Goal: Transaction & Acquisition: Purchase product/service

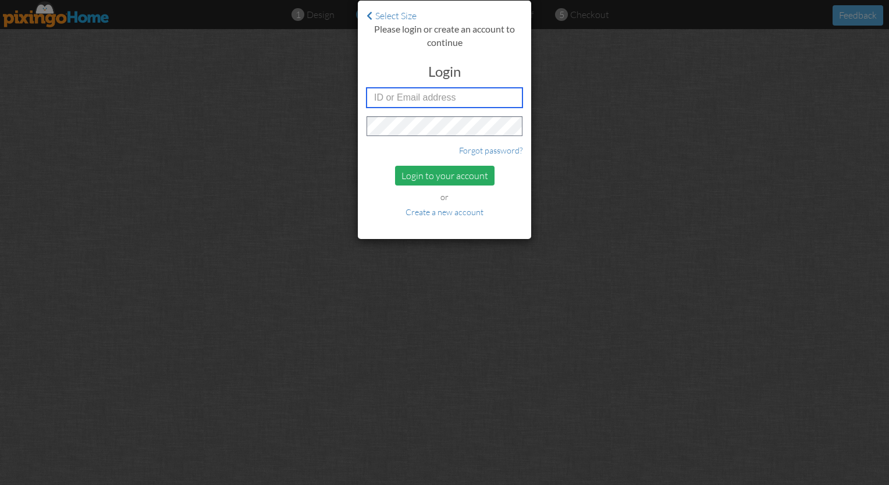
type input "[PERSON_NAME][EMAIL_ADDRESS][DOMAIN_NAME]"
click at [438, 177] on div "Login to your account" at bounding box center [444, 176] width 99 height 20
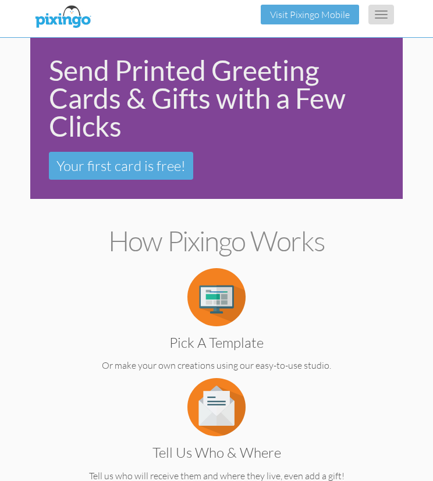
click at [378, 16] on button "Toggle navigation" at bounding box center [381, 15] width 26 height 20
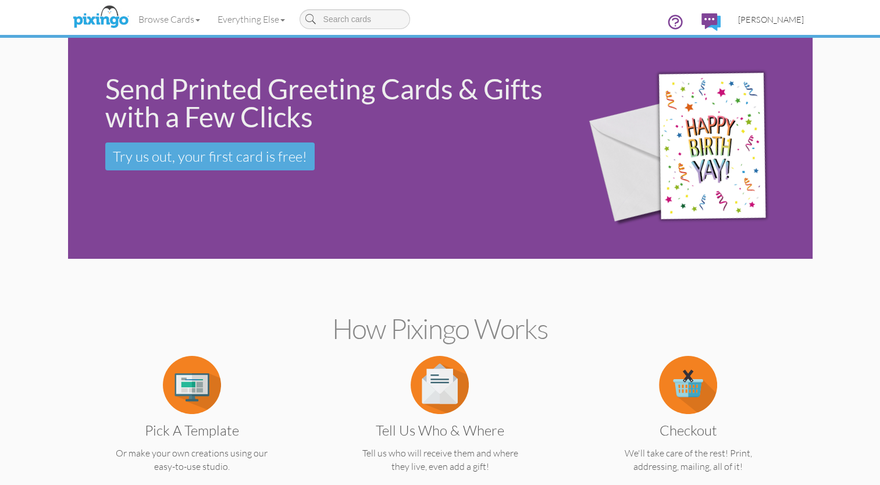
click at [759, 17] on span "[PERSON_NAME]" at bounding box center [771, 20] width 66 height 10
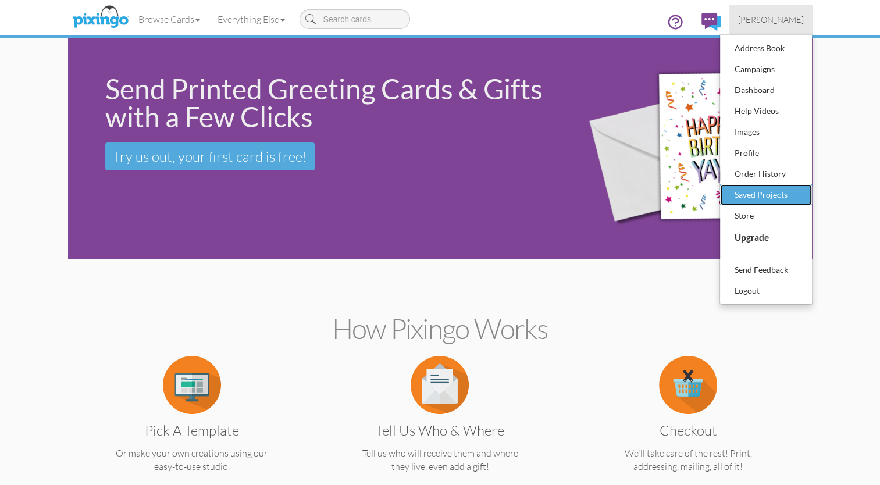
click at [736, 192] on div "Saved Projects" at bounding box center [766, 194] width 69 height 17
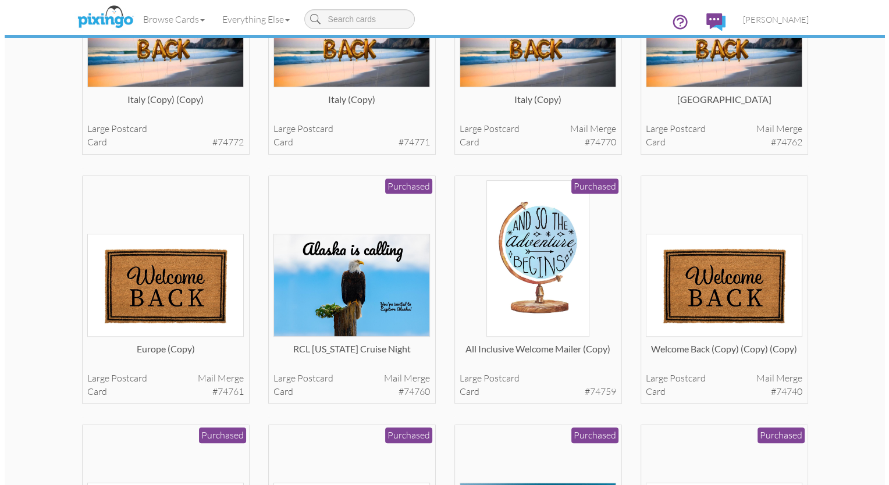
scroll to position [440, 0]
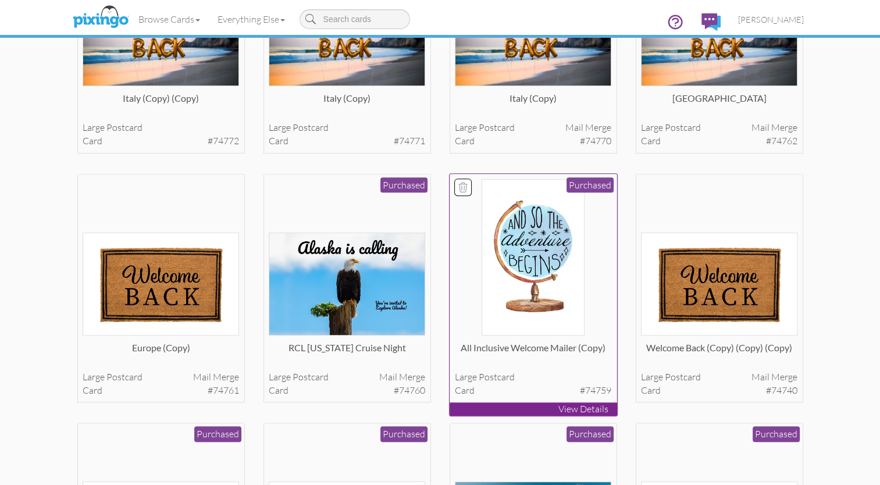
click at [536, 275] on img at bounding box center [533, 257] width 103 height 156
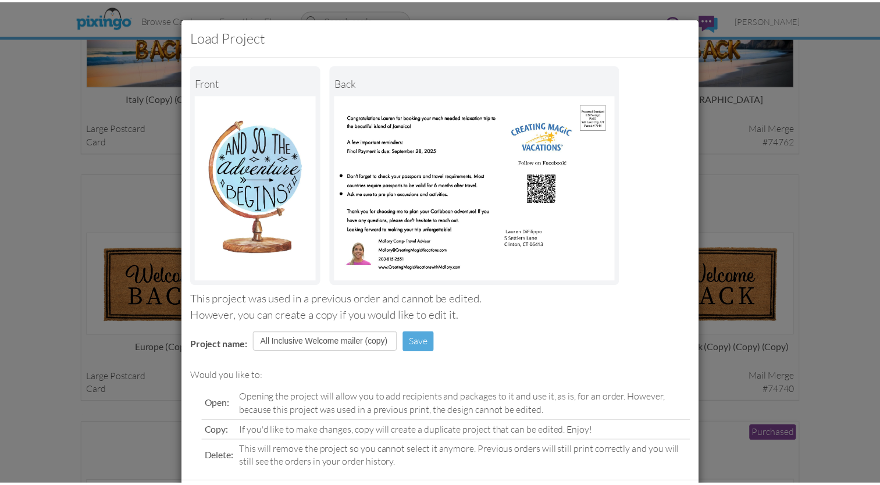
scroll to position [58, 0]
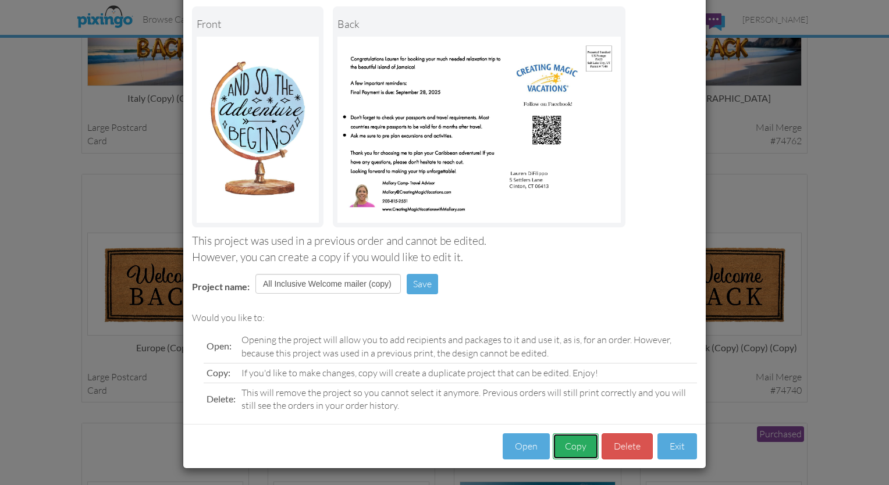
click at [568, 442] on button "Copy" at bounding box center [576, 446] width 46 height 26
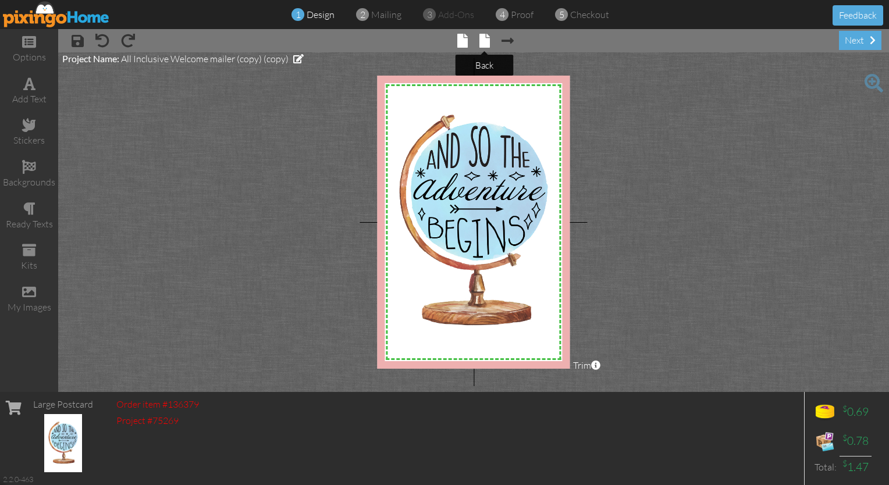
click at [484, 43] on span at bounding box center [484, 41] width 10 height 14
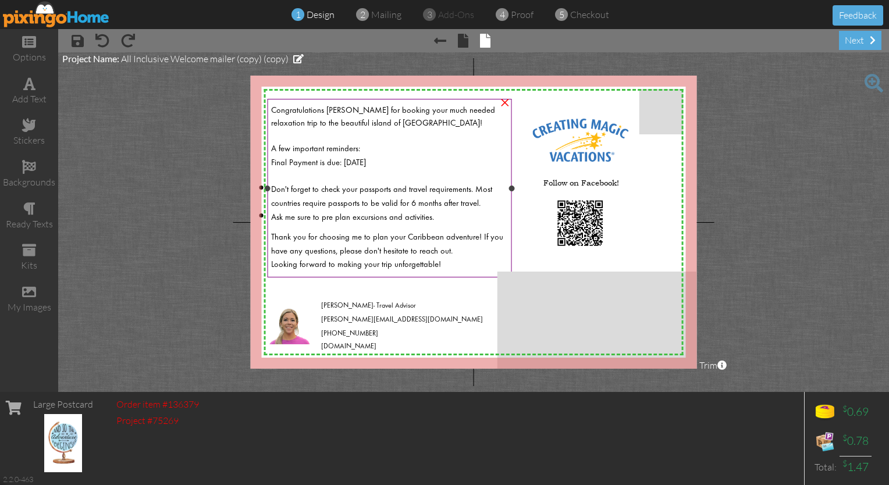
click at [370, 126] on span "Congratulations Lauren for booking your much needed relaxation trip to the beau…" at bounding box center [383, 116] width 224 height 21
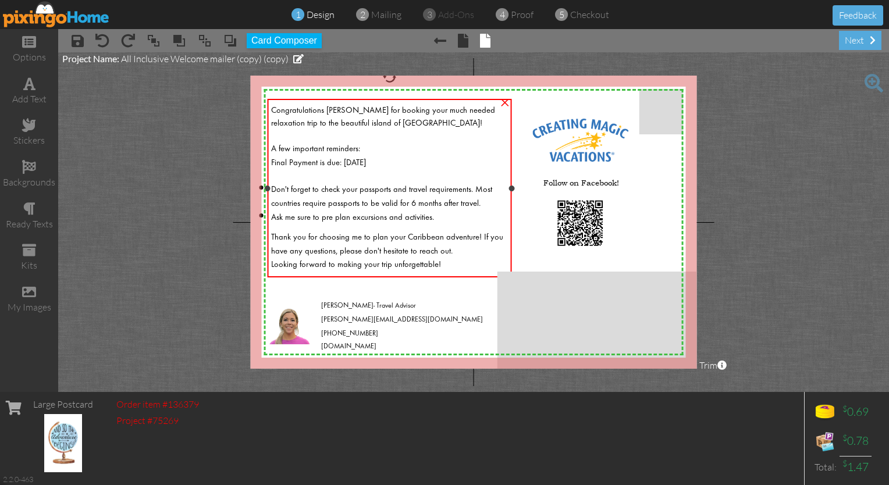
click at [363, 121] on span "Congratulations Lauren for booking your much needed relaxation trip to the beau…" at bounding box center [383, 116] width 224 height 21
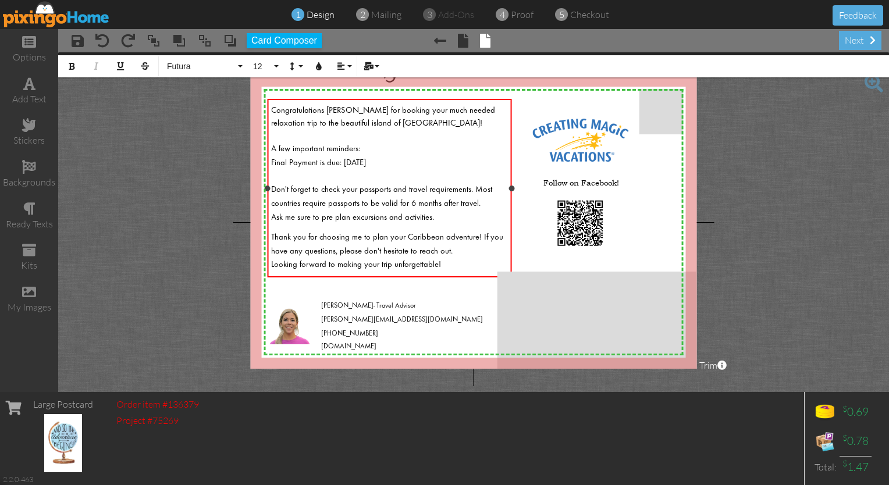
click at [370, 122] on span "Congratulations Lauren for booking your much needed relaxation trip to the beau…" at bounding box center [383, 116] width 224 height 21
click at [365, 128] on div "Congratulations Lauren for booking your much needed relaxation trip to the beau…" at bounding box center [389, 115] width 237 height 26
click at [377, 202] on span "Don't forget to check your passports and travel requirements. Most countries re…" at bounding box center [381, 197] width 221 height 22
click at [282, 122] on span "Congratulations Lauren for booking your much needed relaxation trip to the beau…" at bounding box center [383, 116] width 224 height 21
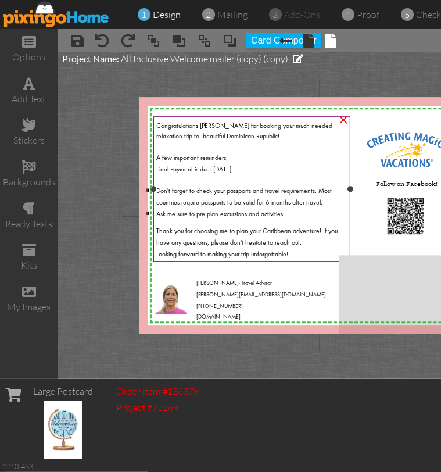
click at [250, 209] on span "Ask me sure to pre plan excursions and activities." at bounding box center [220, 214] width 129 height 10
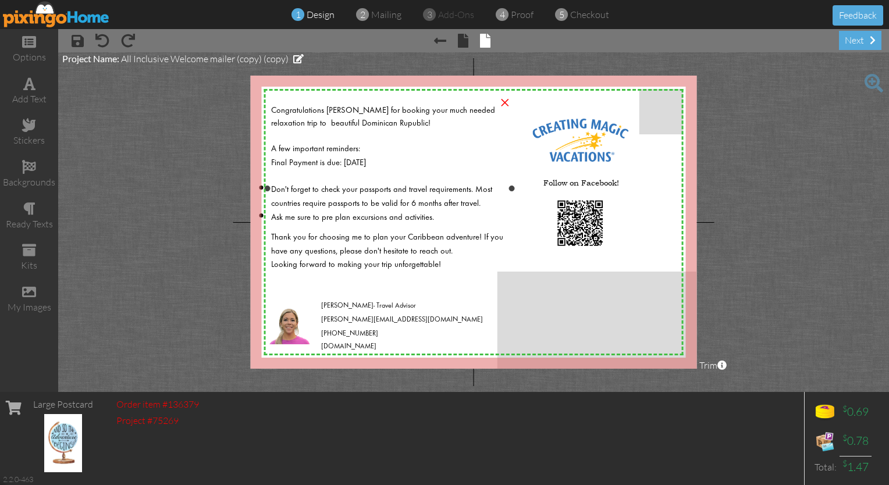
click at [414, 158] on div "Final Payment is due: September 28, 2025" at bounding box center [389, 162] width 237 height 14
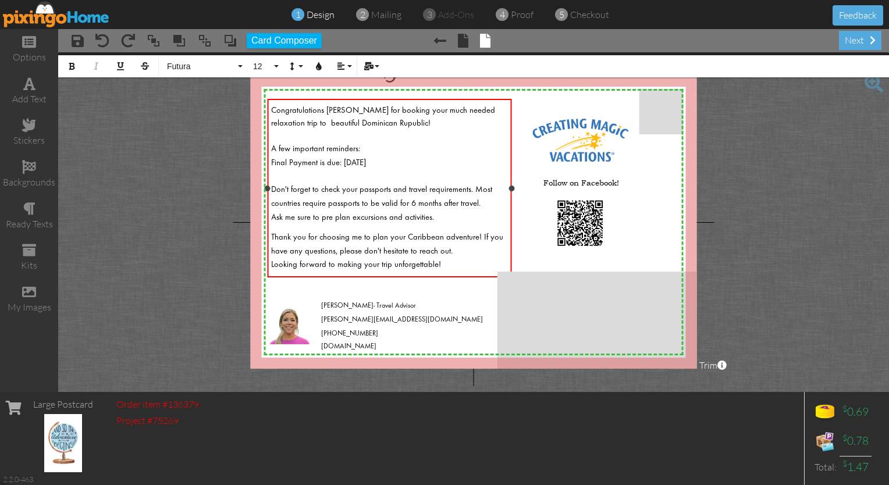
click at [415, 159] on div "Final Payment is due: September 28, 2025" at bounding box center [389, 162] width 237 height 14
click at [384, 126] on div "Congratulations Lauren for booking your much needed relaxation trip to beautifu…" at bounding box center [389, 115] width 237 height 26
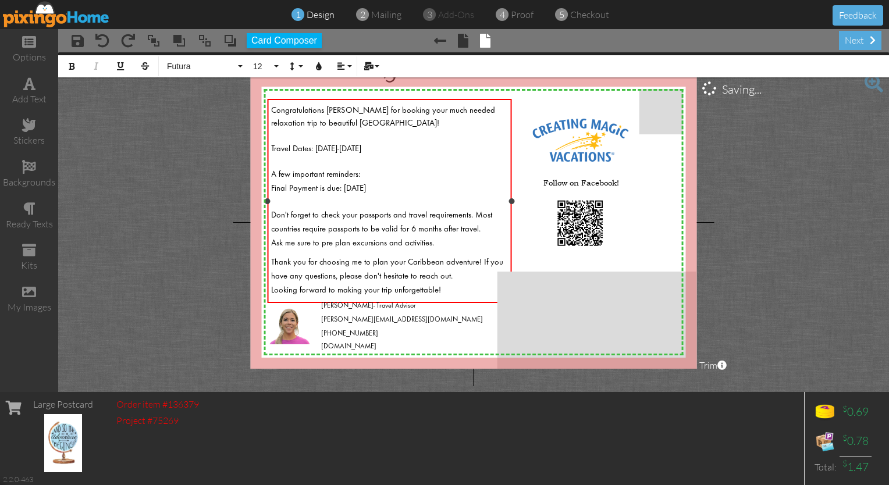
click at [344, 148] on span "Travel Dates: March 4-9, 2026" at bounding box center [316, 149] width 90 height 8
click at [366, 187] on span "Final Payment is due: [DATE]" at bounding box center [318, 188] width 95 height 8
click at [316, 120] on span "Congratulations Lauren for booking your much needed relaxation trip to beautifu…" at bounding box center [383, 116] width 224 height 21
click at [318, 151] on span "Travel Dates: [DATE] - [DATE]" at bounding box center [318, 149] width 95 height 8
click at [309, 174] on span "A few important reminders:" at bounding box center [315, 174] width 89 height 8
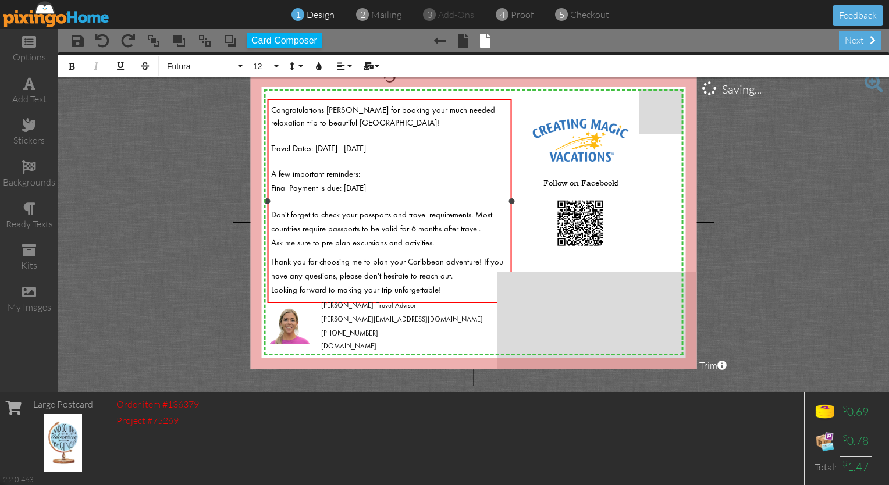
click at [290, 164] on div at bounding box center [389, 160] width 237 height 13
drag, startPoint x: 389, startPoint y: 145, endPoint x: 238, endPoint y: 82, distance: 163.4
click at [238, 82] on project-studio-wrapper "X X X X X X X X X X X X X X X X X X X X X X X X X X X X X X X X X X X X X X X X…" at bounding box center [473, 222] width 831 height 340
click at [240, 63] on button "Absolute" at bounding box center [203, 66] width 84 height 22
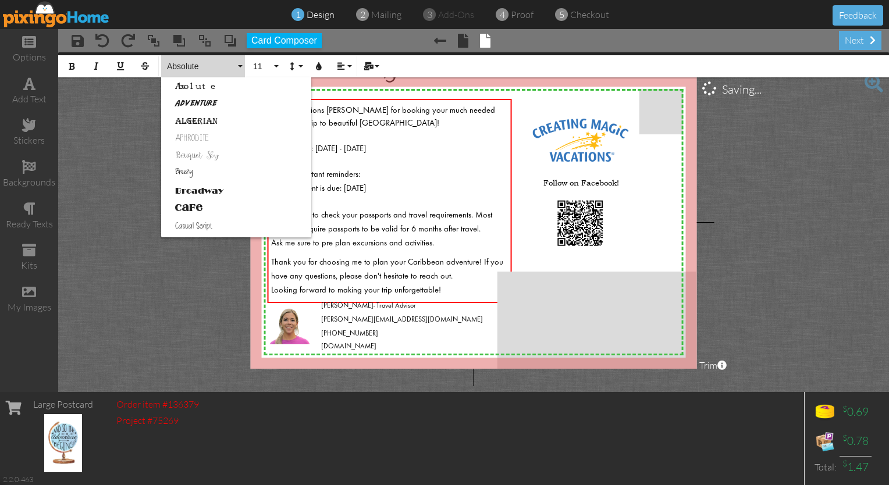
scroll to position [208, 0]
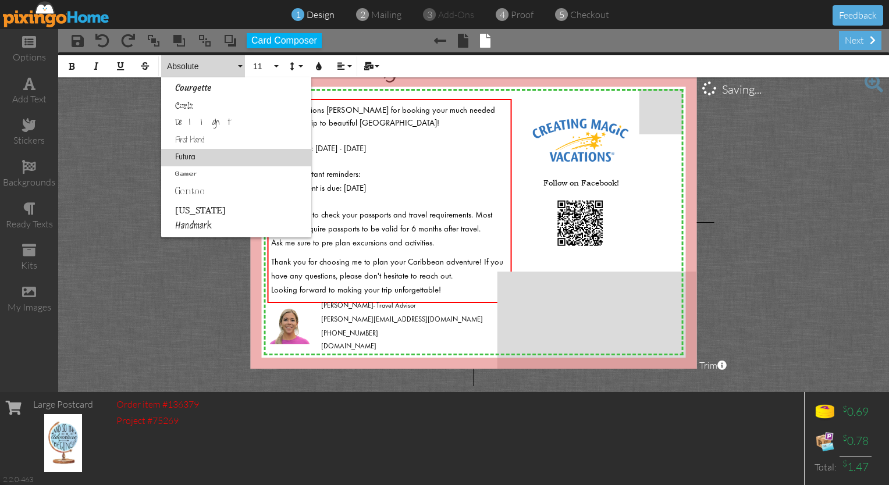
click at [186, 159] on link "Futura" at bounding box center [236, 157] width 150 height 17
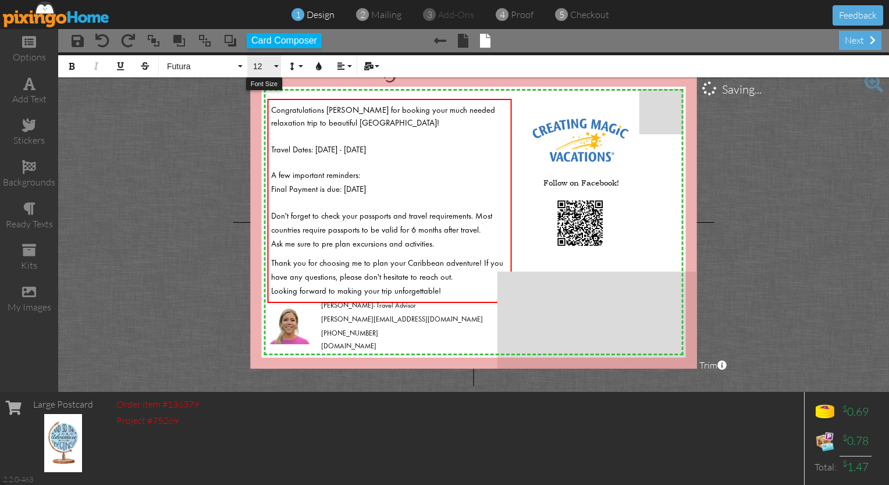
click at [273, 69] on button "12" at bounding box center [264, 66] width 34 height 22
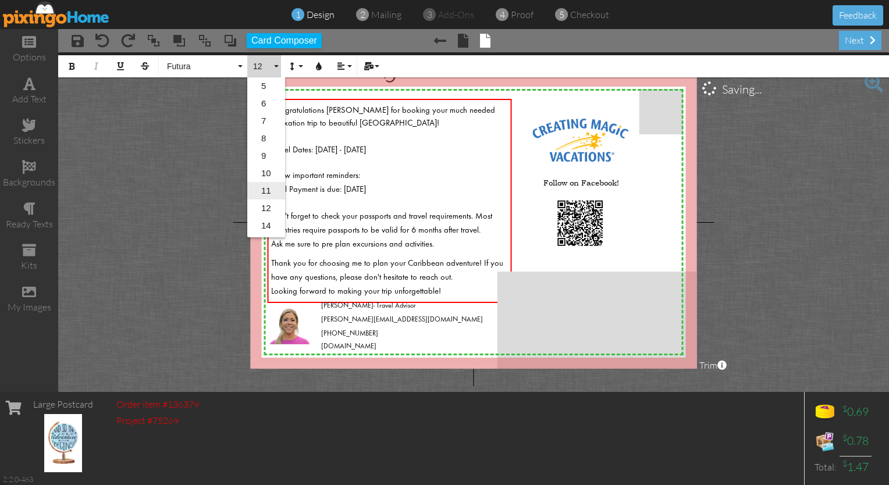
click at [263, 191] on link "11" at bounding box center [266, 190] width 38 height 17
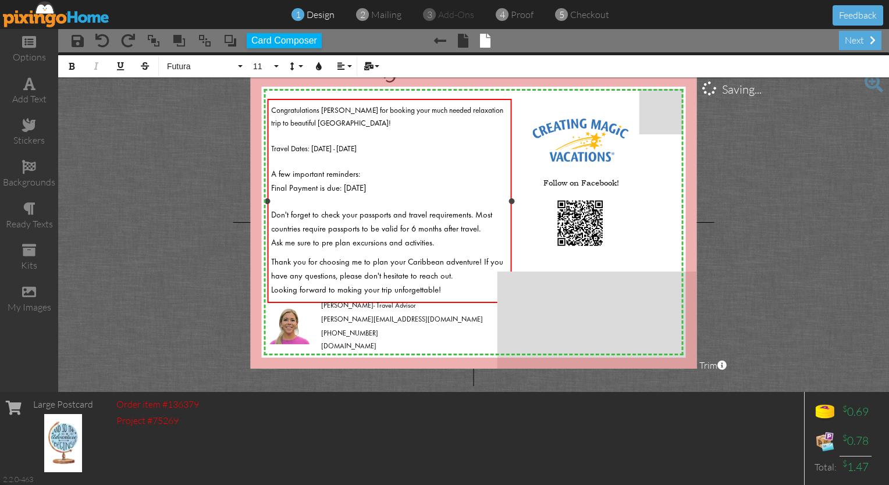
click at [384, 208] on span "Don't forget to check your passports and travel requirements. Most countries re…" at bounding box center [381, 221] width 221 height 26
click at [323, 190] on span "Final Payment is due: [DATE]" at bounding box center [318, 188] width 95 height 8
click at [329, 245] on div "Congratulations Lauren for booking your much needed relaxation trip to beautifu…" at bounding box center [389, 205] width 237 height 206
drag, startPoint x: 340, startPoint y: 109, endPoint x: 321, endPoint y: 110, distance: 19.2
click at [321, 110] on span "Congratulations Lauren for booking your much needed relaxation trip to beautifu…" at bounding box center [387, 117] width 232 height 20
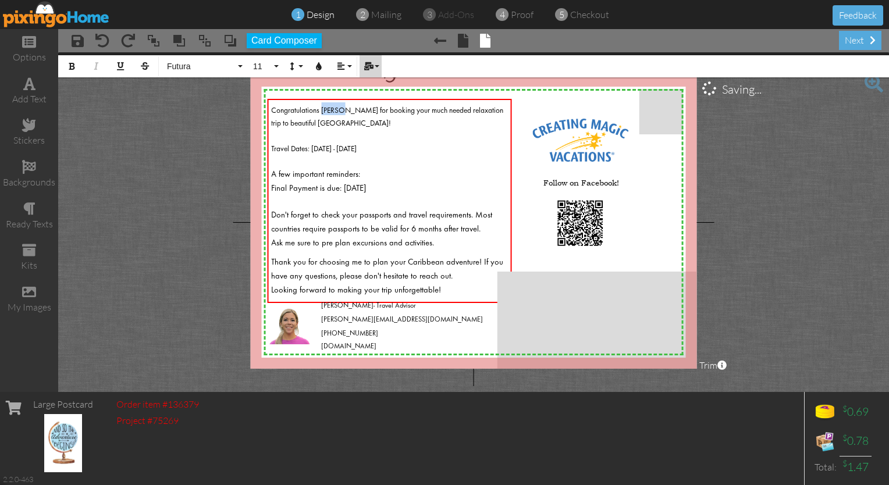
click at [372, 69] on icon "button" at bounding box center [368, 66] width 8 height 8
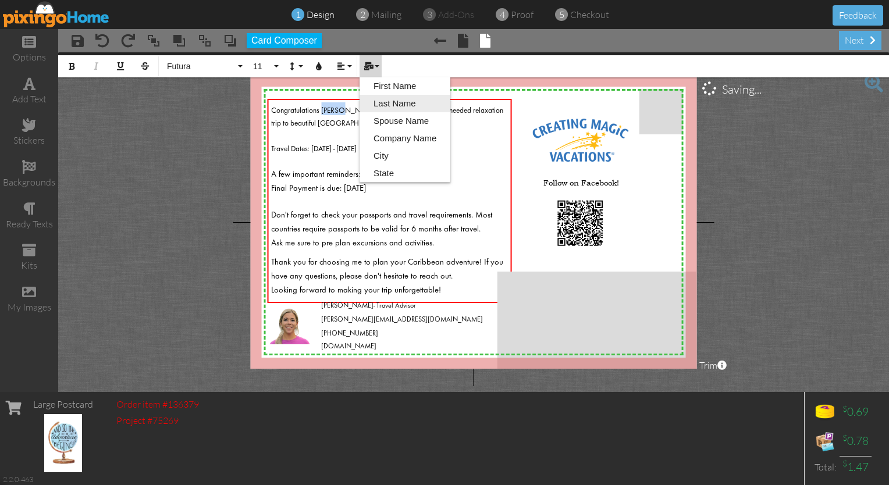
click at [386, 106] on link "Last Name" at bounding box center [404, 103] width 91 height 17
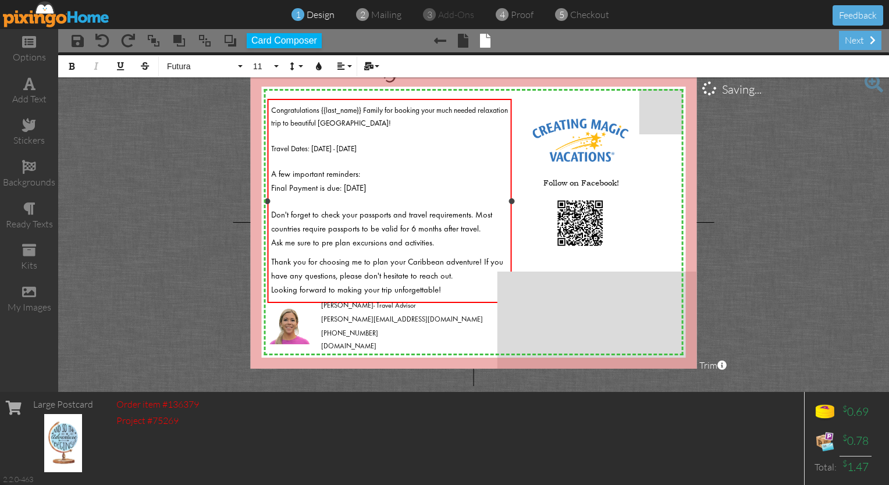
click at [288, 296] on div at bounding box center [389, 302] width 237 height 13
click at [277, 136] on div "​" at bounding box center [389, 134] width 237 height 13
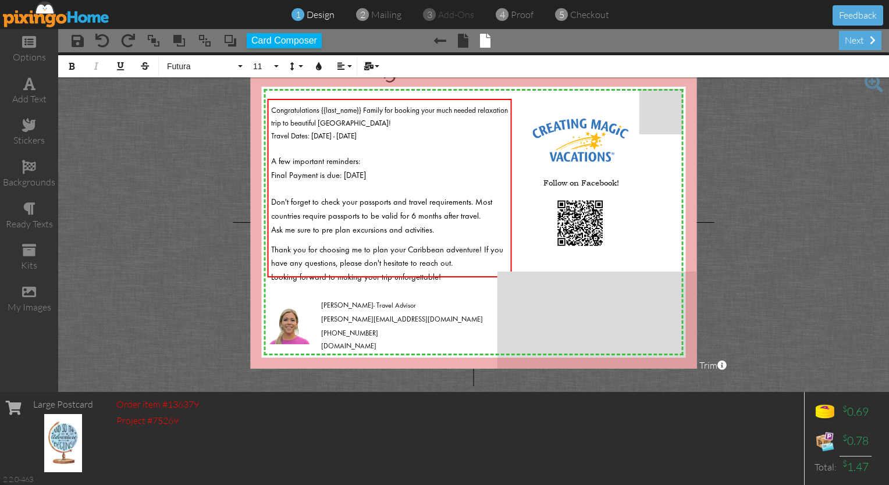
drag, startPoint x: 373, startPoint y: 131, endPoint x: 261, endPoint y: 138, distance: 113.0
click at [261, 138] on div "X X X X X X X X X X X X X X X X X X X X X X X X X X X X X X X X X X X X X X X X…" at bounding box center [474, 222] width 446 height 293
click at [74, 70] on icon "button" at bounding box center [71, 66] width 8 height 8
click at [409, 172] on div "Final Payment is due: [DATE]" at bounding box center [389, 175] width 237 height 14
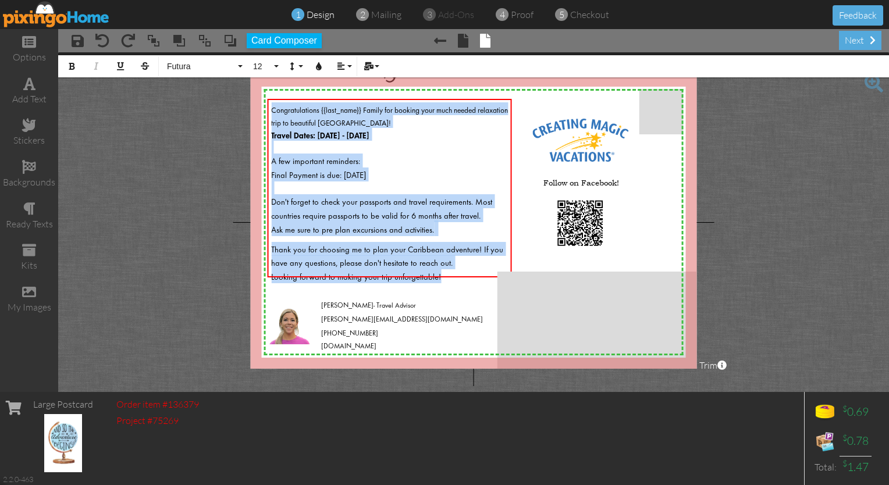
drag, startPoint x: 458, startPoint y: 271, endPoint x: 229, endPoint y: 106, distance: 282.5
click at [229, 106] on project-studio-wrapper "X X X X X X X X X X X X X X X X X X X X X X X X X X X X X X X X X X X X X X X X…" at bounding box center [473, 222] width 831 height 340
click at [277, 67] on button "12" at bounding box center [264, 66] width 34 height 22
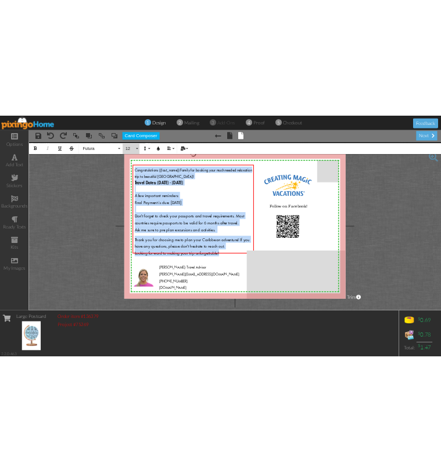
scroll to position [33, 0]
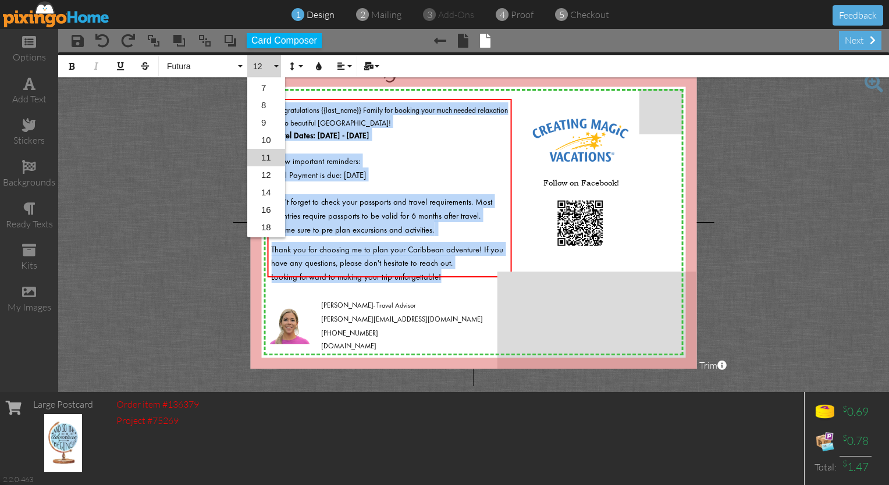
click at [268, 161] on link "11" at bounding box center [266, 157] width 38 height 17
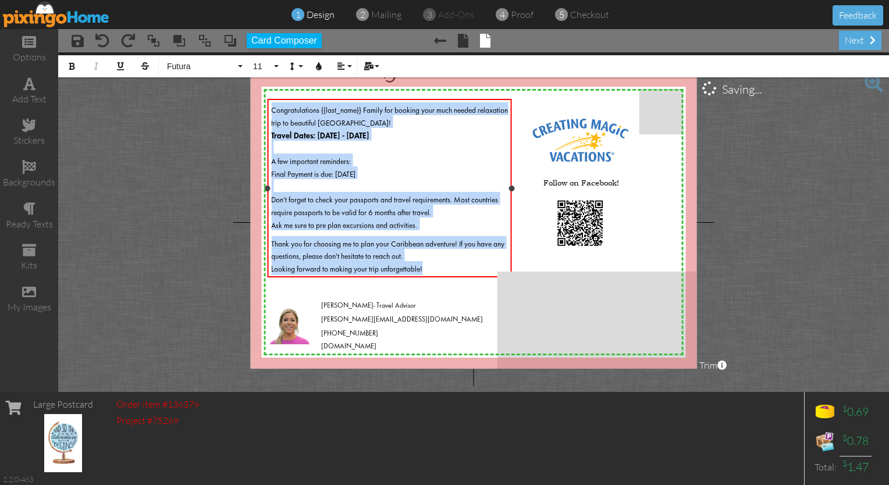
click at [430, 183] on div at bounding box center [389, 185] width 237 height 13
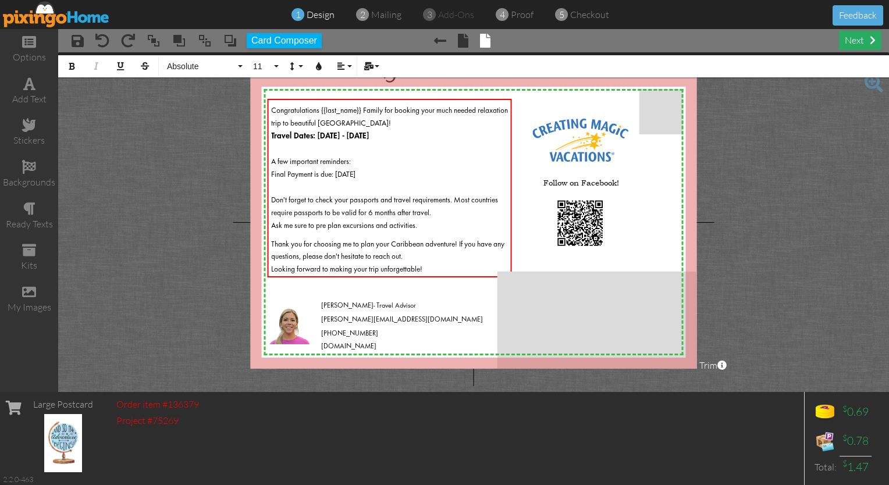
click at [853, 38] on div "next" at bounding box center [860, 40] width 42 height 19
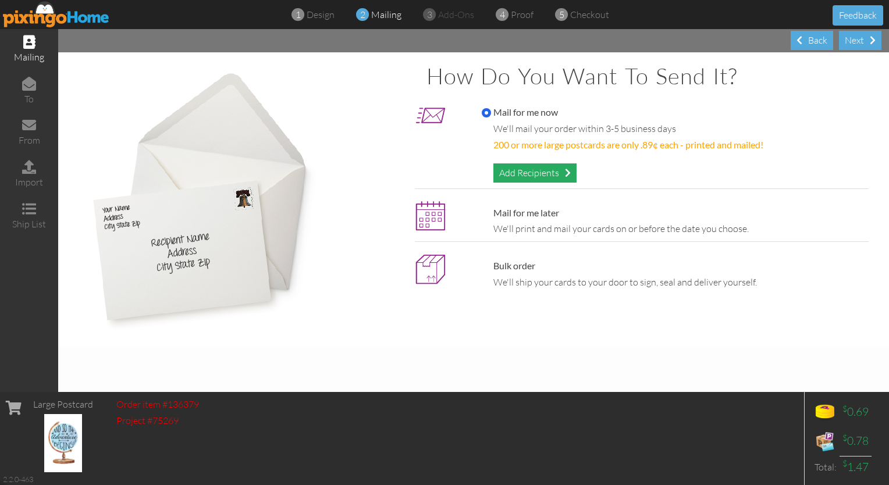
click at [496, 175] on div "Add Recipients" at bounding box center [534, 172] width 83 height 19
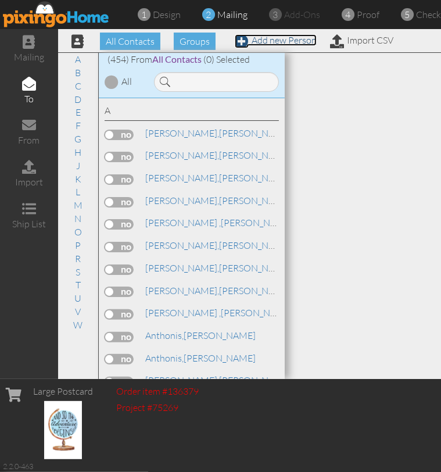
click at [256, 40] on link "Add new Person" at bounding box center [276, 40] width 82 height 12
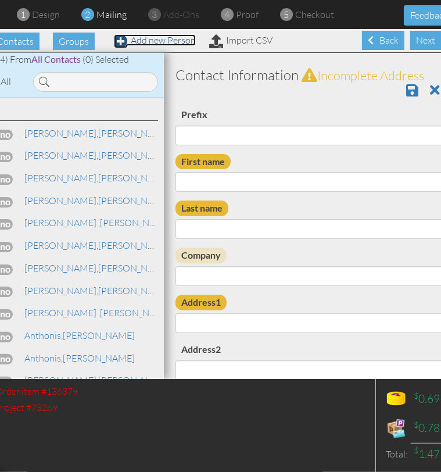
scroll to position [0, 140]
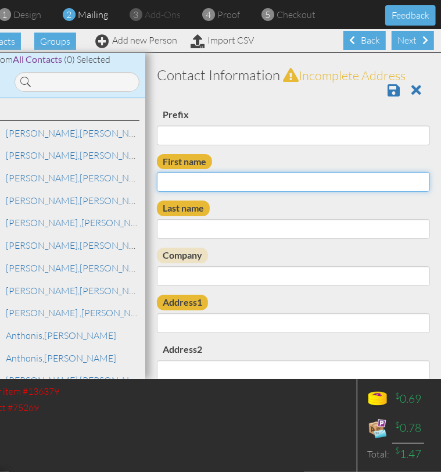
click at [198, 187] on input "First name" at bounding box center [293, 182] width 273 height 20
type input "[PERSON_NAME]"
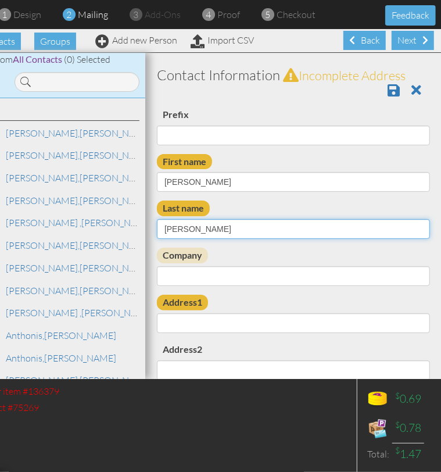
type input "Bezanson"
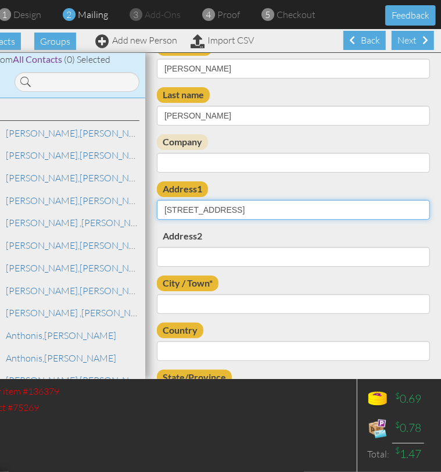
scroll to position [116, 0]
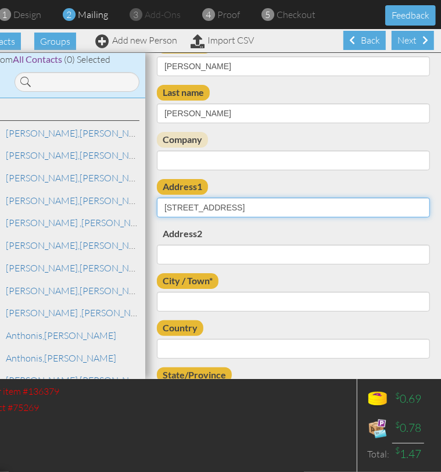
type input "[STREET_ADDRESS]"
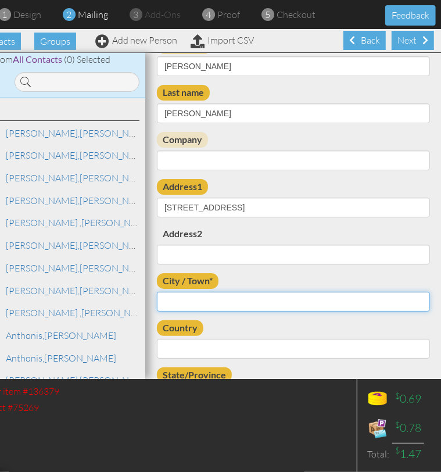
click at [189, 306] on input "City / Town*" at bounding box center [293, 302] width 273 height 20
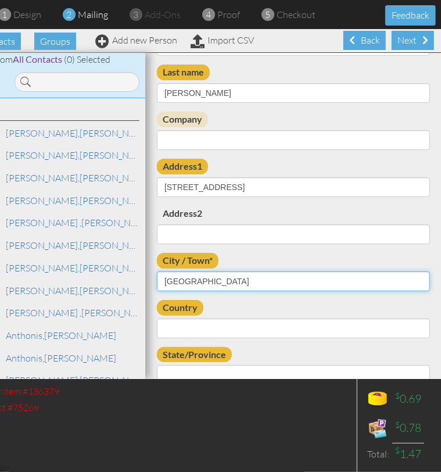
type input "[GEOGRAPHIC_DATA]"
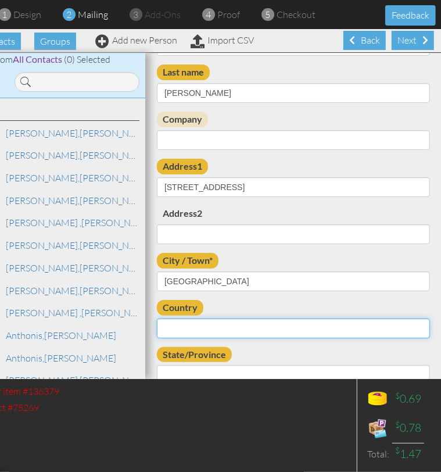
click at [184, 325] on select "[GEOGRAPHIC_DATA] -------------- [GEOGRAPHIC_DATA] [GEOGRAPHIC_DATA] [GEOGRAPHI…" at bounding box center [293, 329] width 273 height 20
select select "object:2424"
click at [157, 319] on select "[GEOGRAPHIC_DATA] -------------- [GEOGRAPHIC_DATA] [GEOGRAPHIC_DATA] [GEOGRAPHI…" at bounding box center [293, 329] width 273 height 20
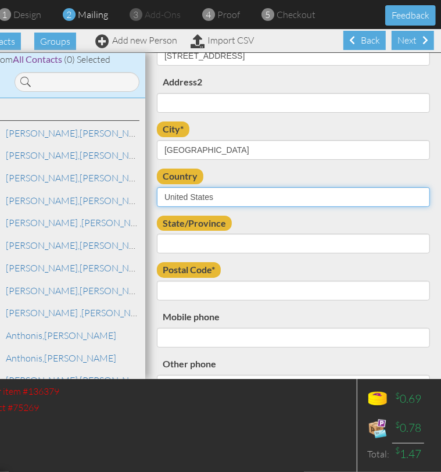
scroll to position [269, 0]
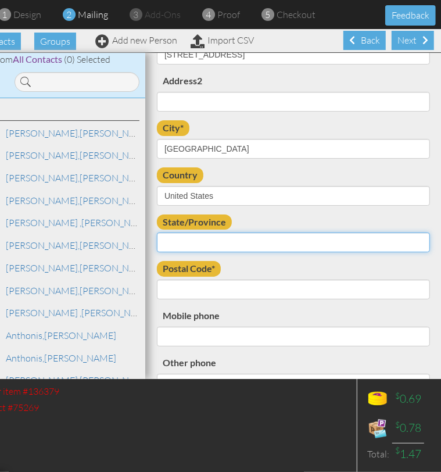
click at [178, 250] on select "AA (Military) AE (Military) [US_STATE] [US_STATE] [US_STATE] AP (Military) [US_…" at bounding box center [293, 243] width 273 height 20
select select "object:2679"
click at [157, 233] on select "AA (Military) AE (Military) [US_STATE] [US_STATE] [US_STATE] AP (Military) [US_…" at bounding box center [293, 243] width 273 height 20
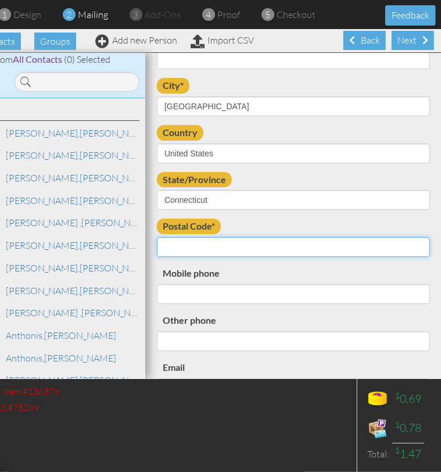
click at [179, 244] on input "Postal Code*" at bounding box center [293, 247] width 273 height 20
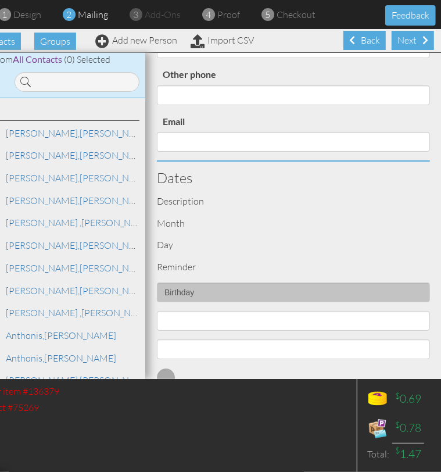
scroll to position [566, 0]
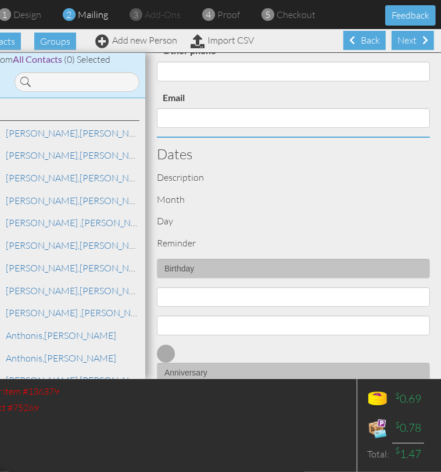
type input "06420"
click at [198, 295] on select "1 - [DATE] - [DATE] - [DATE] - [DATE] - [DATE] - [DATE] - [DATE] - [DATE] - [DA…" at bounding box center [293, 297] width 273 height 20
select select "object:2420"
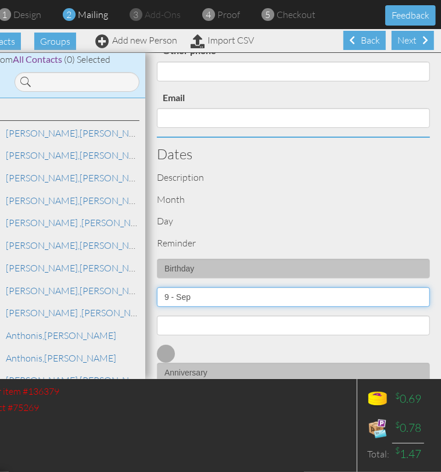
click at [157, 287] on select "1 - [DATE] - [DATE] - [DATE] - [DATE] - [DATE] - [DATE] - [DATE] - [DATE] - [DA…" at bounding box center [293, 297] width 273 height 20
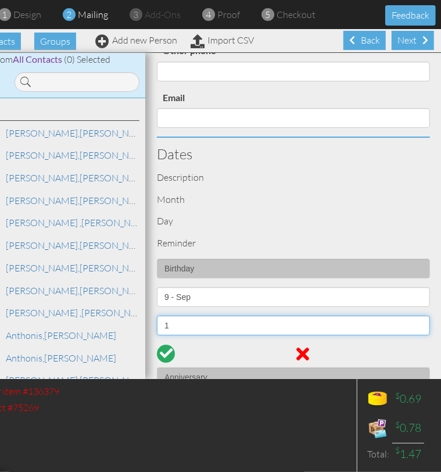
click at [190, 327] on select "1 2 3 4 5 6 7 8 9 10 11 12 13 14 15 16 17 18 19 20 21 22 23 24 25 26 27 28 29 30" at bounding box center [293, 326] width 273 height 20
select select "number:9"
click at [157, 316] on select "1 2 3 4 5 6 7 8 9 10 11 12 13 14 15 16 17 18 19 20 21 22 23 24 25 26 27 28 29 30" at bounding box center [293, 326] width 273 height 20
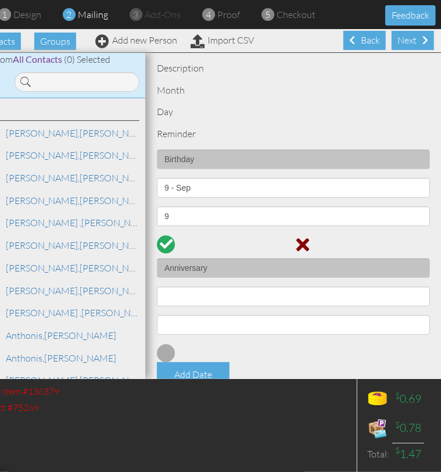
click at [168, 241] on div at bounding box center [293, 244] width 291 height 27
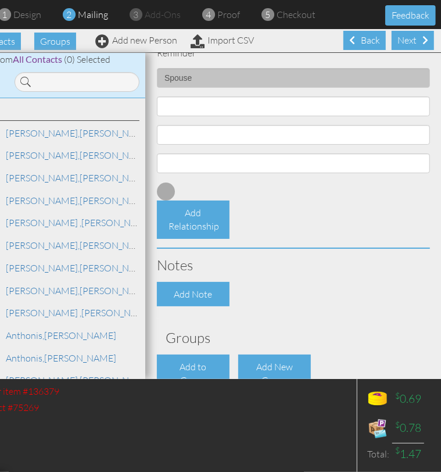
scroll to position [1188, 0]
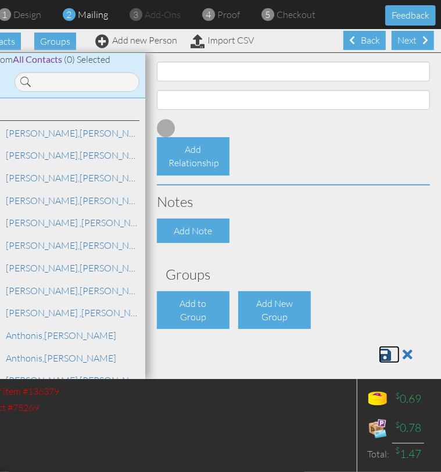
click at [383, 352] on link at bounding box center [389, 354] width 21 height 17
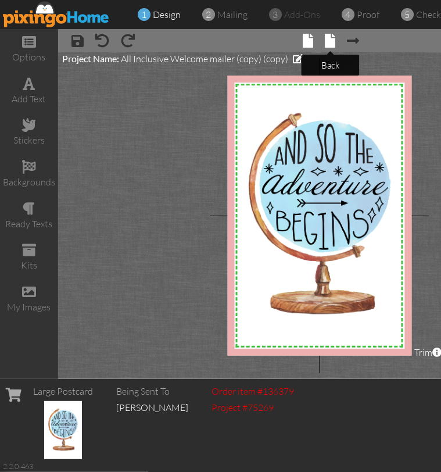
click at [328, 39] on span at bounding box center [331, 41] width 10 height 14
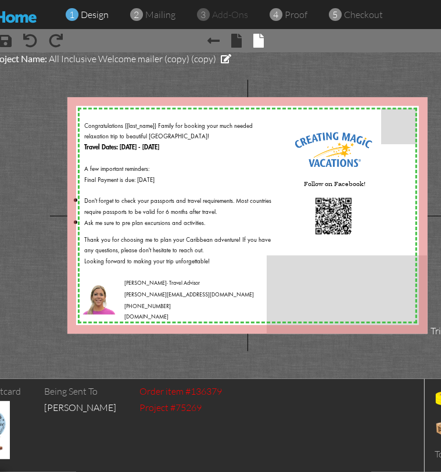
scroll to position [0, 140]
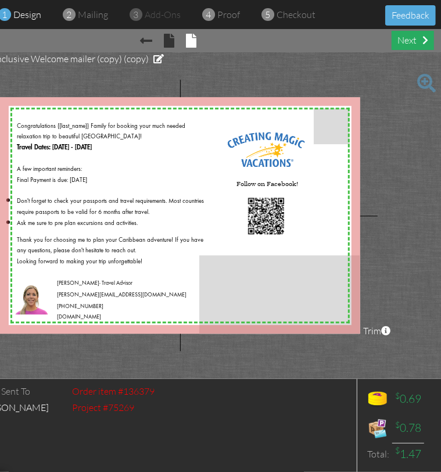
click at [408, 44] on div "next" at bounding box center [413, 40] width 42 height 19
click at [409, 40] on div "next" at bounding box center [413, 40] width 42 height 19
click at [188, 41] on span at bounding box center [192, 41] width 10 height 14
click at [415, 38] on div "next" at bounding box center [413, 40] width 42 height 19
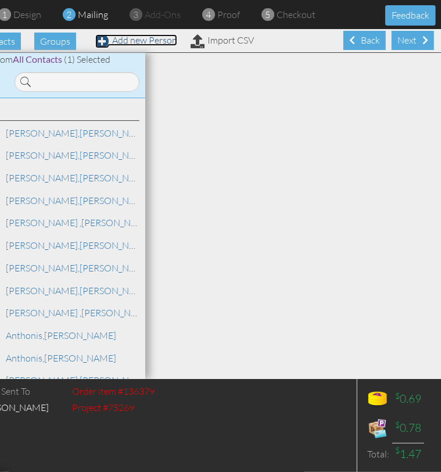
click at [138, 38] on link "Add new Person" at bounding box center [136, 40] width 82 height 12
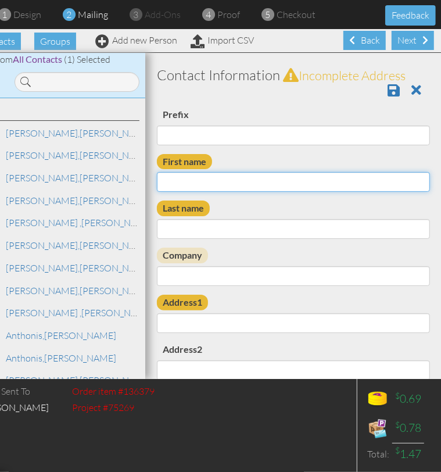
click at [177, 187] on input "First name" at bounding box center [293, 182] width 273 height 20
type input "[PERSON_NAME]"
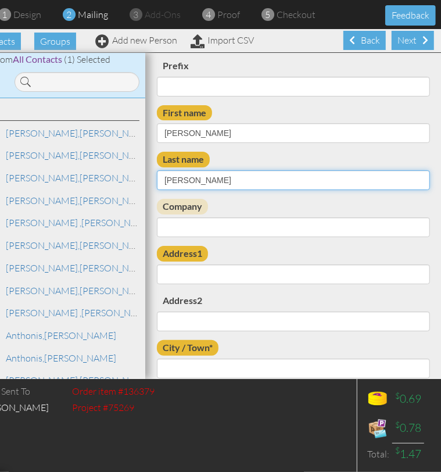
scroll to position [50, 0]
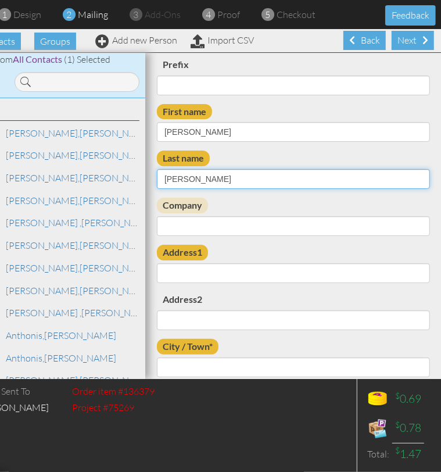
type input "Putnam"
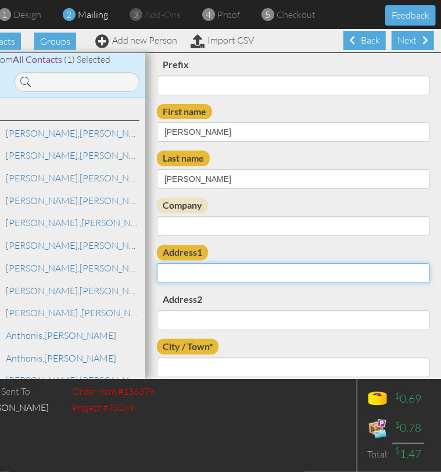
click at [173, 275] on input "Address1" at bounding box center [293, 273] width 273 height 20
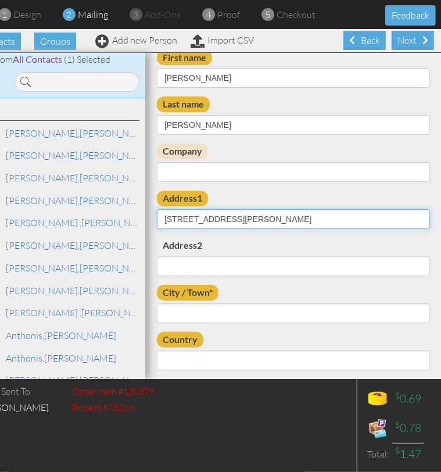
scroll to position [140, 0]
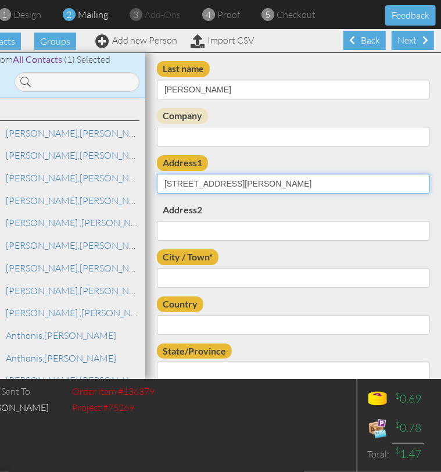
type input "[STREET_ADDRESS][PERSON_NAME]"
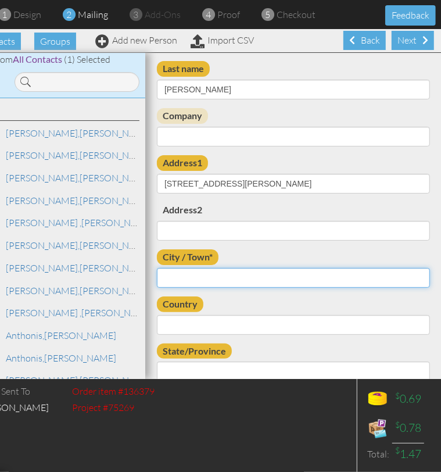
click at [188, 277] on input "City / Town*" at bounding box center [293, 278] width 273 height 20
type input "[GEOGRAPHIC_DATA]"
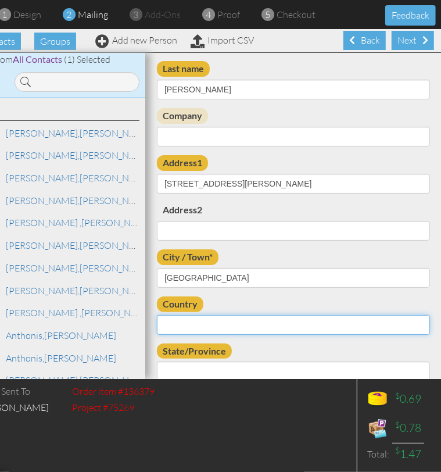
click at [226, 326] on select "[GEOGRAPHIC_DATA] -------------- [GEOGRAPHIC_DATA] [GEOGRAPHIC_DATA] [GEOGRAPHI…" at bounding box center [293, 325] width 273 height 20
select select "object:1687"
click at [157, 315] on select "[GEOGRAPHIC_DATA] -------------- [GEOGRAPHIC_DATA] [GEOGRAPHIC_DATA] [GEOGRAPHI…" at bounding box center [293, 325] width 273 height 20
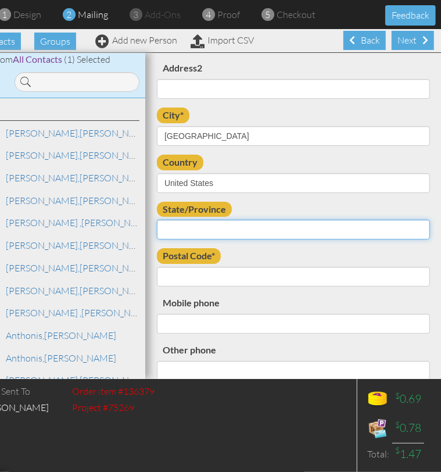
click at [183, 232] on select "AA (Military) AE (Military) [US_STATE] [US_STATE] [US_STATE] AP (Military) [US_…" at bounding box center [293, 230] width 273 height 20
select select "object:1942"
click at [157, 220] on select "AA (Military) AE (Military) [US_STATE] [US_STATE] [US_STATE] AP (Military) [US_…" at bounding box center [293, 230] width 273 height 20
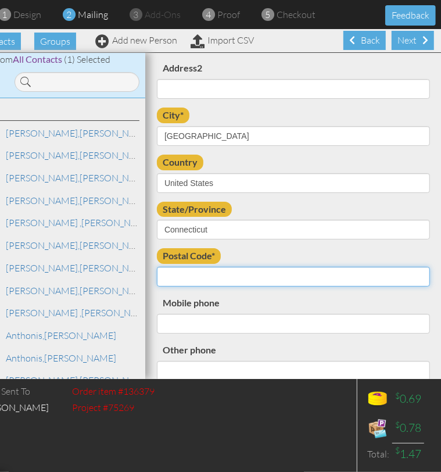
click at [186, 281] on input "Postal Code*" at bounding box center [293, 277] width 273 height 20
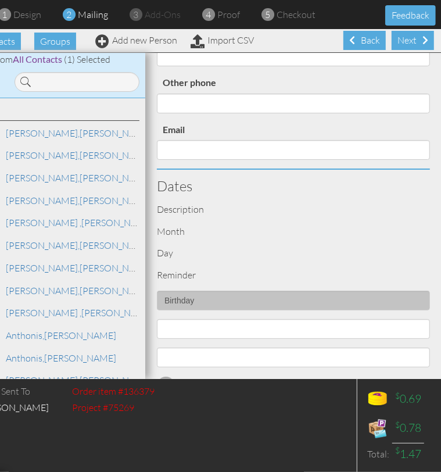
scroll to position [535, 0]
type input "06489"
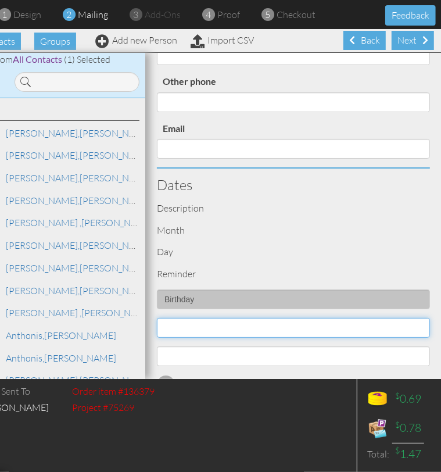
click at [185, 331] on select "1 - [DATE] - [DATE] - [DATE] - [DATE] - [DATE] - [DATE] - [DATE] - [DATE] - [DA…" at bounding box center [293, 328] width 273 height 20
select select "object:1676"
click at [157, 318] on select "1 - [DATE] - [DATE] - [DATE] - [DATE] - [DATE] - [DATE] - [DATE] - [DATE] - [DA…" at bounding box center [293, 328] width 273 height 20
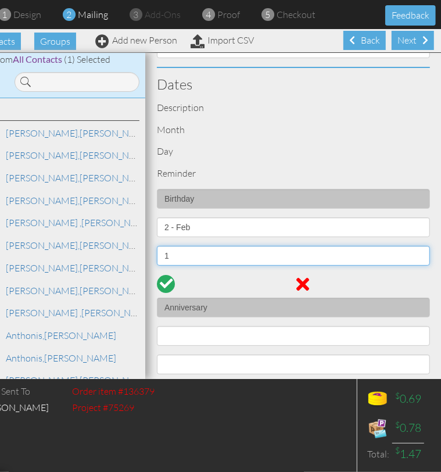
click at [177, 252] on select "1 2 3 4 5 6 7 8 9 10 11 12 13 14 15 16 17 18 19 20 21 22 23 24 25 26 27 28 29" at bounding box center [293, 256] width 273 height 20
select select "number:14"
click at [157, 246] on select "1 2 3 4 5 6 7 8 9 10 11 12 13 14 15 16 17 18 19 20 21 22 23 24 25 26 27 28 29" at bounding box center [293, 256] width 273 height 20
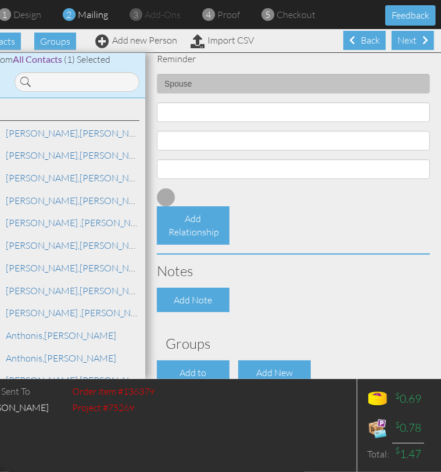
scroll to position [1188, 0]
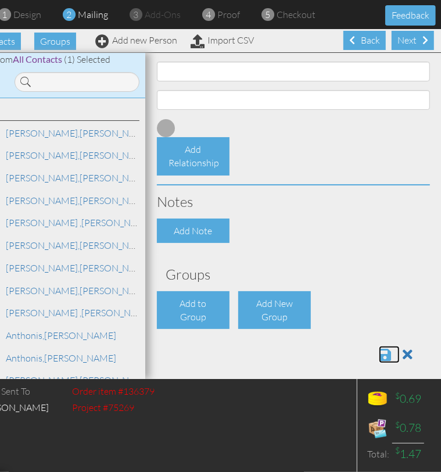
click at [379, 352] on span at bounding box center [385, 355] width 12 height 14
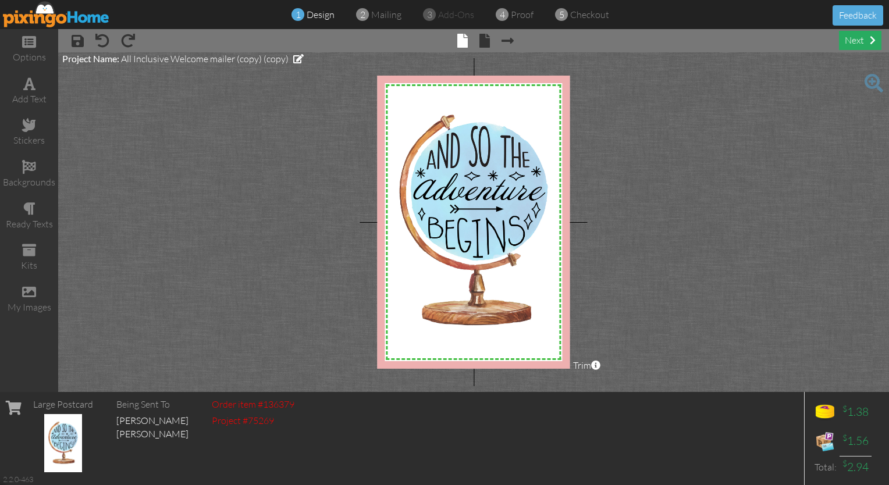
click at [847, 39] on div "next" at bounding box center [860, 40] width 42 height 19
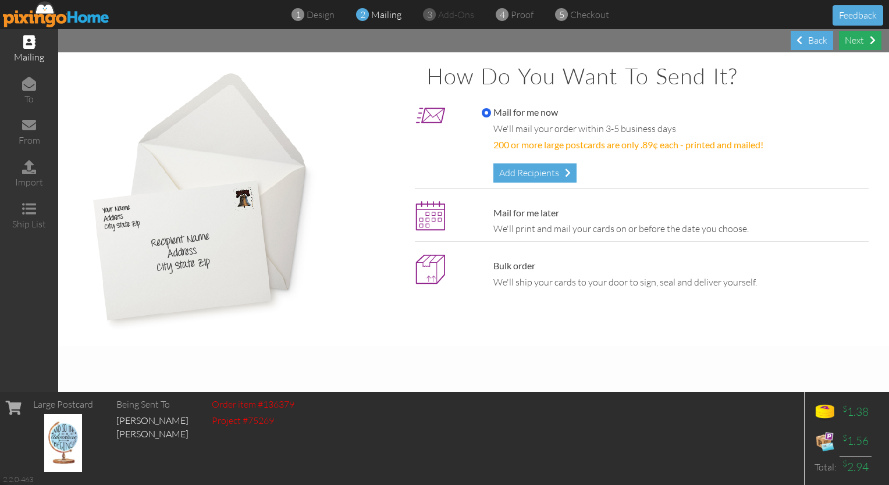
click at [854, 36] on div "Next" at bounding box center [860, 40] width 42 height 19
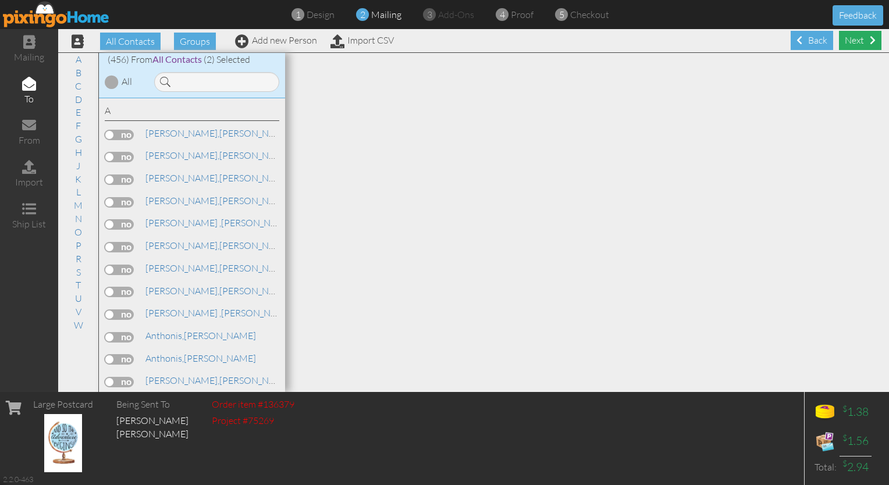
click at [854, 45] on div "Next" at bounding box center [860, 40] width 42 height 19
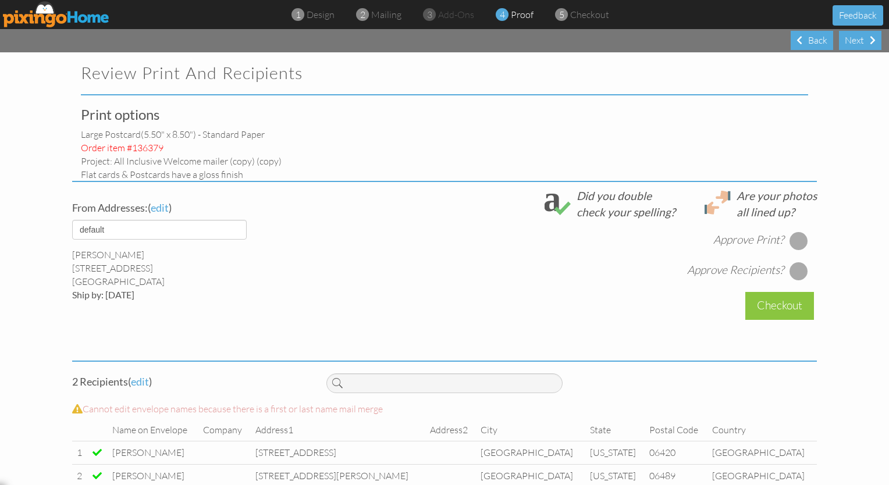
select select "object:1688"
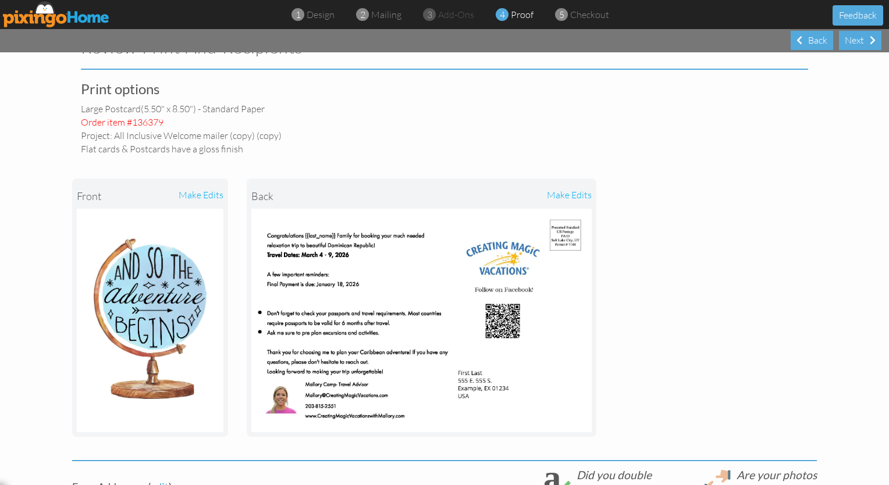
scroll to position [27, 0]
click at [805, 37] on div "Back" at bounding box center [811, 40] width 42 height 19
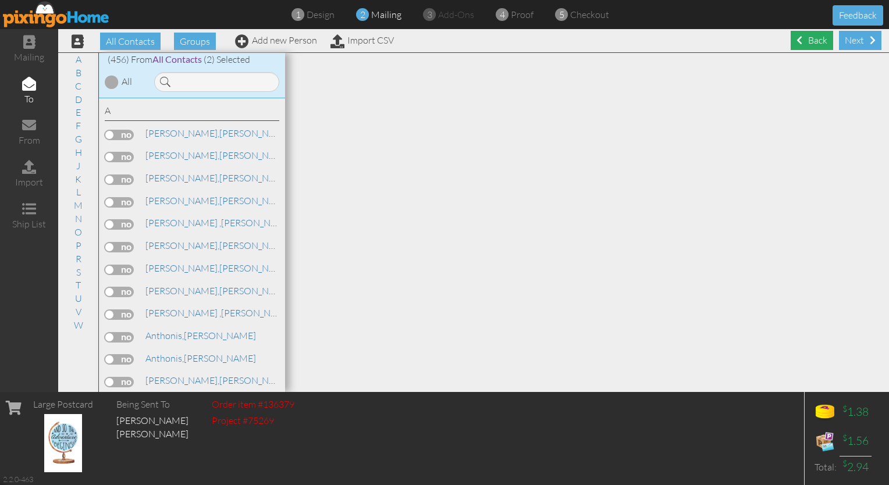
click at [822, 36] on div "Back" at bounding box center [811, 40] width 42 height 19
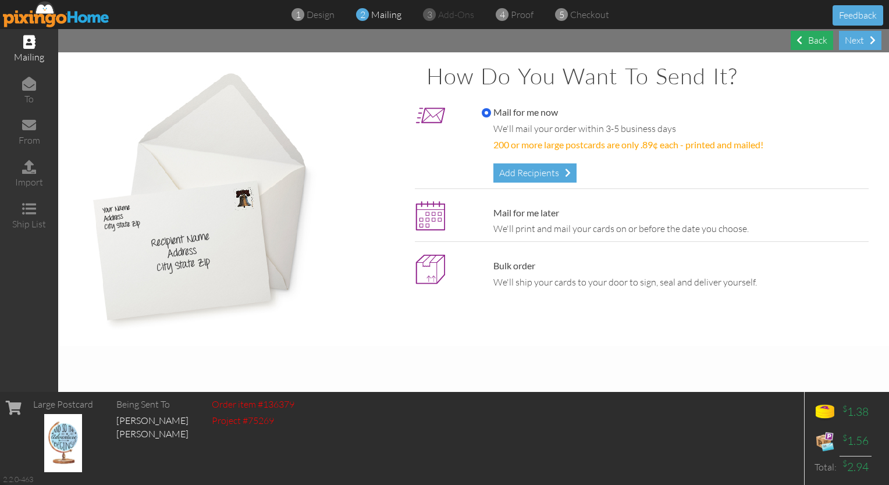
click at [804, 48] on div "Back" at bounding box center [811, 40] width 42 height 19
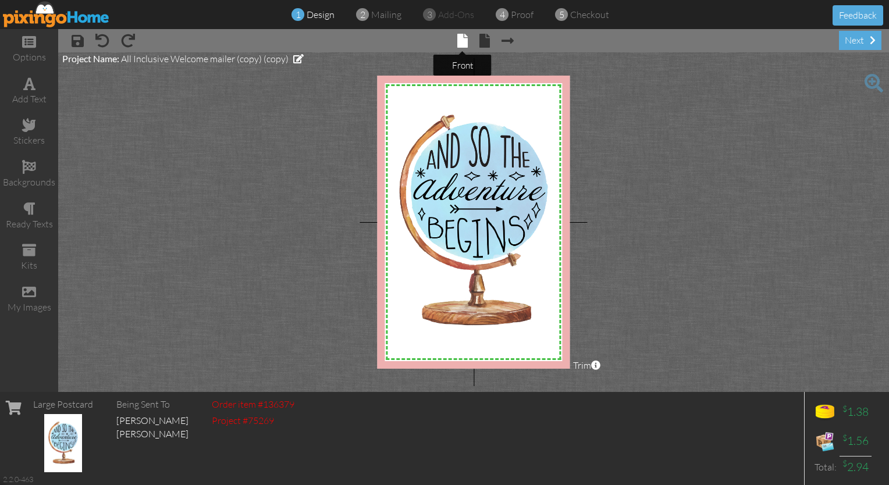
click at [458, 43] on span at bounding box center [462, 41] width 10 height 14
click at [484, 43] on span at bounding box center [484, 41] width 10 height 14
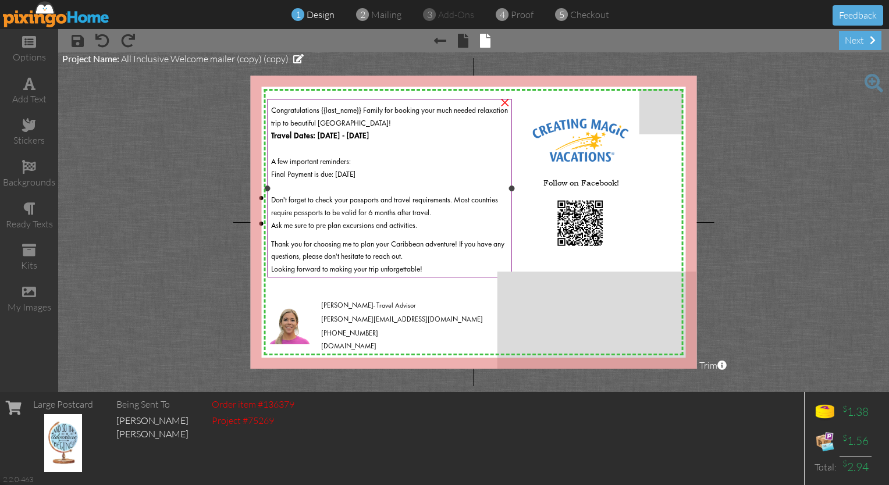
click at [304, 122] on span "Congratulations {{last_name}} Family for booking your much needed relaxation tr…" at bounding box center [389, 117] width 237 height 20
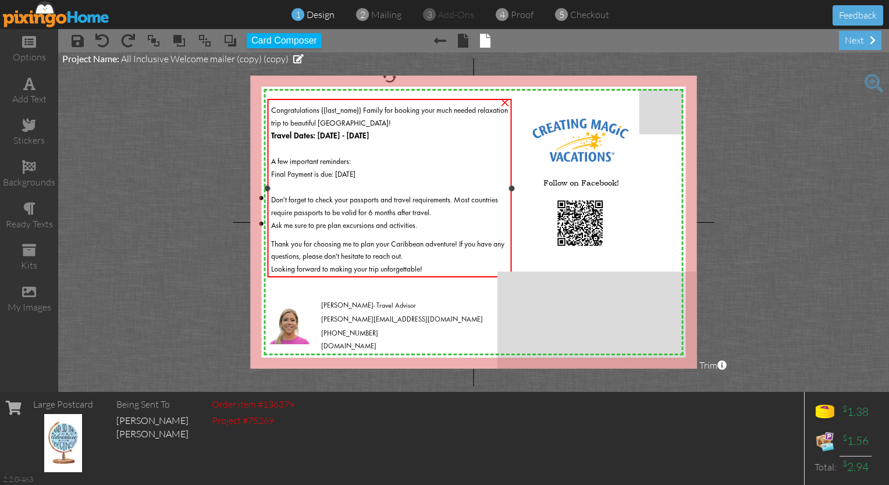
click at [294, 126] on span "Congratulations {{last_name}} Family for booking your much needed relaxation tr…" at bounding box center [389, 117] width 237 height 20
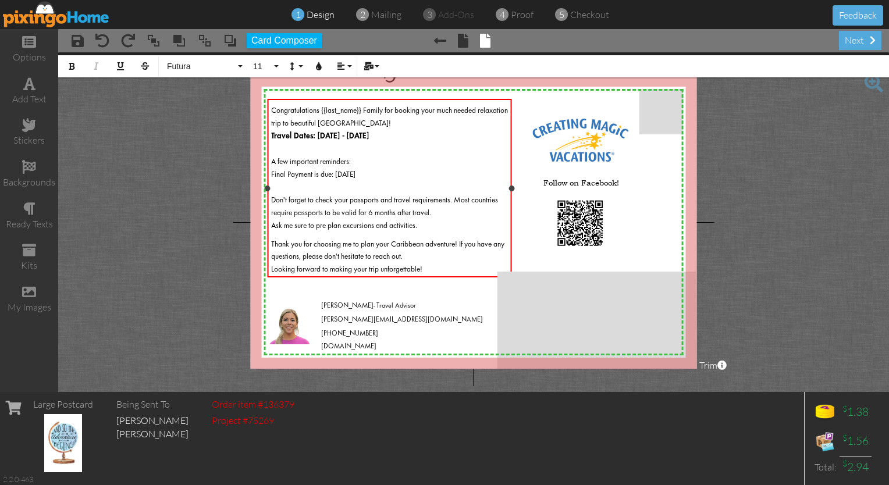
click at [293, 123] on span "Congratulations {{last_name}} Family for booking your much needed relaxation tr…" at bounding box center [389, 117] width 237 height 20
click at [300, 124] on span "Congratulations {{last_name}} Family for booking your much needed relaxation tr…" at bounding box center [389, 117] width 237 height 20
click at [453, 112] on span "Congratulations {{last_name}} Family for booking your family vacation to the be…" at bounding box center [385, 117] width 229 height 20
click at [283, 226] on span "Ask me sure to pre plan excursions and activities." at bounding box center [344, 226] width 146 height 8
click at [293, 225] on span "Ask me sure to pre plan excursions and activities." at bounding box center [344, 226] width 146 height 8
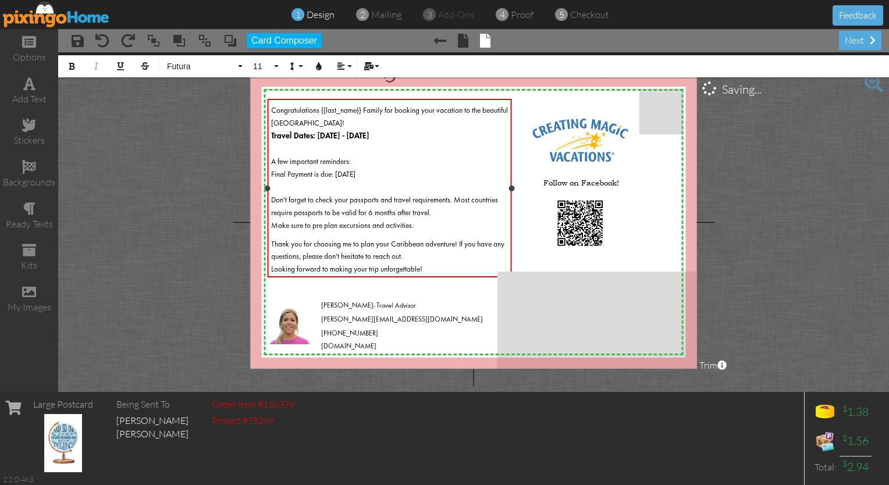
click at [421, 226] on li "Make sure to pre plan excursions and activities." at bounding box center [389, 224] width 237 height 13
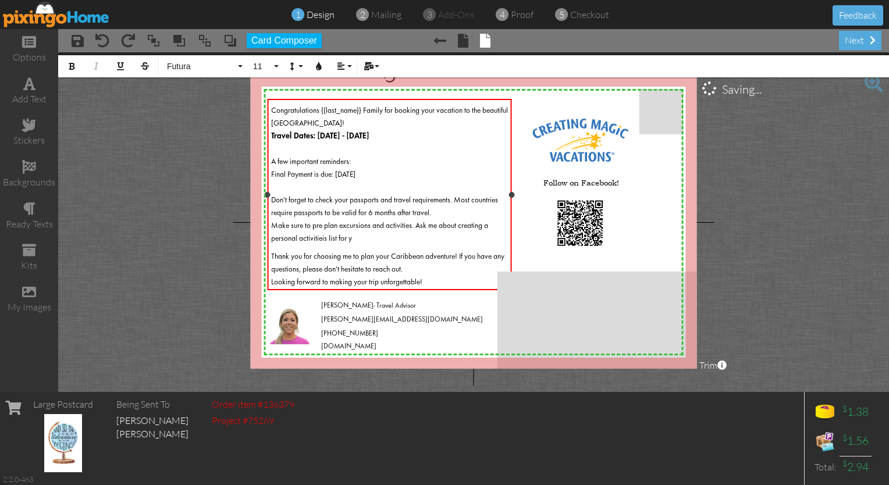
click at [317, 243] on div "Congratulations {{last_name}} Family for booking your vacation to the beautiful…" at bounding box center [389, 195] width 237 height 186
click at [351, 239] on li "Make sure to pre plan excursions and activities. Ask me about creating a person…" at bounding box center [389, 231] width 237 height 26
click at [280, 188] on div at bounding box center [389, 185] width 237 height 13
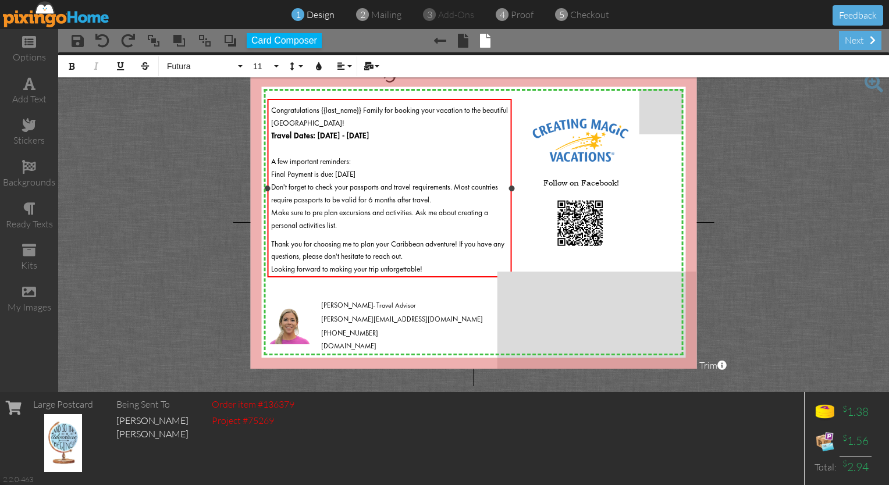
click at [324, 213] on span "Make sure to pre plan excursions and activities. Ask me about creating a person…" at bounding box center [379, 219] width 217 height 20
click at [342, 224] on li "Make sure to pre-plan excursions and activities. Ask me about creating a person…" at bounding box center [389, 218] width 237 height 26
click at [851, 41] on div "next" at bounding box center [860, 40] width 42 height 19
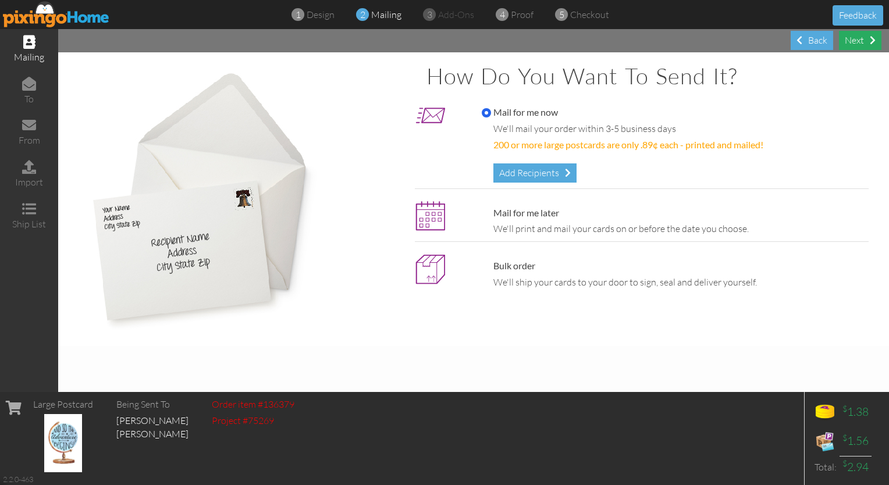
click at [857, 38] on div "Next" at bounding box center [860, 40] width 42 height 19
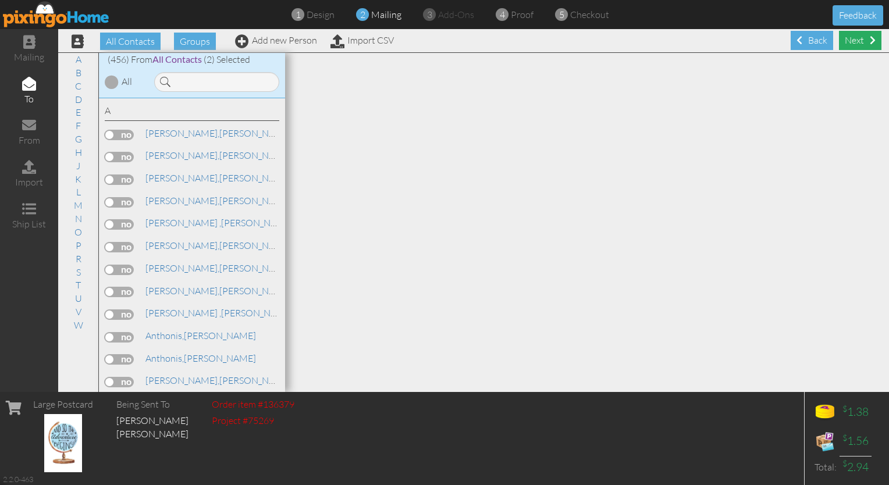
click at [863, 36] on div "Next" at bounding box center [860, 40] width 42 height 19
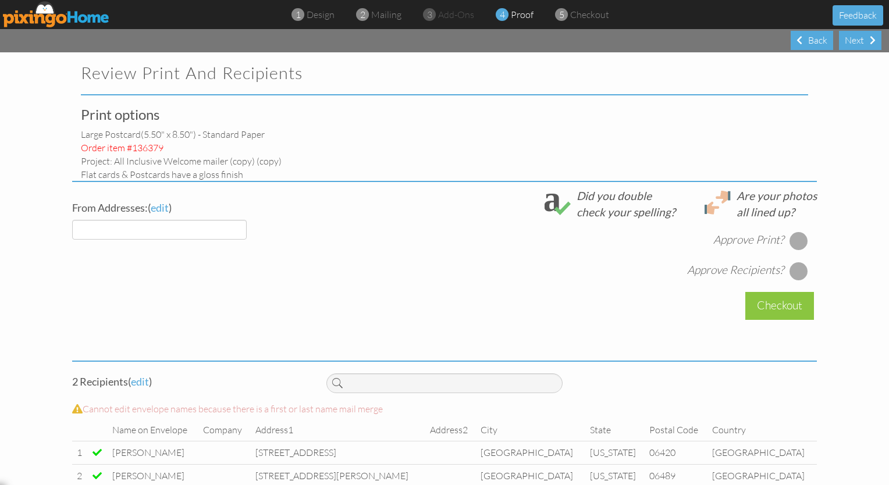
select select "object:3949"
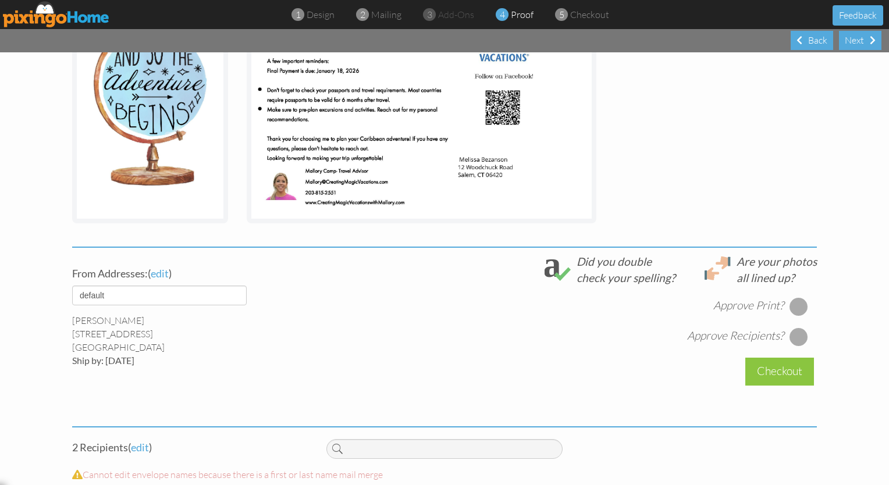
scroll to position [239, 0]
click at [792, 306] on div at bounding box center [798, 306] width 19 height 19
click at [795, 333] on div at bounding box center [798, 336] width 19 height 19
click at [760, 376] on div "Checkout" at bounding box center [779, 371] width 69 height 27
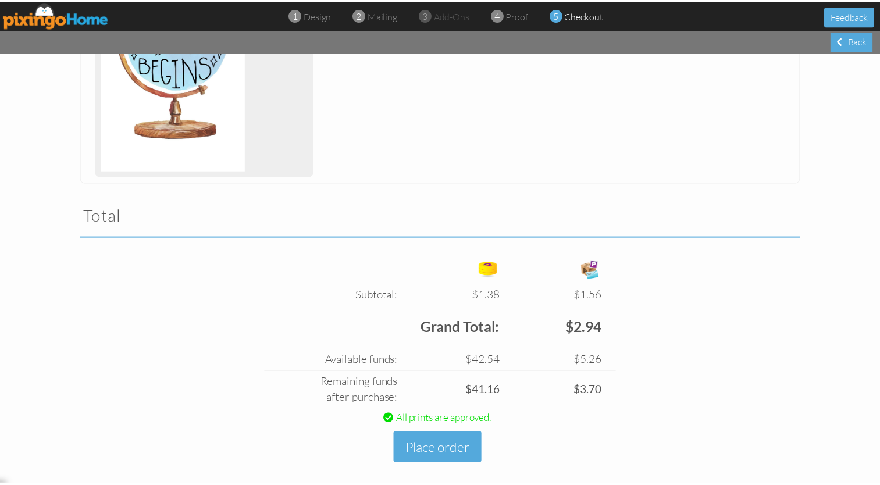
scroll to position [263, 0]
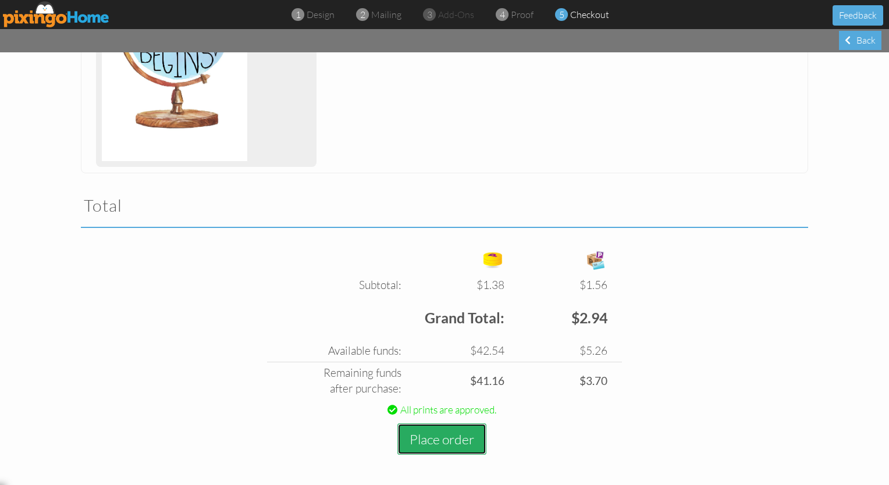
click at [437, 436] on button "Place order" at bounding box center [441, 439] width 89 height 32
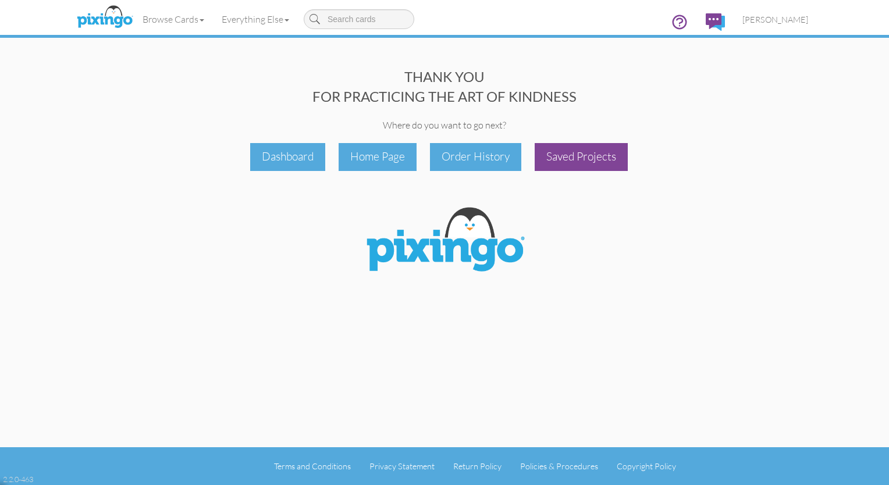
click at [601, 156] on div "Saved Projects" at bounding box center [581, 156] width 93 height 27
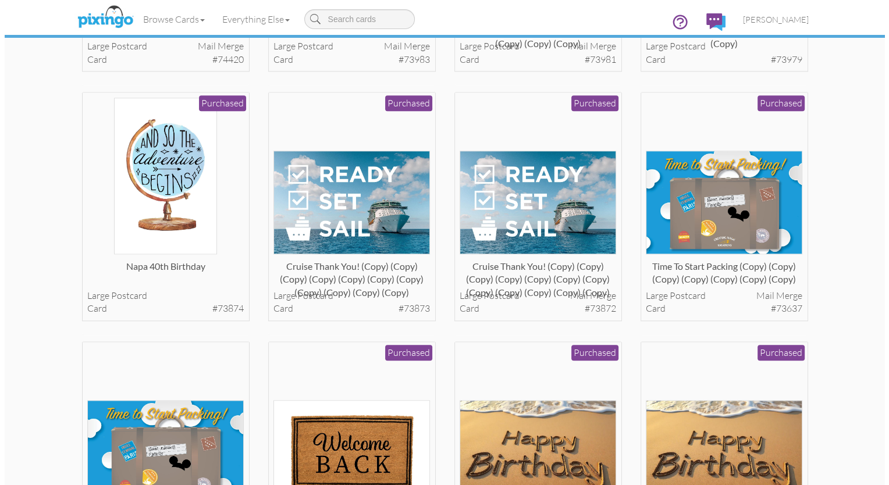
scroll to position [1270, 0]
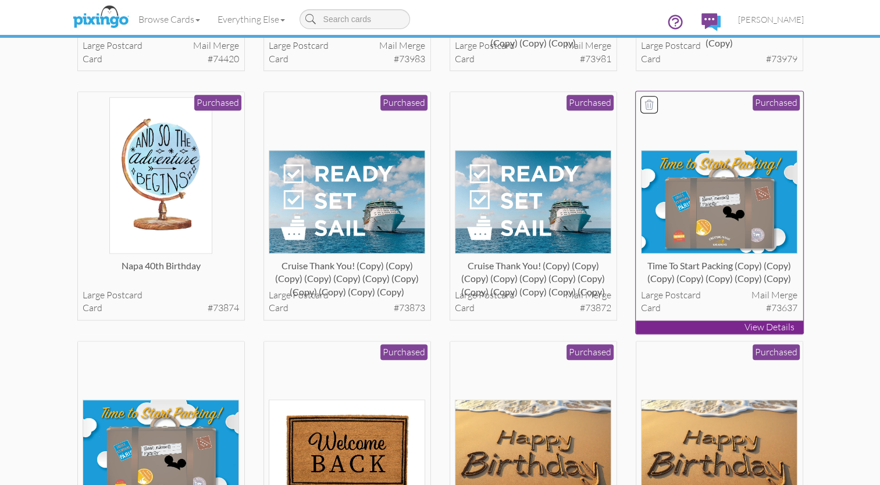
click at [751, 323] on p "View Details" at bounding box center [720, 326] width 168 height 13
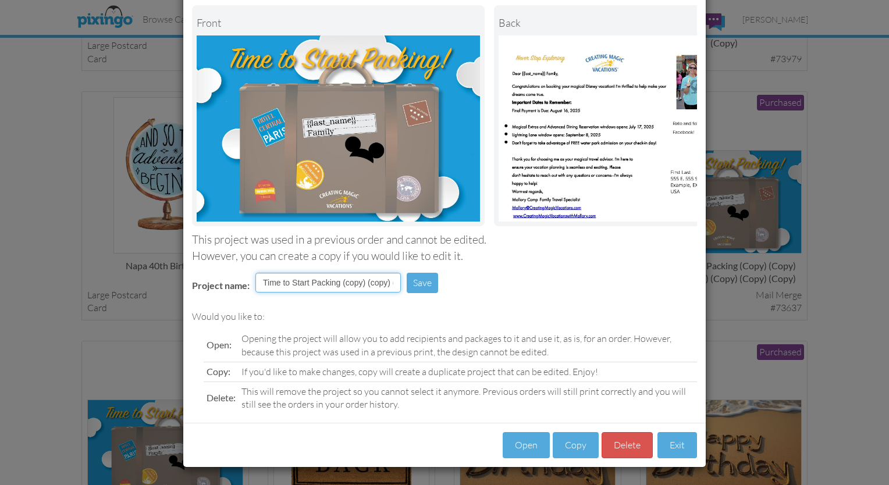
scroll to position [0, 121]
drag, startPoint x: 258, startPoint y: 283, endPoint x: 511, endPoint y: 292, distance: 252.6
click at [511, 292] on div "Project name: Time to Start Packing (copy) (copy) (copy) (copy) (copy) (copy) (…" at bounding box center [444, 284] width 522 height 40
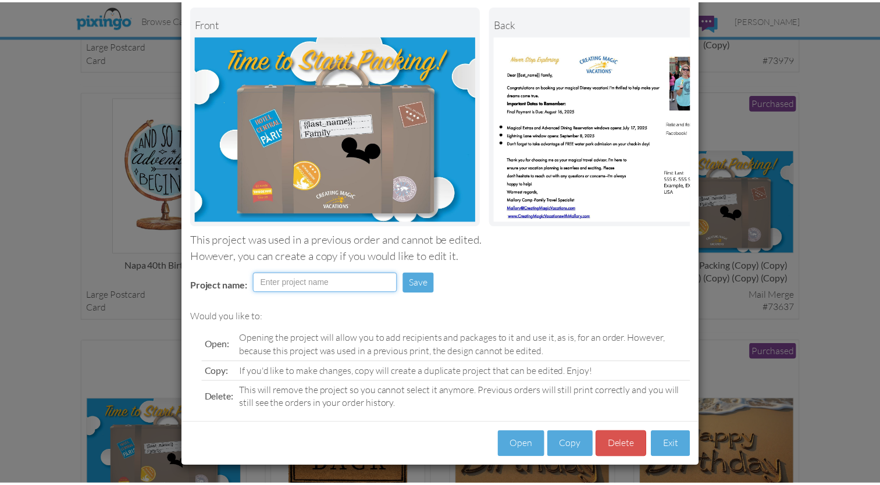
scroll to position [0, 0]
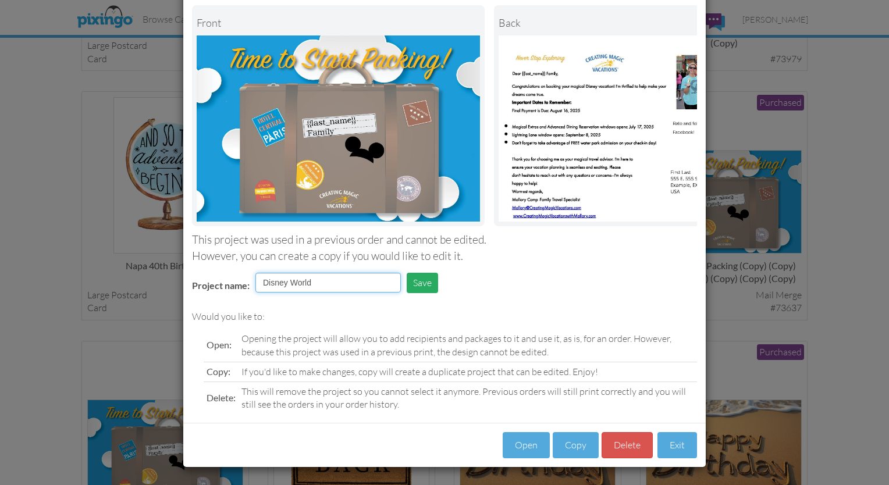
type input "Disney World"
click at [421, 288] on button "Save" at bounding box center [422, 283] width 31 height 20
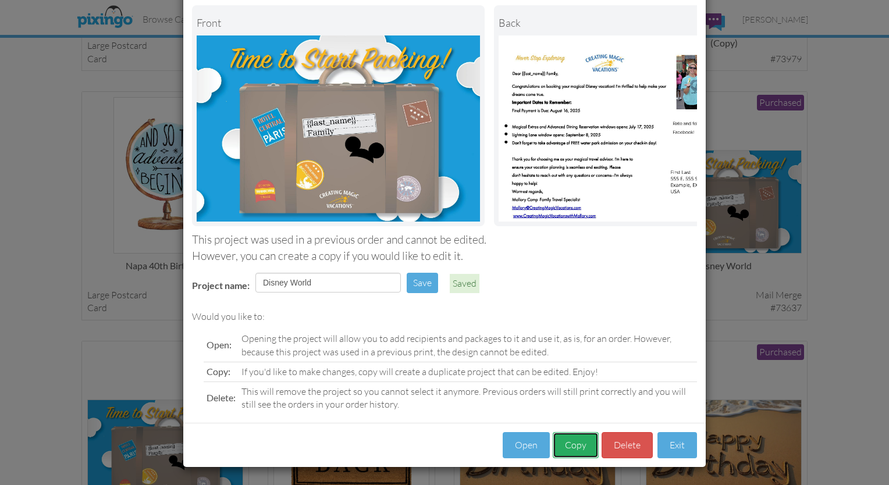
click at [568, 450] on button "Copy" at bounding box center [576, 445] width 46 height 26
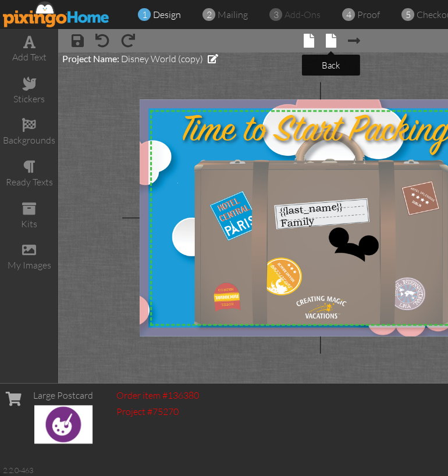
click at [328, 47] on span at bounding box center [331, 41] width 10 height 14
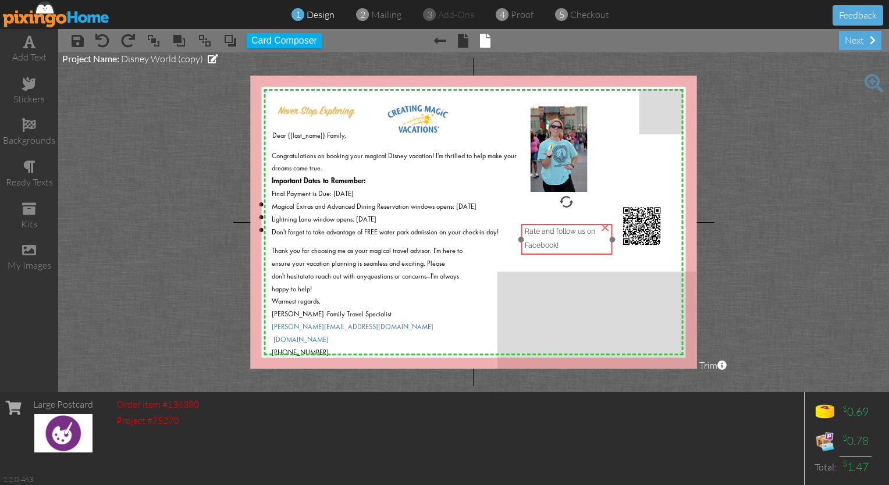
drag, startPoint x: 554, startPoint y: 228, endPoint x: 554, endPoint y: 245, distance: 17.4
click at [554, 245] on span "Rate and follow us on Facebook!" at bounding box center [560, 238] width 70 height 22
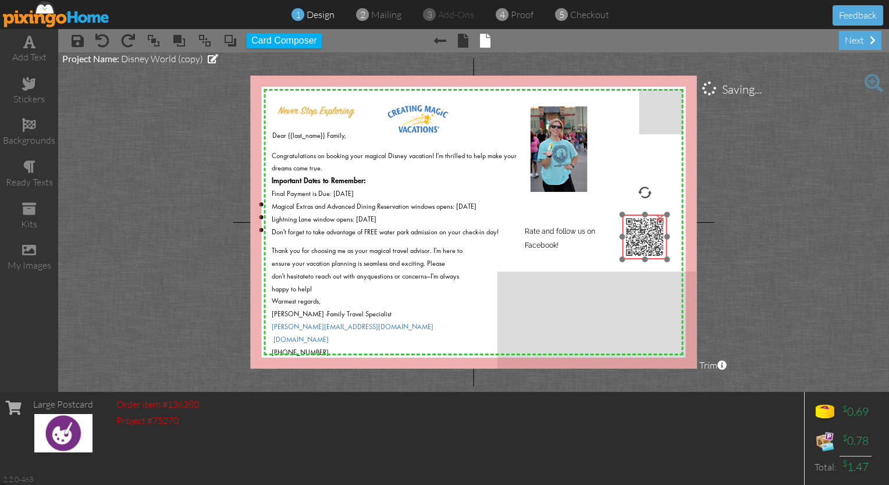
drag, startPoint x: 630, startPoint y: 227, endPoint x: 633, endPoint y: 238, distance: 10.9
click at [633, 238] on img at bounding box center [644, 237] width 45 height 45
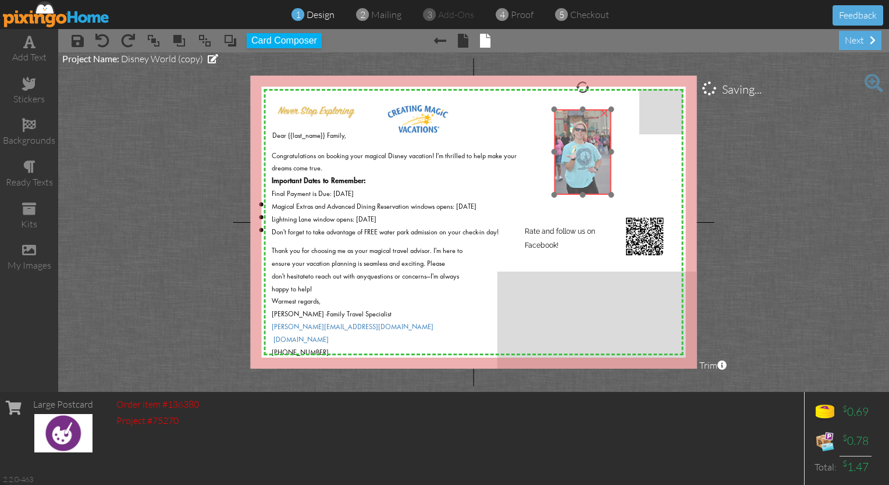
drag, startPoint x: 555, startPoint y: 166, endPoint x: 577, endPoint y: 169, distance: 21.7
click at [577, 169] on img at bounding box center [582, 151] width 57 height 85
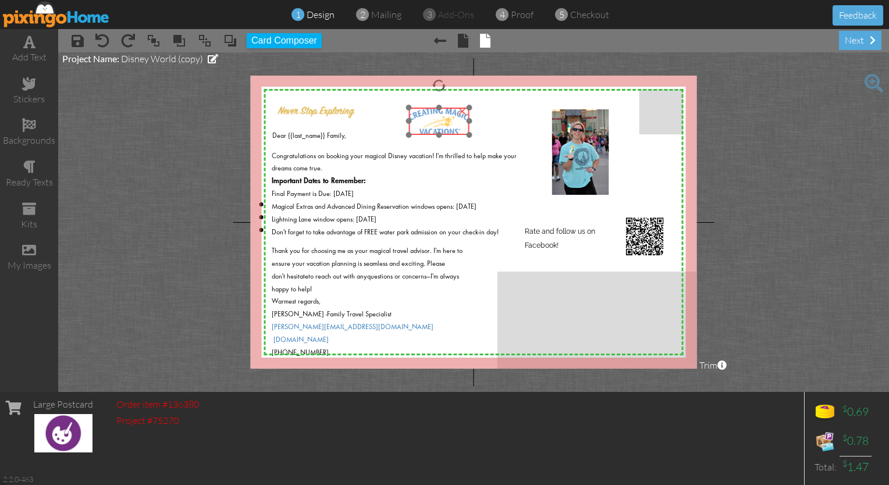
drag, startPoint x: 407, startPoint y: 110, endPoint x: 427, endPoint y: 111, distance: 20.4
click at [427, 111] on img at bounding box center [438, 121] width 60 height 27
click at [551, 232] on span "Rate and follow us on Facebook!" at bounding box center [565, 238] width 70 height 22
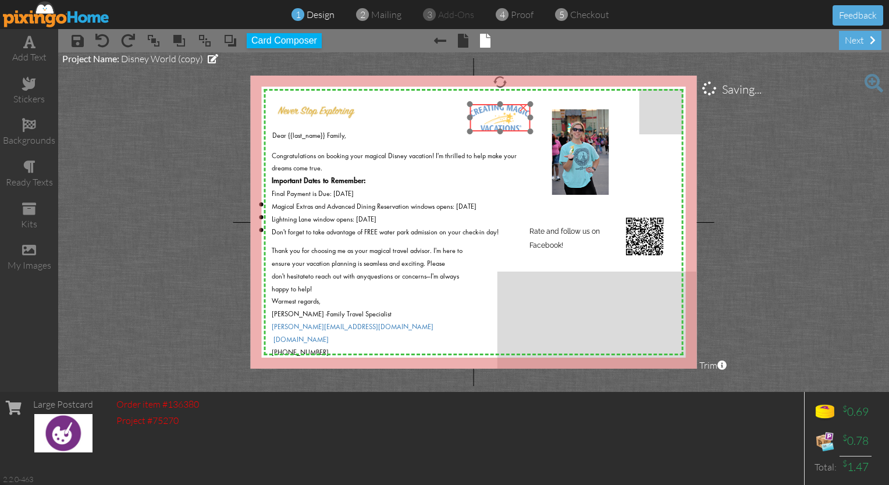
drag, startPoint x: 447, startPoint y: 126, endPoint x: 508, endPoint y: 124, distance: 61.7
click at [508, 124] on img at bounding box center [499, 117] width 60 height 27
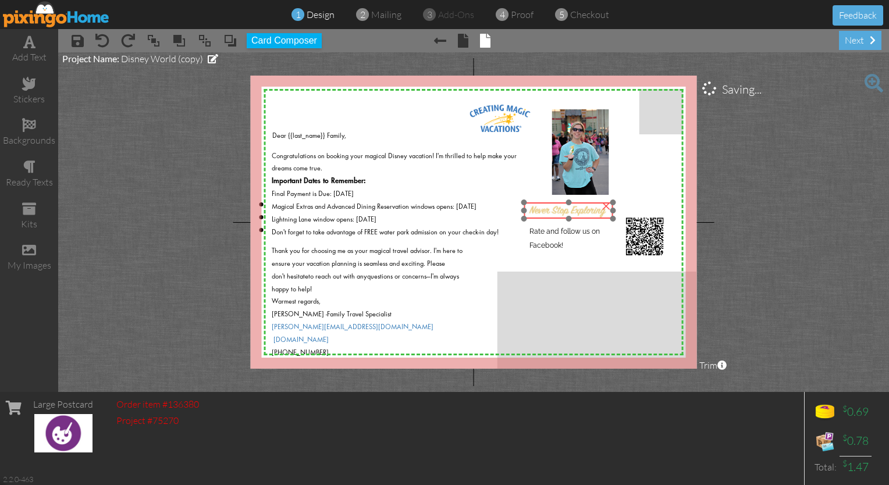
drag, startPoint x: 335, startPoint y: 113, endPoint x: 586, endPoint y: 212, distance: 270.2
click at [586, 212] on img at bounding box center [568, 209] width 90 height 23
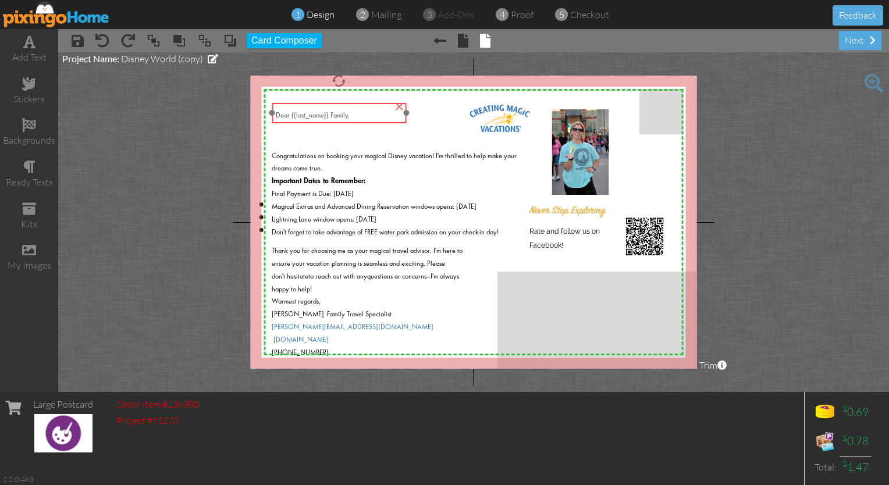
drag, startPoint x: 334, startPoint y: 136, endPoint x: 338, endPoint y: 115, distance: 21.2
click at [338, 115] on span "Dear {{last_name}} Family," at bounding box center [313, 115] width 74 height 7
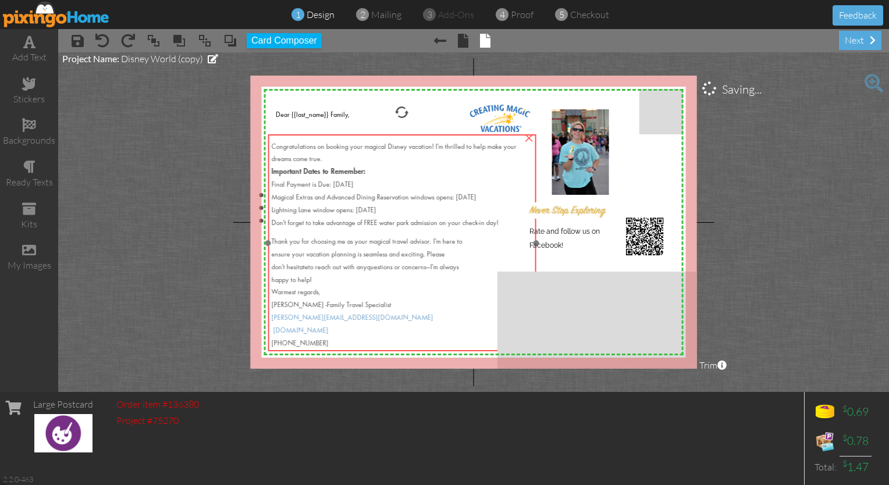
drag, startPoint x: 318, startPoint y: 188, endPoint x: 318, endPoint y: 179, distance: 9.3
click at [318, 179] on div "Final Payment is Due: [DATE]" at bounding box center [402, 182] width 261 height 13
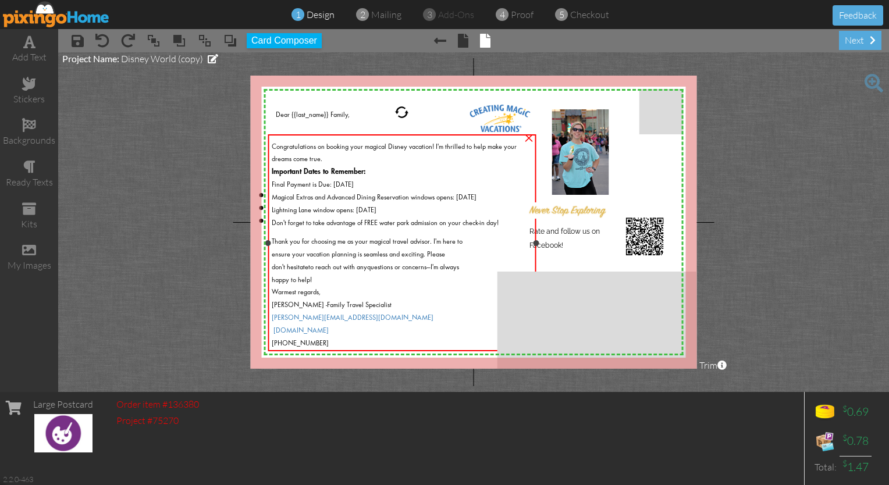
click at [337, 287] on div "Warmest regards," at bounding box center [402, 290] width 261 height 13
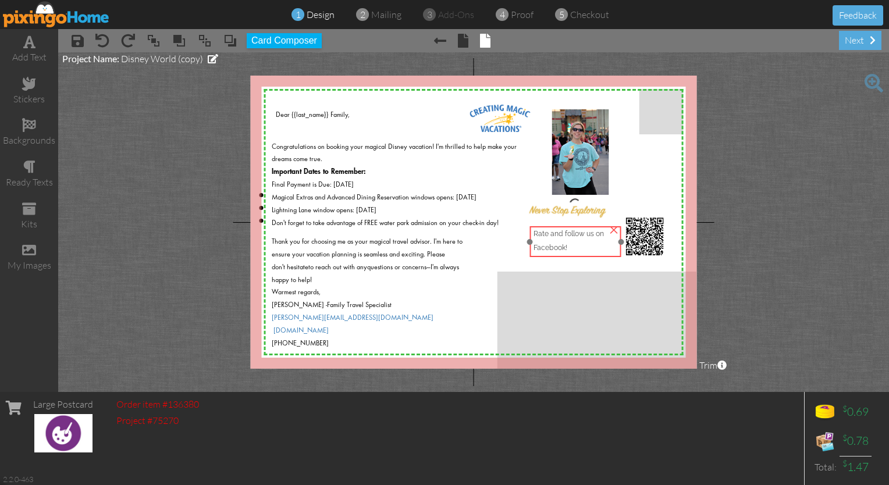
click at [551, 237] on div "Rate and follow us on Facebook!" at bounding box center [575, 241] width 84 height 23
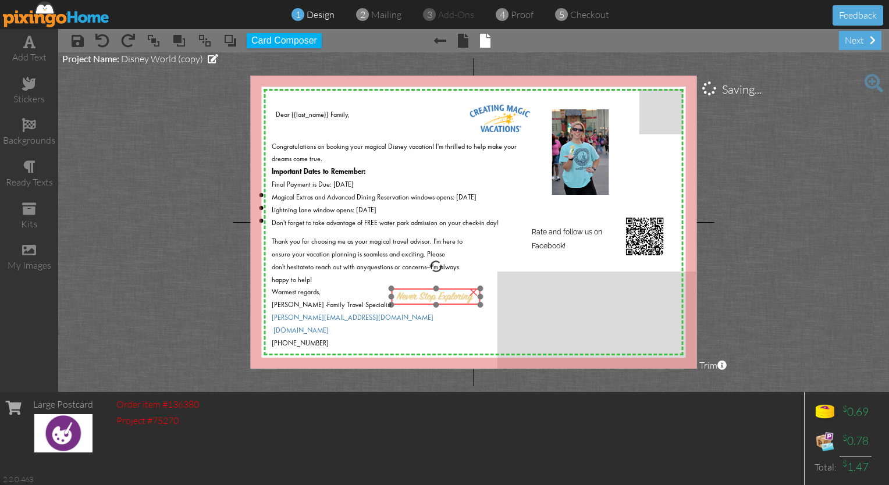
drag, startPoint x: 572, startPoint y: 215, endPoint x: 439, endPoint y: 301, distance: 158.1
click at [439, 301] on img at bounding box center [436, 295] width 90 height 23
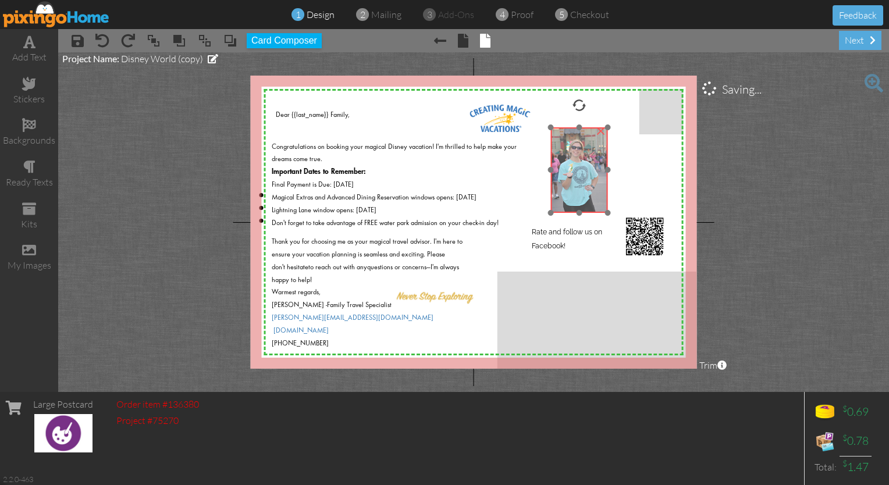
drag, startPoint x: 575, startPoint y: 178, endPoint x: 573, endPoint y: 193, distance: 15.2
click at [573, 193] on img at bounding box center [579, 169] width 57 height 85
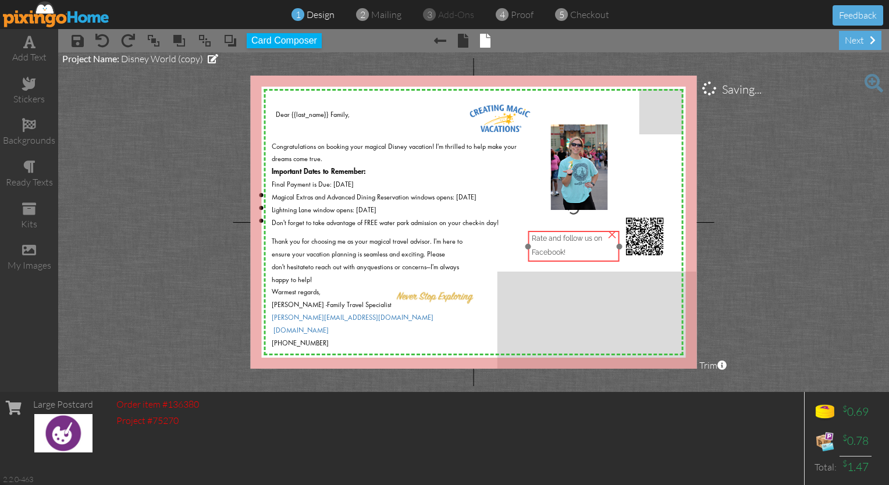
click at [557, 240] on div "Rate and follow us on Facebook!" at bounding box center [574, 245] width 84 height 23
click at [557, 245] on div "Rate and follow us on Facebook!" at bounding box center [572, 247] width 84 height 23
click at [569, 254] on div "Rate and follow us on Facebook!" at bounding box center [572, 246] width 84 height 23
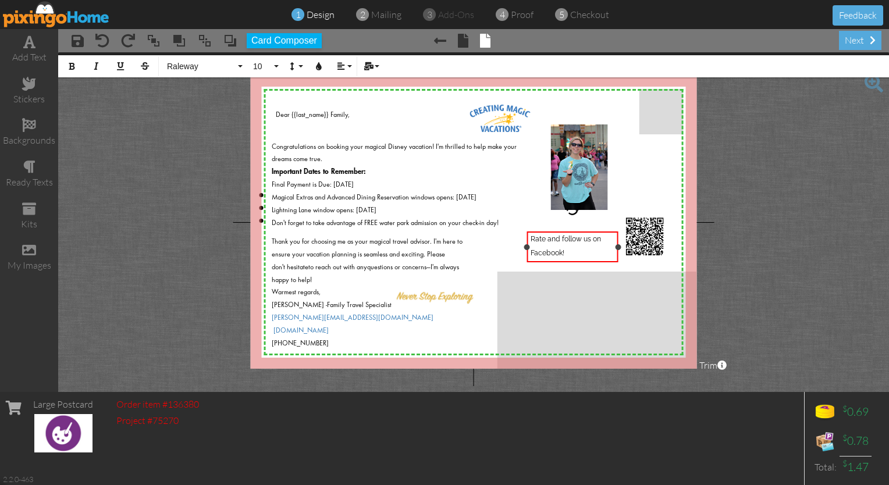
drag, startPoint x: 572, startPoint y: 255, endPoint x: 576, endPoint y: 248, distance: 8.1
click at [576, 248] on div "Rate and follow us on Facebook!" at bounding box center [572, 246] width 84 height 23
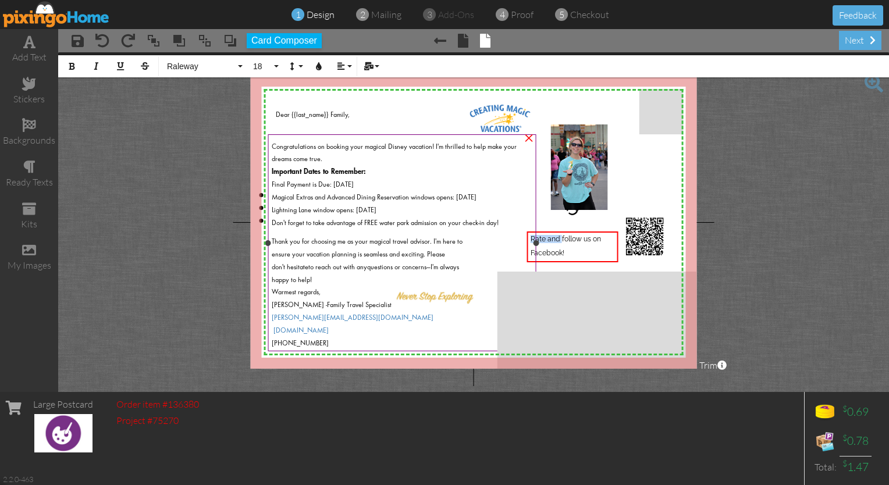
drag, startPoint x: 562, startPoint y: 238, endPoint x: 519, endPoint y: 234, distance: 43.3
click at [519, 234] on div "X X X X X X X X X X X X X X X X X X X X X X X X X X X X X X X X X X X X X X X X…" at bounding box center [474, 222] width 446 height 293
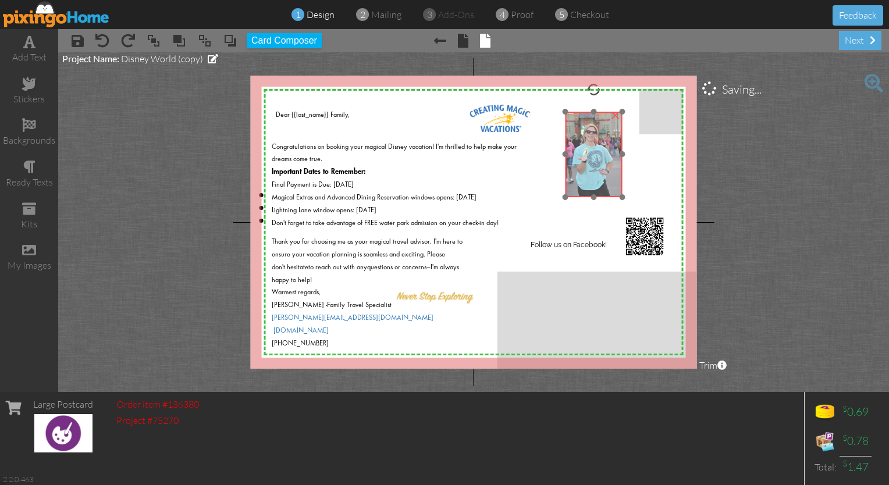
drag, startPoint x: 588, startPoint y: 176, endPoint x: 603, endPoint y: 163, distance: 19.4
click at [603, 163] on img at bounding box center [593, 154] width 57 height 85
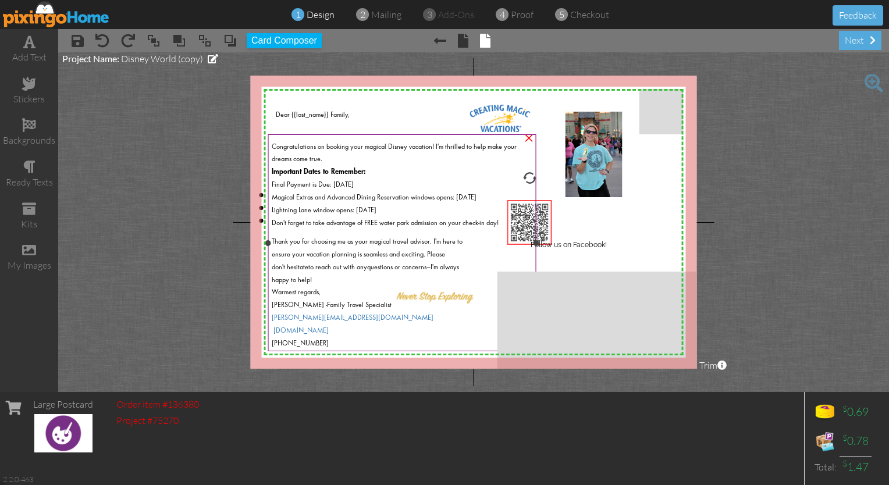
drag, startPoint x: 641, startPoint y: 245, endPoint x: 517, endPoint y: 230, distance: 124.8
click at [517, 230] on div "X X X X X X X X X X X X X X X X X X X X X X X X X X X X X X X X X X X X X X X X…" at bounding box center [474, 222] width 446 height 293
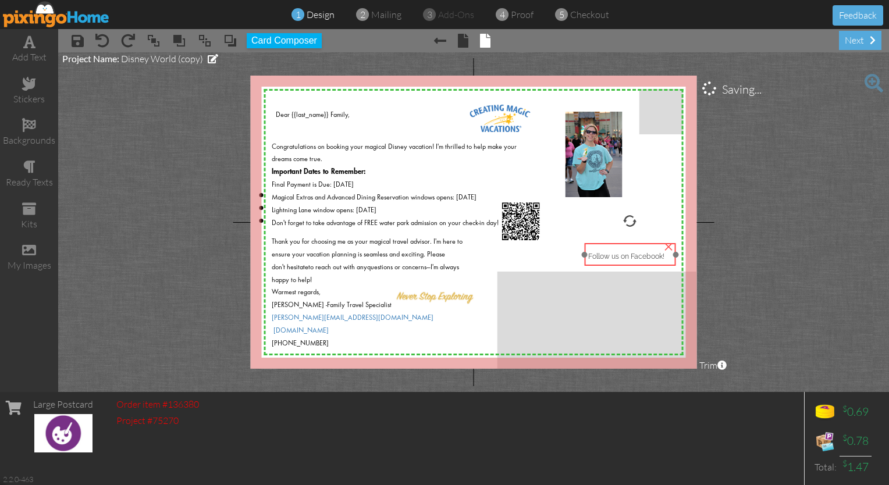
drag, startPoint x: 563, startPoint y: 250, endPoint x: 621, endPoint y: 262, distance: 58.7
click at [621, 262] on div "Follow us on Facebook!" at bounding box center [630, 254] width 84 height 15
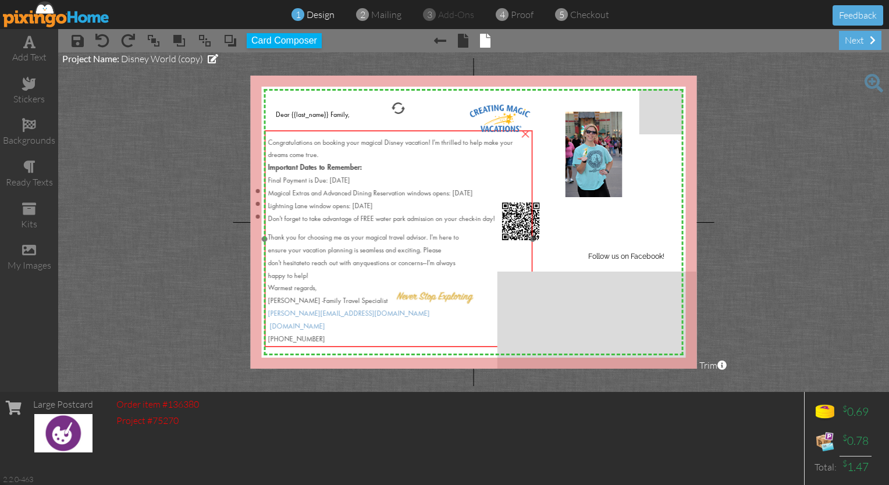
click at [526, 213] on li "Don't forget to take advantage of FREE water park admission on your check-in da…" at bounding box center [398, 217] width 261 height 13
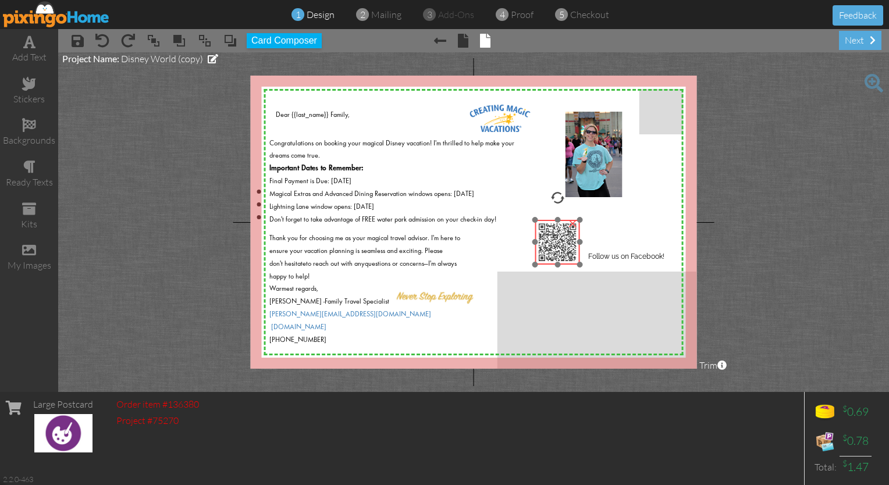
drag, startPoint x: 538, startPoint y: 218, endPoint x: 575, endPoint y: 238, distance: 42.2
click at [575, 238] on img at bounding box center [557, 242] width 45 height 45
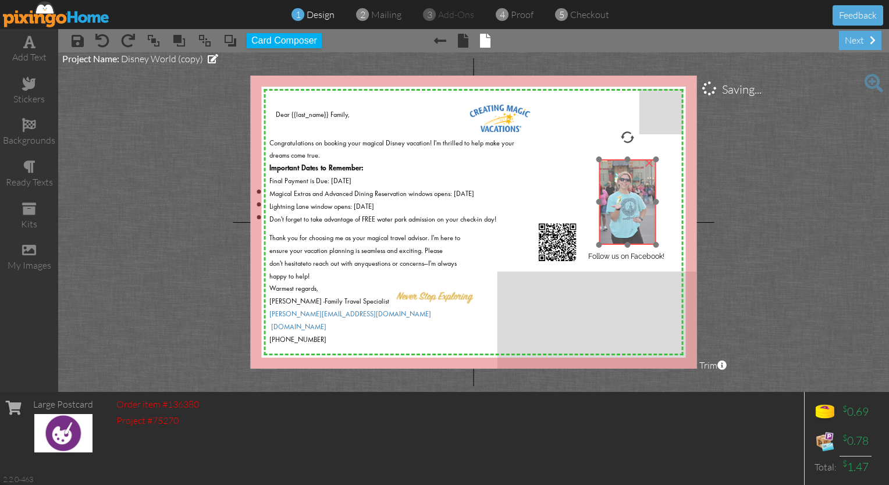
drag, startPoint x: 596, startPoint y: 179, endPoint x: 630, endPoint y: 226, distance: 58.4
click at [630, 226] on img at bounding box center [627, 201] width 57 height 85
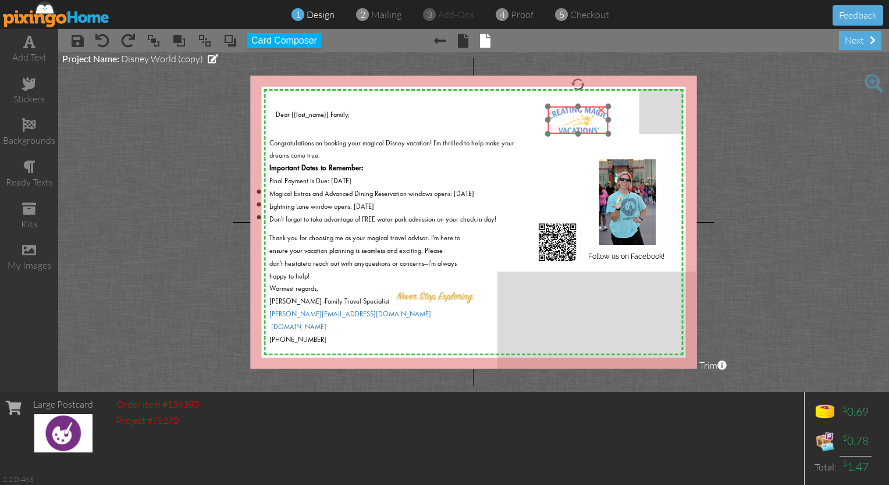
drag, startPoint x: 503, startPoint y: 119, endPoint x: 580, endPoint y: 120, distance: 78.0
click at [580, 120] on img at bounding box center [577, 119] width 60 height 27
drag, startPoint x: 607, startPoint y: 105, endPoint x: 619, endPoint y: 101, distance: 12.3
click at [619, 101] on div at bounding box center [617, 102] width 6 height 6
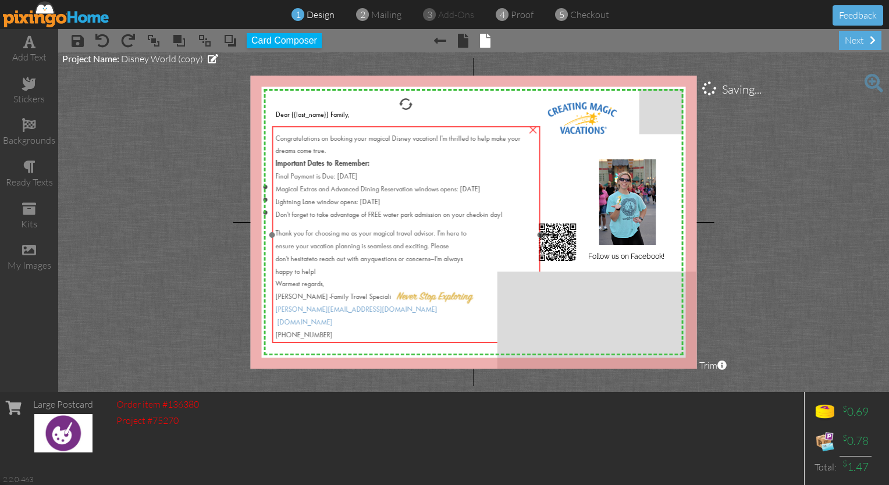
drag, startPoint x: 397, startPoint y: 197, endPoint x: 404, endPoint y: 193, distance: 7.9
click at [404, 193] on span "Magical Extras and Advanced Dining Reservation windows opens: [DATE]" at bounding box center [378, 189] width 205 height 7
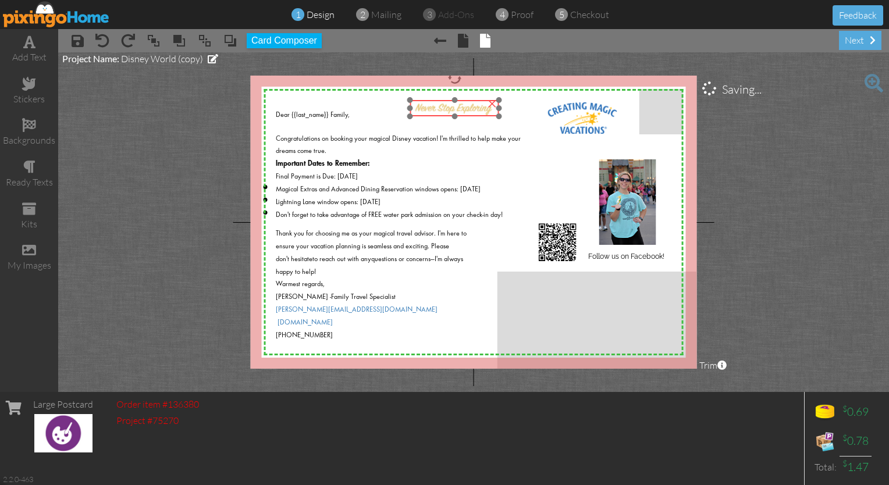
drag, startPoint x: 434, startPoint y: 298, endPoint x: 453, endPoint y: 111, distance: 188.8
click at [453, 111] on img at bounding box center [454, 106] width 90 height 23
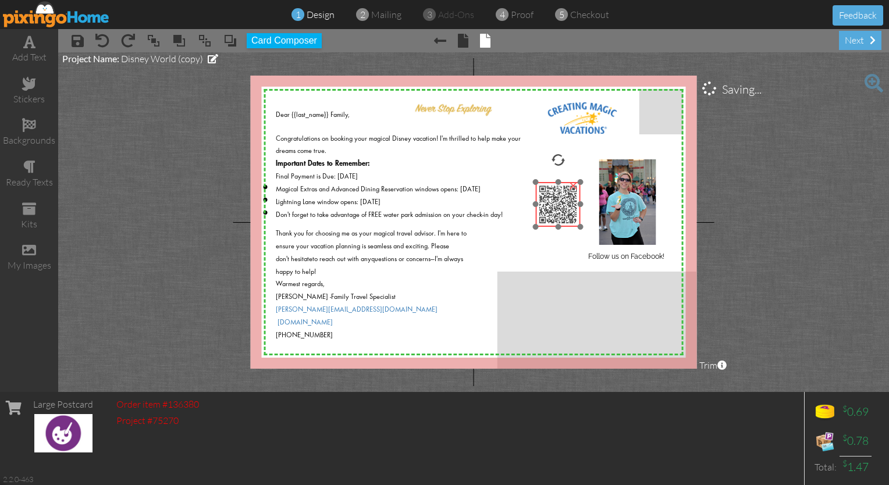
drag, startPoint x: 566, startPoint y: 241, endPoint x: 566, endPoint y: 204, distance: 37.8
click at [566, 204] on img at bounding box center [558, 204] width 45 height 45
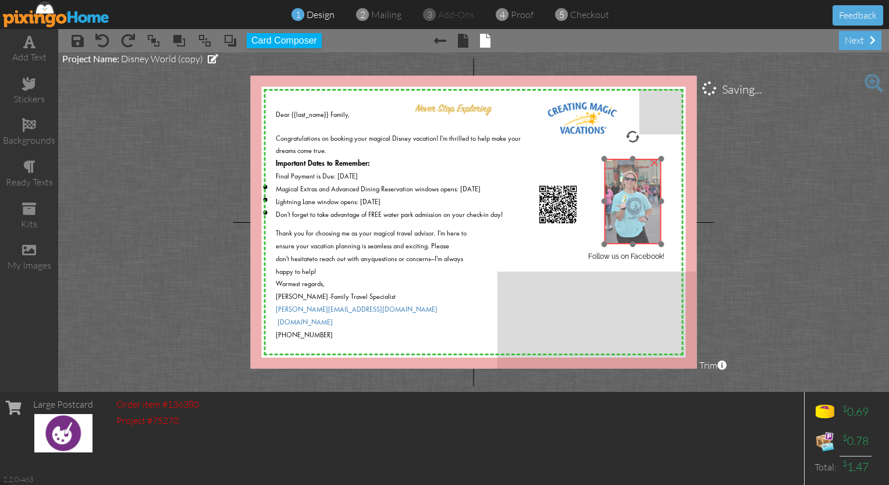
click at [618, 203] on img at bounding box center [632, 201] width 57 height 85
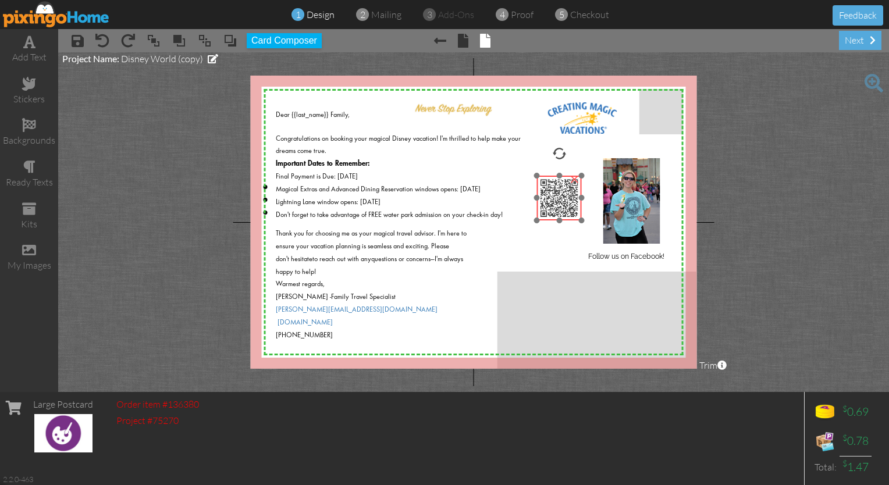
drag, startPoint x: 561, startPoint y: 187, endPoint x: 563, endPoint y: 181, distance: 6.3
click at [563, 181] on img at bounding box center [559, 198] width 45 height 45
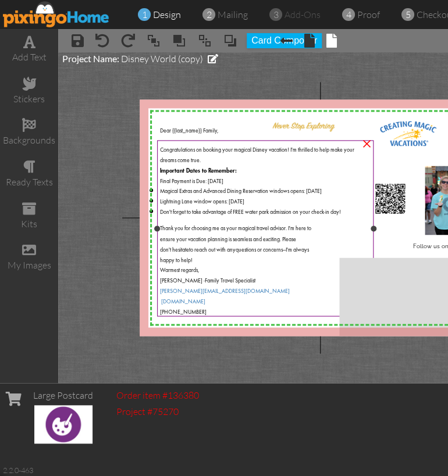
click at [240, 170] on div "Important Dates to Remember:" at bounding box center [265, 169] width 211 height 10
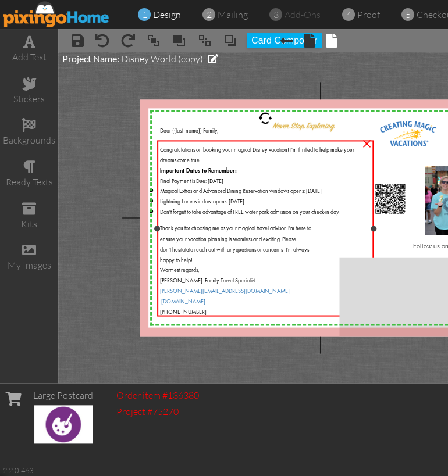
click at [240, 170] on div "Important Dates to Remember:" at bounding box center [265, 169] width 211 height 10
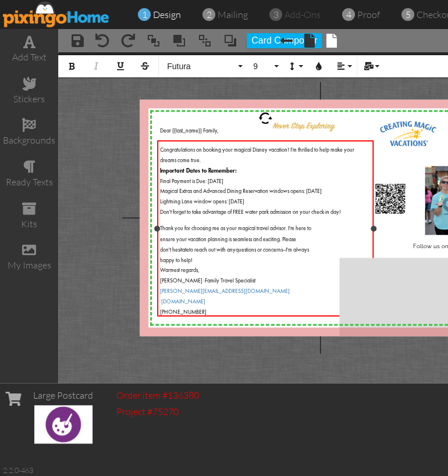
drag, startPoint x: 250, startPoint y: 181, endPoint x: 213, endPoint y: 183, distance: 36.7
click at [213, 183] on div "Final Payment is Due: [DATE]" at bounding box center [265, 179] width 211 height 10
click at [251, 180] on div "Final Payment is Due: [DATE]" at bounding box center [265, 179] width 211 height 10
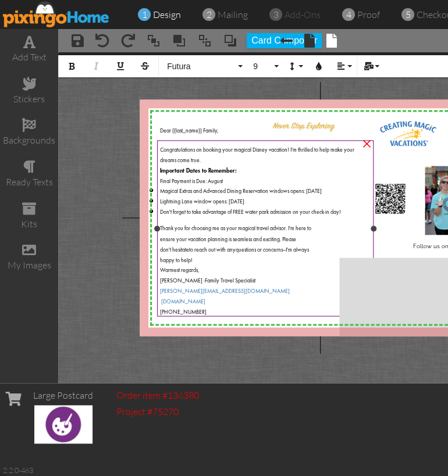
click at [234, 179] on div "Final Payment is Due: August" at bounding box center [265, 179] width 211 height 10
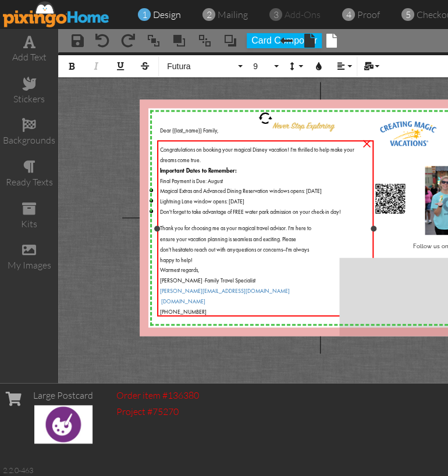
click at [234, 179] on div "Final Payment is Due: August" at bounding box center [265, 179] width 211 height 10
click at [228, 181] on div "Final Payment is Due: August" at bounding box center [265, 179] width 211 height 10
click at [343, 189] on li "Magical Extras and Advanced Dining Reservation windows opens: [DATE]" at bounding box center [265, 190] width 211 height 10
click at [279, 198] on li "Lightning Lane window opens: [DATE]" at bounding box center [265, 200] width 211 height 10
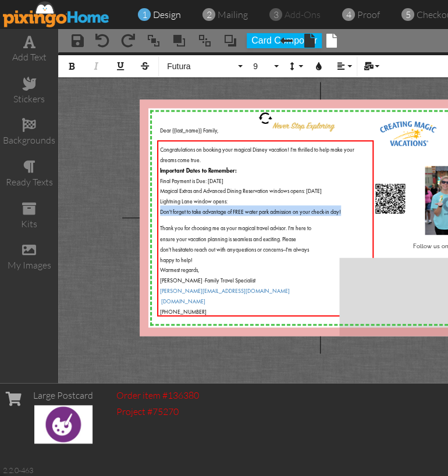
drag, startPoint x: 348, startPoint y: 213, endPoint x: 154, endPoint y: 208, distance: 194.3
click at [154, 208] on div "X X X X X X X X X X X X X X X X X X X X X X X X X X X X X X X X X X X X X X X X…" at bounding box center [320, 217] width 361 height 237
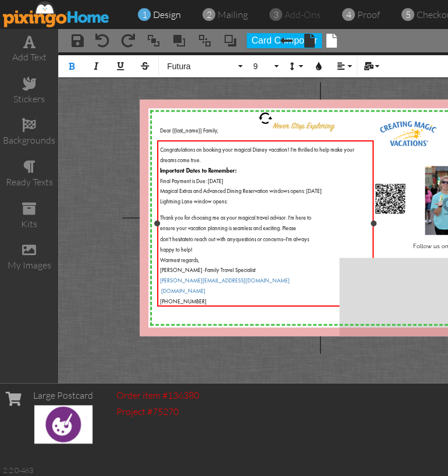
click at [261, 172] on div "Important Dates to Remember:" at bounding box center [265, 169] width 211 height 10
click at [229, 200] on li "Lightning Lane window opens:" at bounding box center [265, 200] width 211 height 10
click at [230, 209] on div "Congratulations on booking your magical Disney vacation! I'm thrilled to help m…" at bounding box center [265, 224] width 211 height 162
click at [266, 228] on span "ensure your vacation planning is seamless and exciting. Please" at bounding box center [228, 228] width 136 height 5
click at [198, 251] on div "happy to help!" at bounding box center [265, 248] width 211 height 10
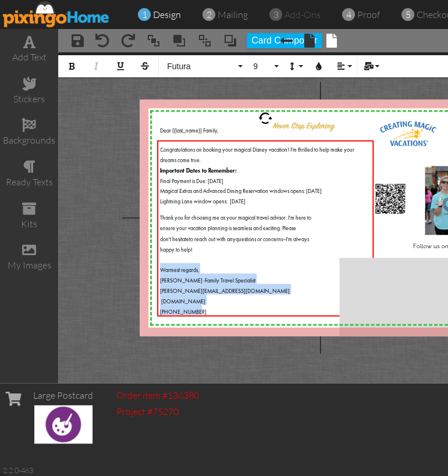
drag, startPoint x: 201, startPoint y: 311, endPoint x: 151, endPoint y: 269, distance: 65.7
click at [151, 269] on div "X X X X X X X X X X X X X X X X X X X X X X X X X X X X X X X X X X X X X X X X…" at bounding box center [320, 217] width 361 height 237
copy div "Warmest regards, [PERSON_NAME] -Family Travel Specialist [PERSON_NAME][EMAIL_AD…"
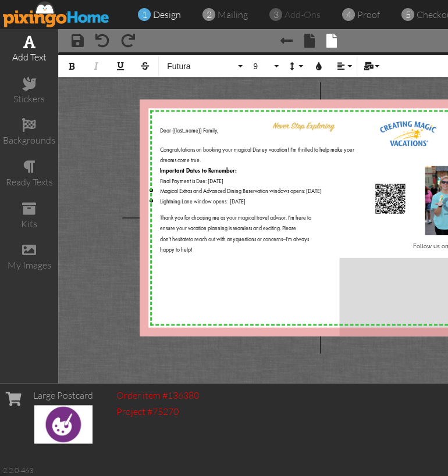
click at [27, 53] on div "add text" at bounding box center [29, 57] width 58 height 13
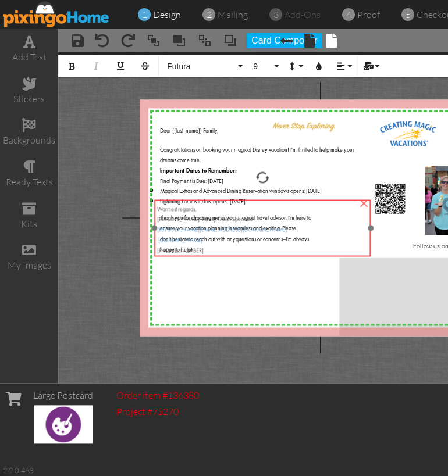
drag, startPoint x: 360, startPoint y: 166, endPoint x: 303, endPoint y: 225, distance: 81.4
click at [303, 225] on div "[PERSON_NAME][EMAIL_ADDRESS][DOMAIN_NAME]" at bounding box center [262, 228] width 211 height 10
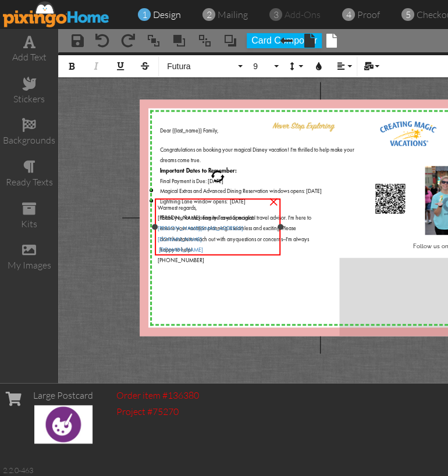
drag, startPoint x: 372, startPoint y: 225, endPoint x: 283, endPoint y: 228, distance: 89.6
click at [283, 228] on div at bounding box center [280, 227] width 6 height 6
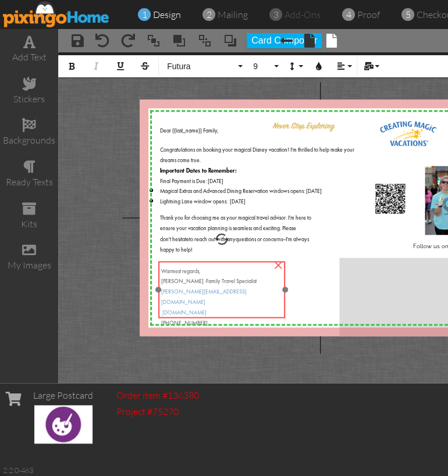
drag, startPoint x: 224, startPoint y: 252, endPoint x: 227, endPoint y: 315, distance: 62.9
click at [227, 316] on div "[PHONE_NUMBER]" at bounding box center [221, 321] width 121 height 10
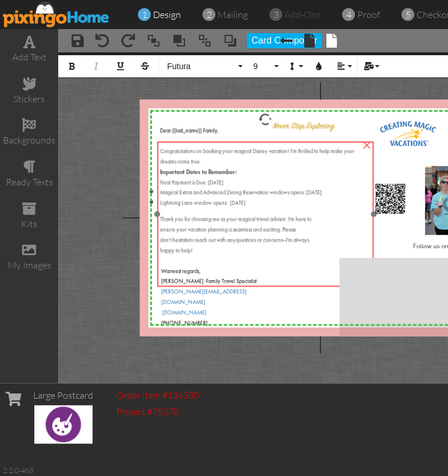
click at [238, 220] on span "Thank you for choosing me as your magical travel advisor. I'm here to" at bounding box center [235, 219] width 151 height 5
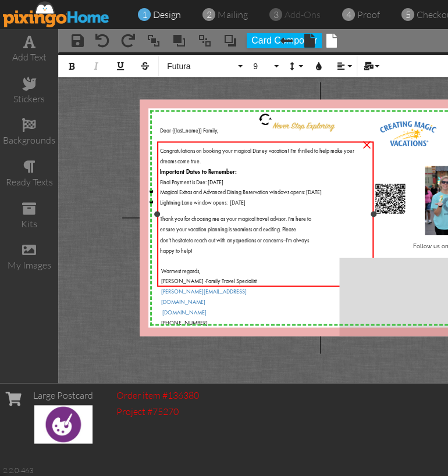
click at [318, 193] on span "Magical Extras and Advanced Dining Reservation windows opens: [DATE]" at bounding box center [241, 193] width 162 height 5
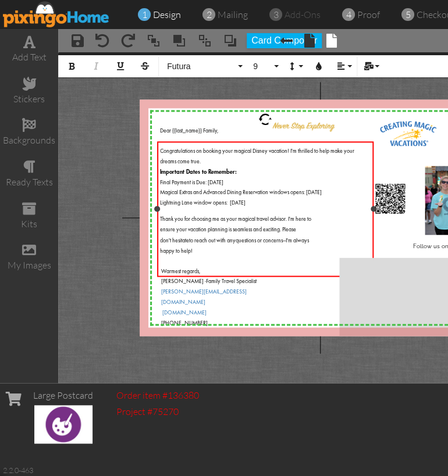
click at [321, 193] on span "Magical Extras and Advanced Dining Reservation windows opens: [DATE]" at bounding box center [241, 193] width 162 height 5
click at [282, 202] on li "Lightning Lane window opens: [DATE]" at bounding box center [265, 202] width 211 height 10
click at [0, 0] on div "×" at bounding box center [0, 0] width 0 height 0
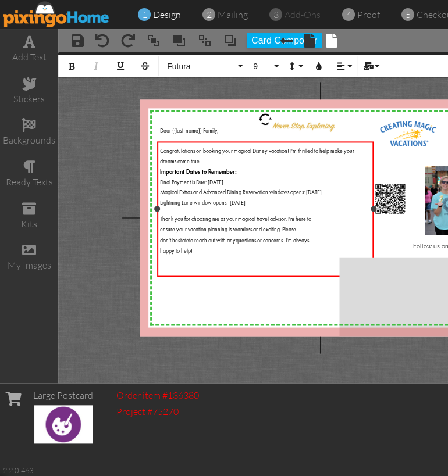
click at [275, 174] on div "Important Dates to Remember:" at bounding box center [265, 170] width 211 height 10
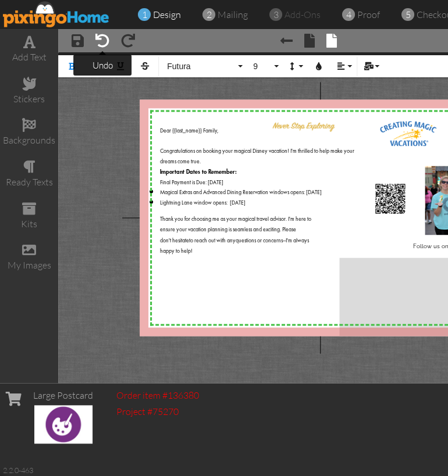
click at [101, 40] on span at bounding box center [102, 41] width 14 height 14
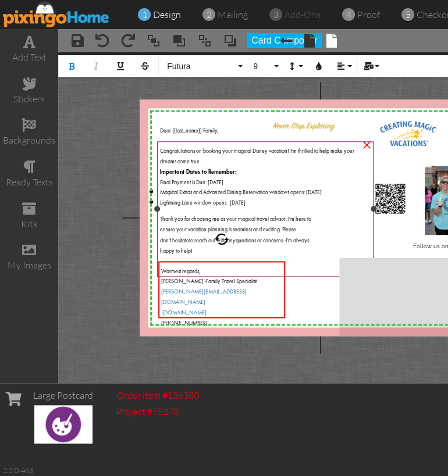
click at [225, 223] on div "ensure your vacation planning is seamless and exciting. Please" at bounding box center [265, 228] width 211 height 10
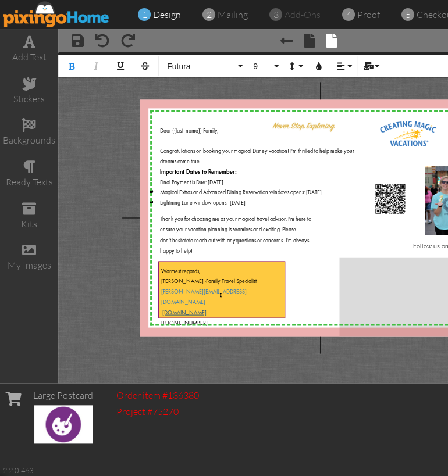
click at [220, 295] on div "Warmest regards, [PERSON_NAME] -Family Travel Specialist [PERSON_NAME][EMAIL_AD…" at bounding box center [221, 295] width 127 height 68
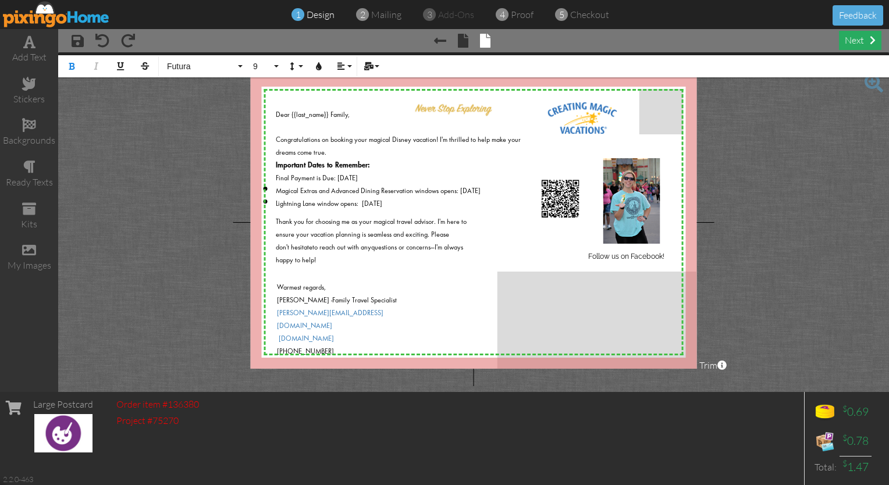
click at [852, 40] on div "next" at bounding box center [860, 40] width 42 height 19
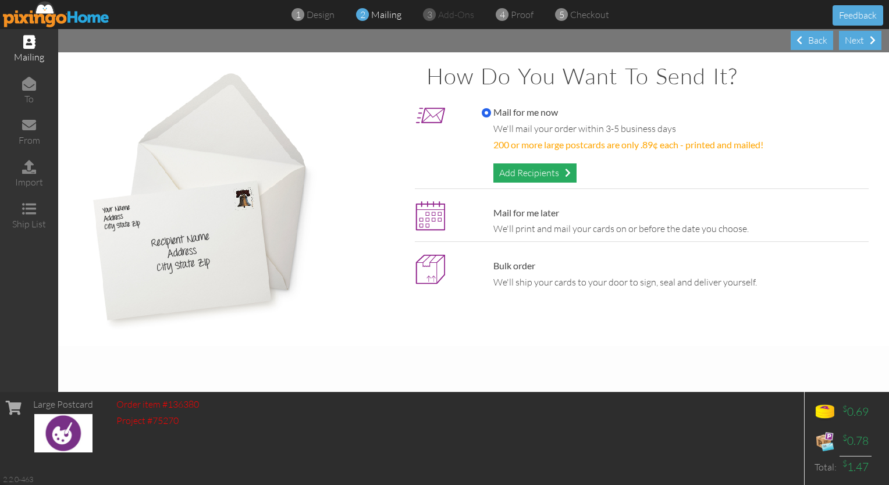
click at [547, 170] on div "Add Recipients" at bounding box center [534, 172] width 83 height 19
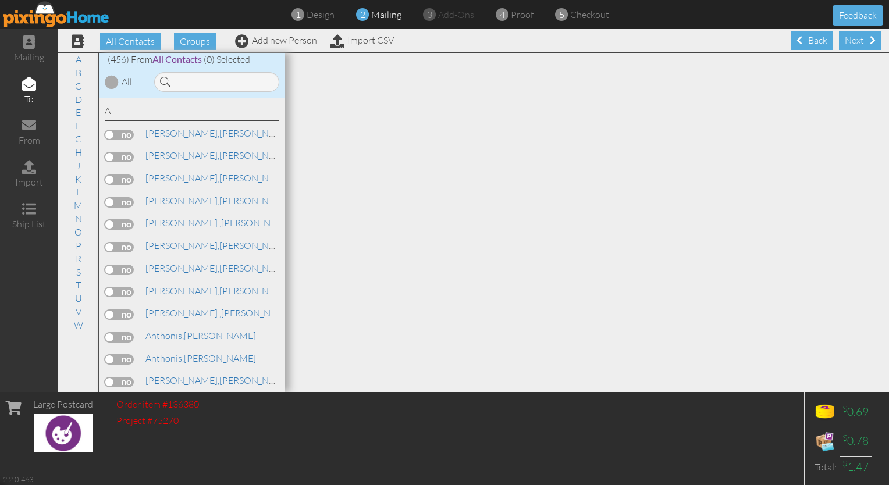
click at [268, 48] on div "All Contacts Groups Add new Person Import CSV" at bounding box center [228, 41] width 337 height 20
click at [266, 42] on link "Add new Person" at bounding box center [276, 40] width 82 height 12
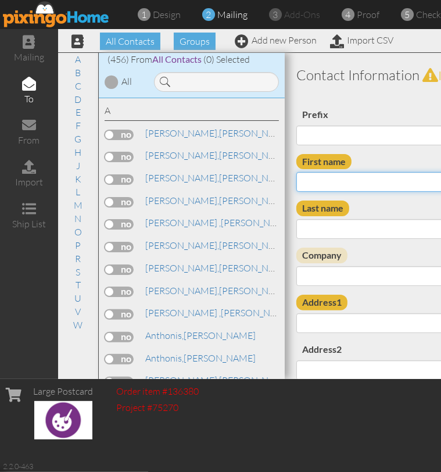
click at [329, 179] on input "First name" at bounding box center [433, 182] width 273 height 20
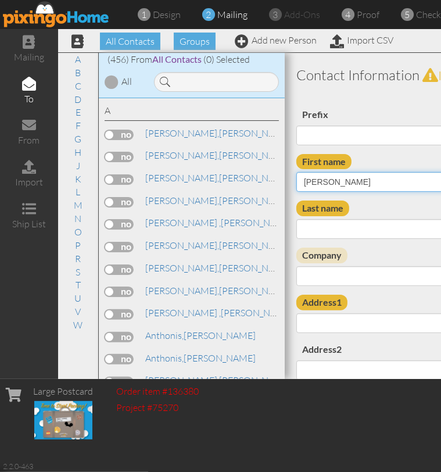
type input "[PERSON_NAME]"
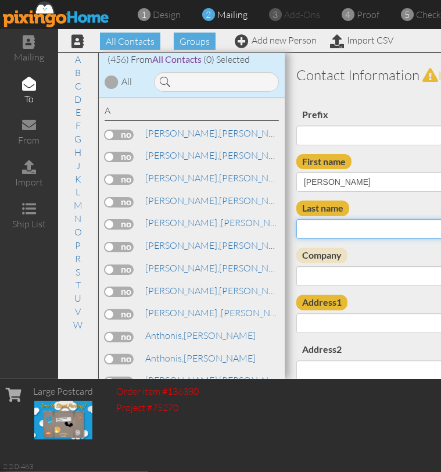
click at [323, 234] on input "Last name" at bounding box center [433, 229] width 273 height 20
type input "[PERSON_NAME]"
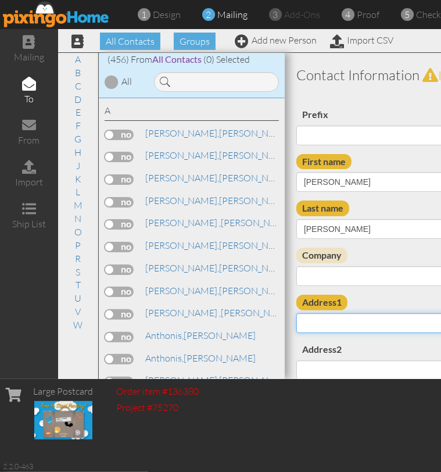
click at [370, 327] on input "Address1" at bounding box center [433, 323] width 273 height 20
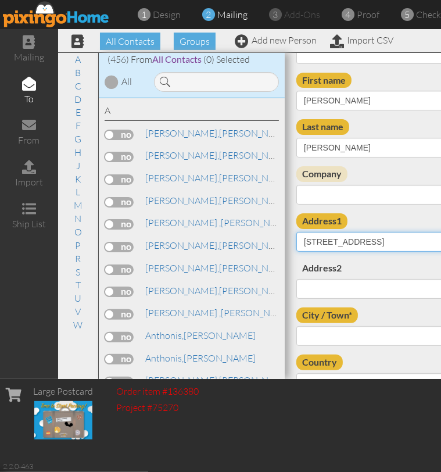
scroll to position [88, 0]
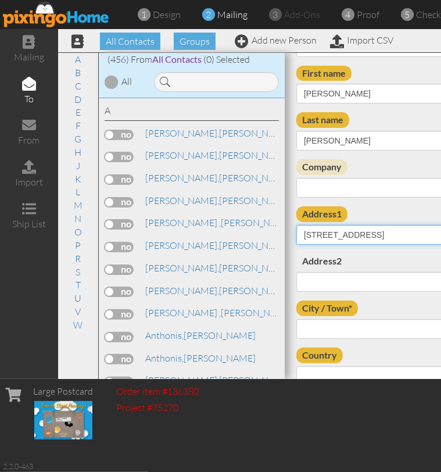
type input "[STREET_ADDRESS]"
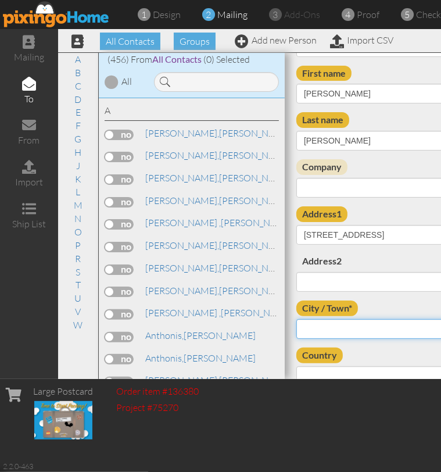
click at [316, 334] on input "City / Town*" at bounding box center [433, 329] width 273 height 20
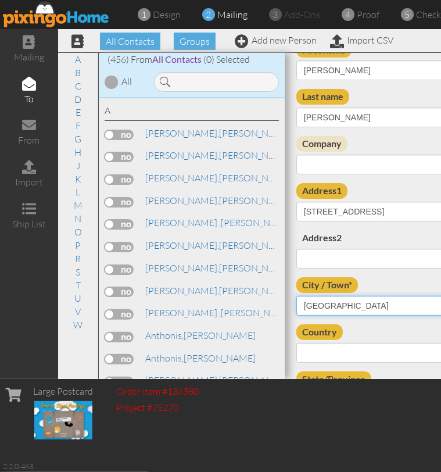
type input "[GEOGRAPHIC_DATA]"
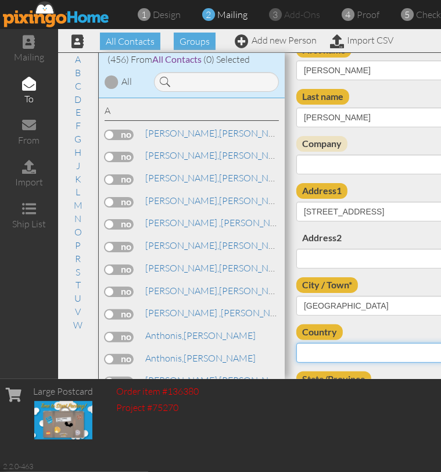
click at [319, 349] on select "[GEOGRAPHIC_DATA] -------------- [GEOGRAPHIC_DATA] [GEOGRAPHIC_DATA] [GEOGRAPHI…" at bounding box center [433, 353] width 273 height 20
select select "object:5951"
click at [297, 343] on select "[GEOGRAPHIC_DATA] -------------- [GEOGRAPHIC_DATA] [GEOGRAPHIC_DATA] [GEOGRAPHI…" at bounding box center [433, 353] width 273 height 20
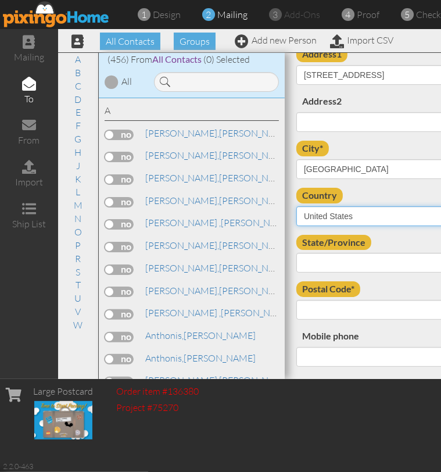
scroll to position [250, 0]
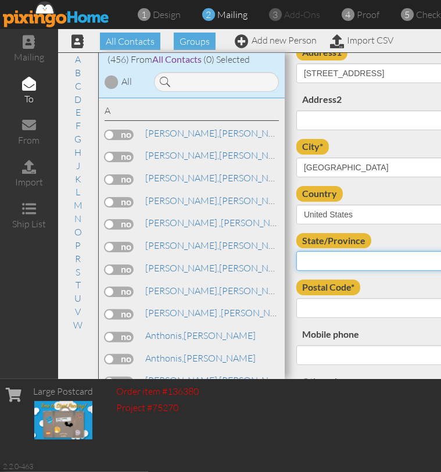
click at [333, 258] on select "AA (Military) AE (Military) [US_STATE] [US_STATE] [US_STATE] AP (Military) [US_…" at bounding box center [433, 261] width 273 height 20
select select "object:6206"
click at [297, 251] on select "AA (Military) AE (Military) [US_STATE] [US_STATE] [US_STATE] AP (Military) [US_…" at bounding box center [433, 261] width 273 height 20
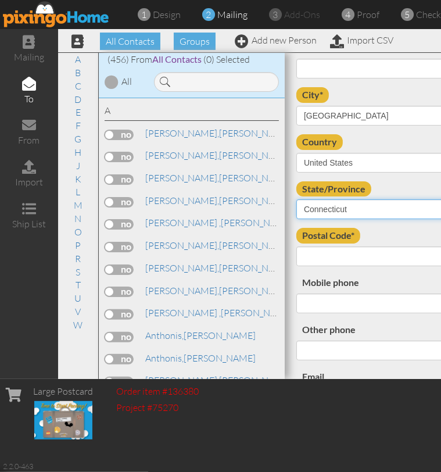
scroll to position [302, 0]
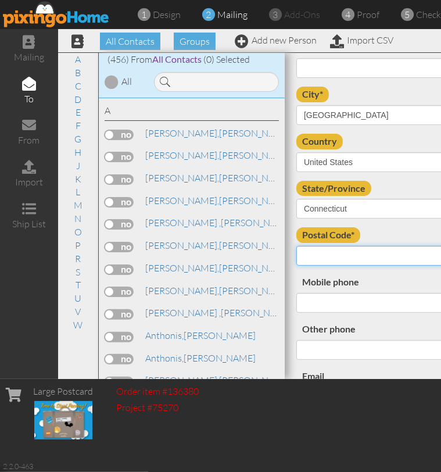
click at [322, 248] on input "Postal Code*" at bounding box center [433, 256] width 273 height 20
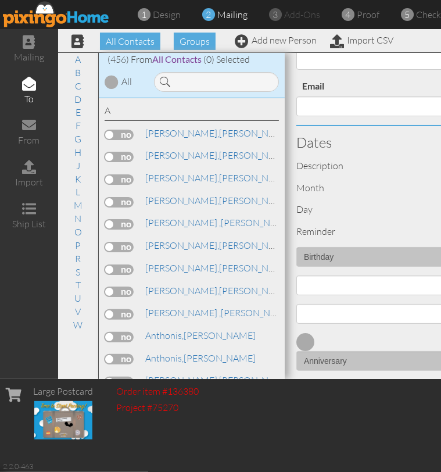
scroll to position [584, 0]
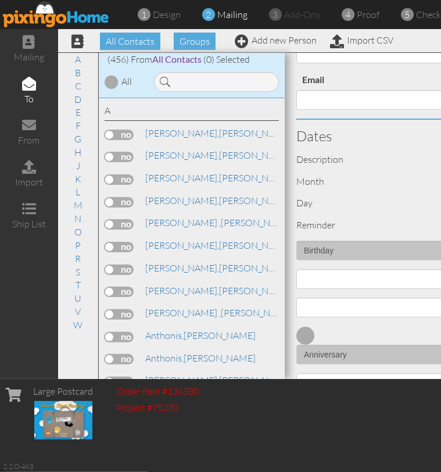
type input "06489"
click at [325, 280] on select "1 - [DATE] - [DATE] - [DATE] - [DATE] - [DATE] - [DATE] - [DATE] - [DATE] - [DA…" at bounding box center [433, 279] width 273 height 20
select select "object:5941"
click at [297, 269] on select "1 - [DATE] - [DATE] - [DATE] - [DATE] - [DATE] - [DATE] - [DATE] - [DATE] - [DA…" at bounding box center [433, 279] width 273 height 20
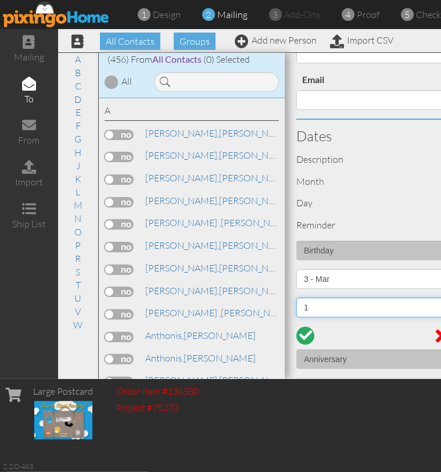
click at [332, 315] on select "1 2 3 4 5 6 7 8 9 10 11 12 13 14 15 16 17 18 19 20 21 22 23 24 25 26 27 28 29 3…" at bounding box center [433, 308] width 273 height 20
select select "number:26"
click at [297, 298] on select "1 2 3 4 5 6 7 8 9 10 11 12 13 14 15 16 17 18 19 20 21 22 23 24 25 26 27 28 29 3…" at bounding box center [433, 308] width 273 height 20
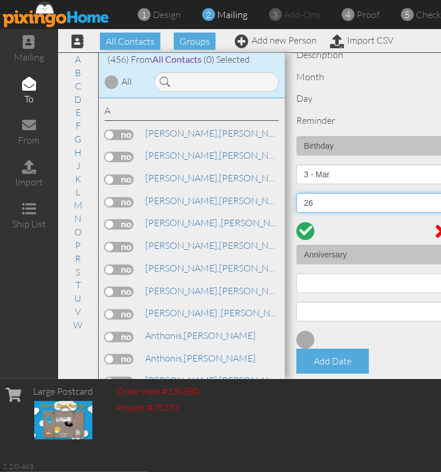
scroll to position [733, 0]
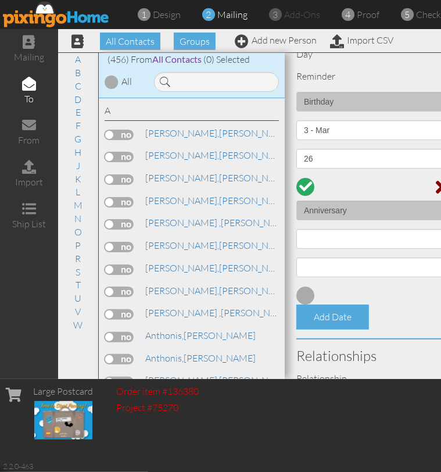
click at [304, 189] on div at bounding box center [433, 187] width 291 height 27
click at [319, 319] on div "Add Date" at bounding box center [333, 317] width 73 height 25
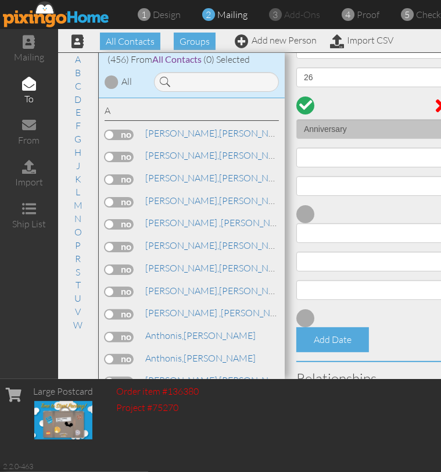
scroll to position [819, 0]
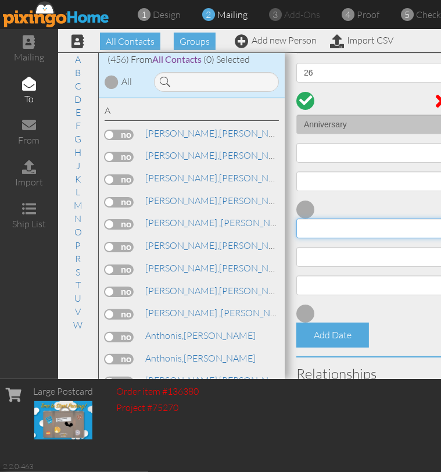
click at [334, 231] on input at bounding box center [433, 229] width 273 height 20
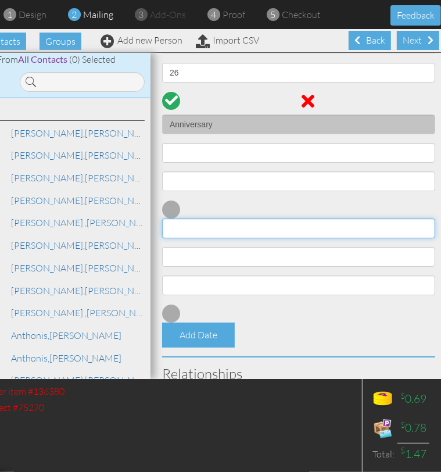
scroll to position [0, 140]
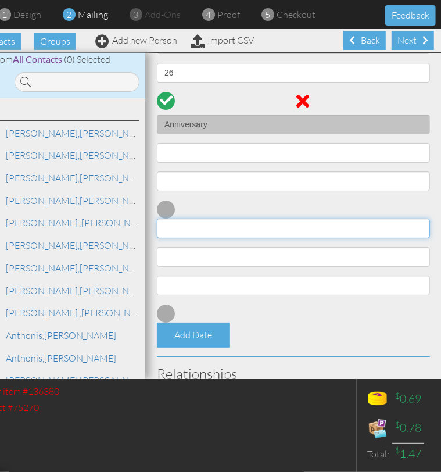
type input "B"
type input "M"
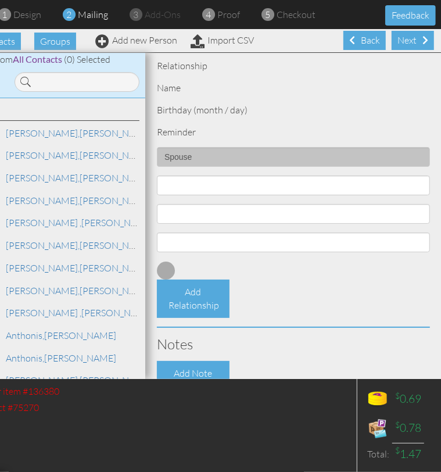
scroll to position [1149, 0]
click at [184, 299] on div "Add Relationship" at bounding box center [193, 299] width 73 height 38
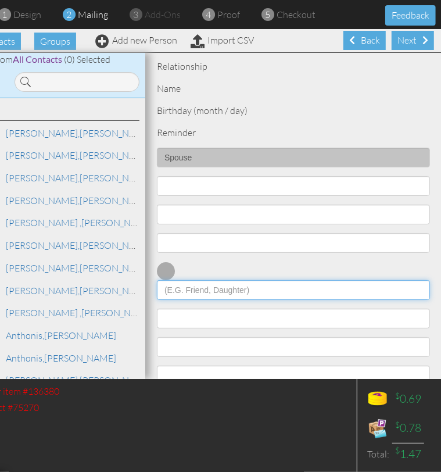
click at [190, 290] on input at bounding box center [293, 290] width 273 height 20
type input "F"
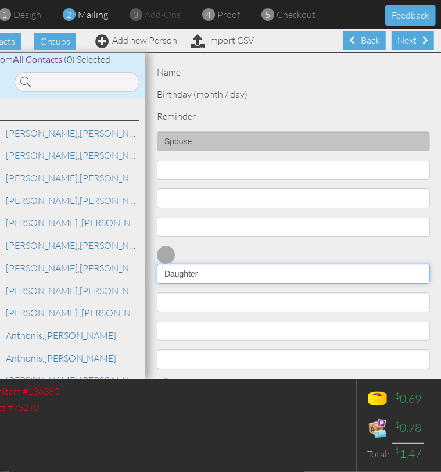
scroll to position [1166, 0]
type input "Daughter"
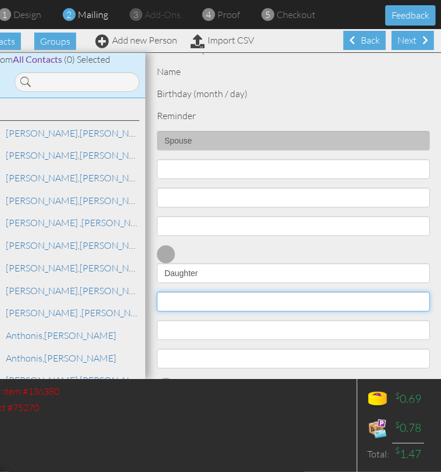
click at [222, 301] on input at bounding box center [293, 302] width 273 height 20
type input "[PERSON_NAME]"
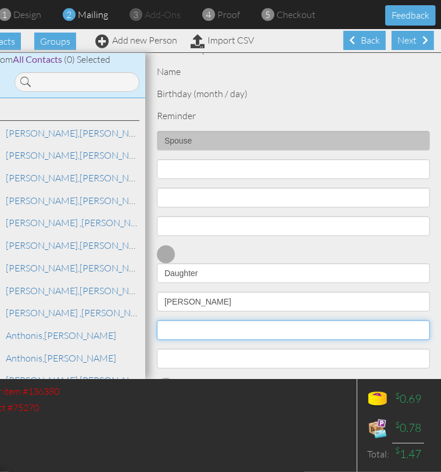
click at [223, 325] on select "1 - [DATE] - [DATE] - [DATE] - [DATE] - [DATE] - [DATE] - [DATE] - [DATE] - [DA…" at bounding box center [293, 330] width 273 height 20
select select "object:5948"
click at [157, 320] on select "1 - [DATE] - [DATE] - [DATE] - [DATE] - [DATE] - [DATE] - [DATE] - [DATE] - [DA…" at bounding box center [293, 330] width 273 height 20
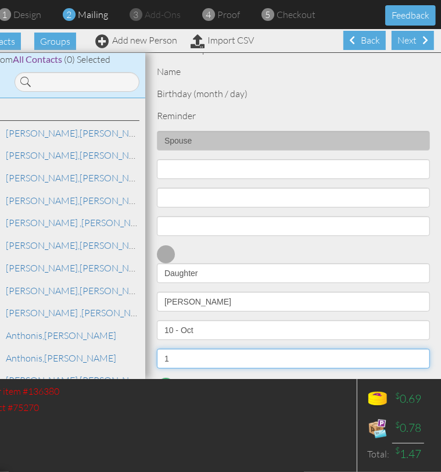
click at [197, 360] on select "1 2 3 4 5 6 7 8 9 10 11 12 13 14 15 16 17 18 19 20 21 22 23 24 25 26 27 28 29 3…" at bounding box center [293, 359] width 273 height 20
select select "number:28"
click at [157, 349] on select "1 2 3 4 5 6 7 8 9 10 11 12 13 14 15 16 17 18 19 20 21 22 23 24 25 26 27 28 29 3…" at bounding box center [293, 359] width 273 height 20
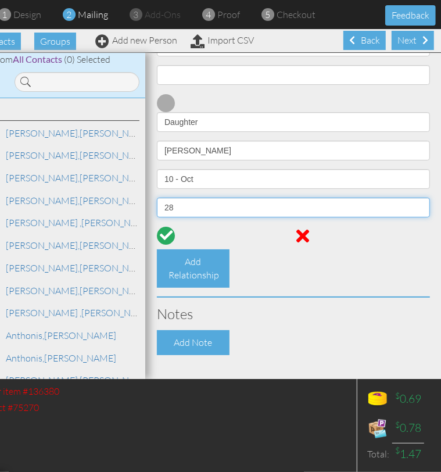
scroll to position [1318, 0]
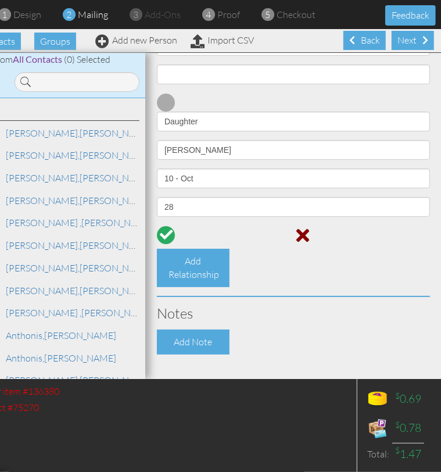
click at [163, 234] on div at bounding box center [293, 235] width 291 height 27
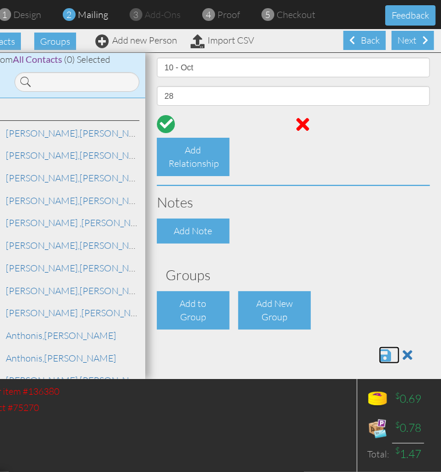
click at [379, 352] on span at bounding box center [385, 355] width 12 height 14
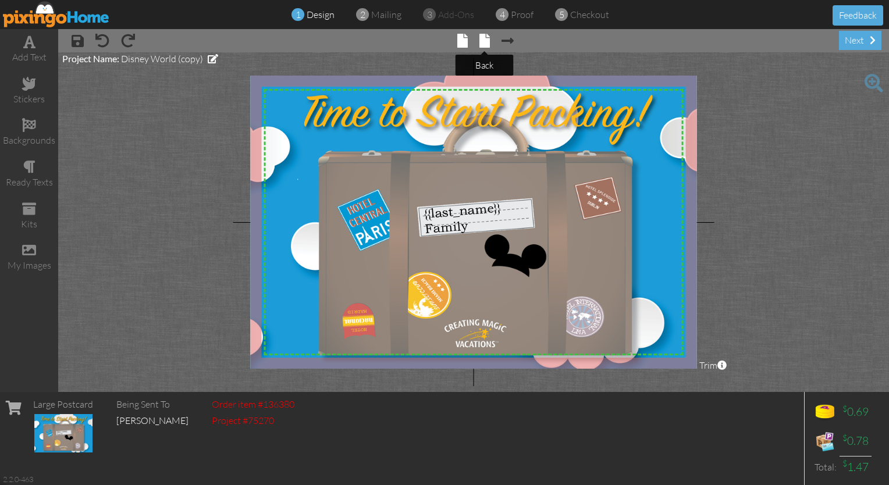
click at [441, 45] on span at bounding box center [484, 41] width 10 height 14
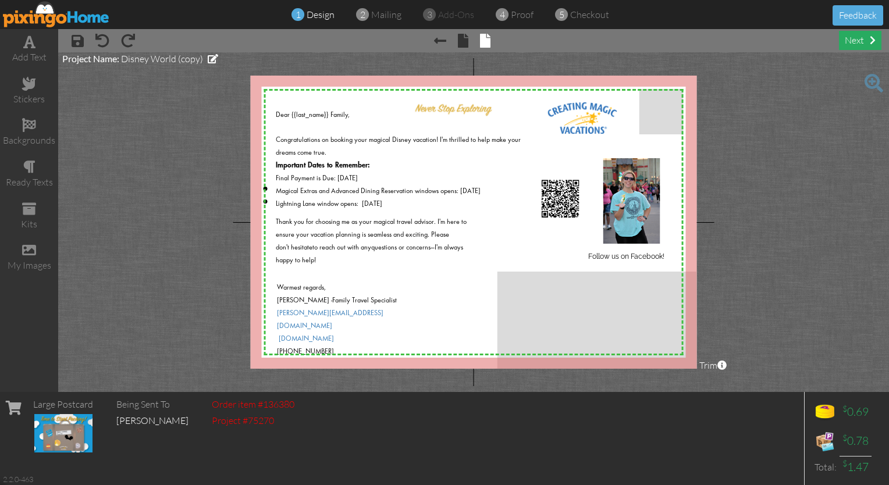
click at [441, 41] on span at bounding box center [873, 39] width 6 height 9
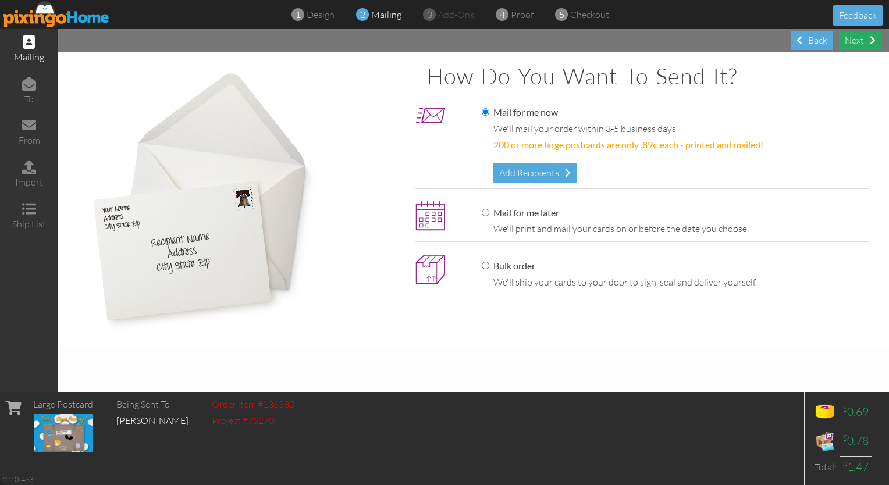
click at [441, 47] on div "Next" at bounding box center [860, 40] width 42 height 19
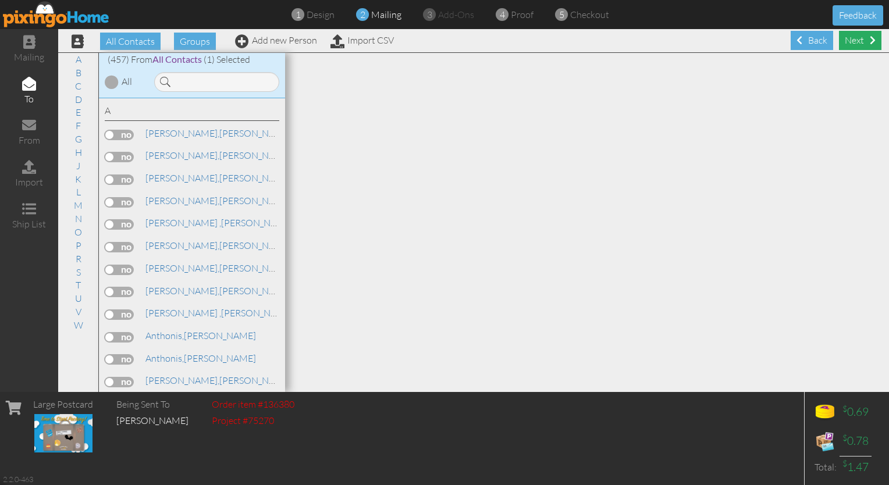
click at [441, 40] on div "Next" at bounding box center [860, 40] width 42 height 19
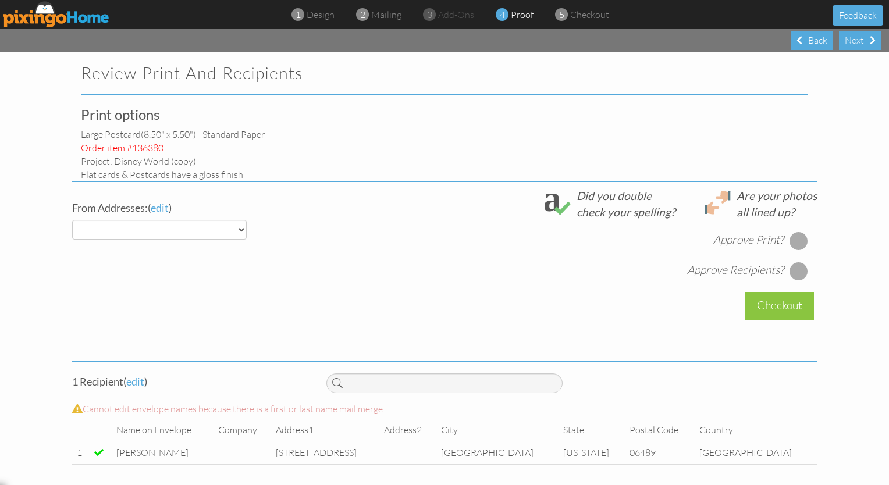
select select "object:1687"
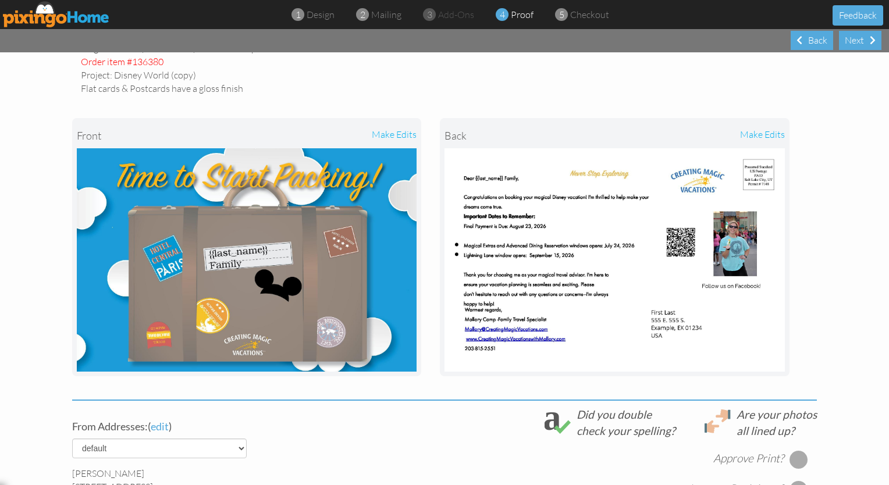
scroll to position [250, 0]
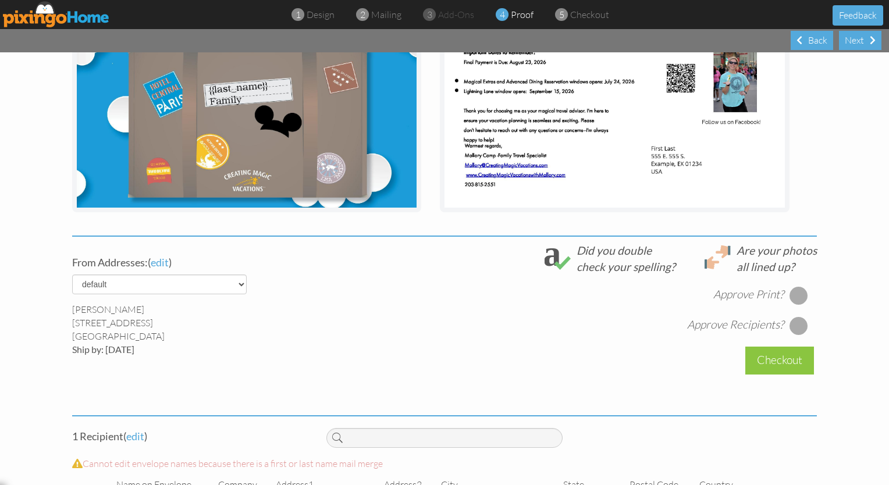
click at [441, 294] on div at bounding box center [798, 295] width 19 height 19
click at [441, 329] on div at bounding box center [798, 325] width 19 height 19
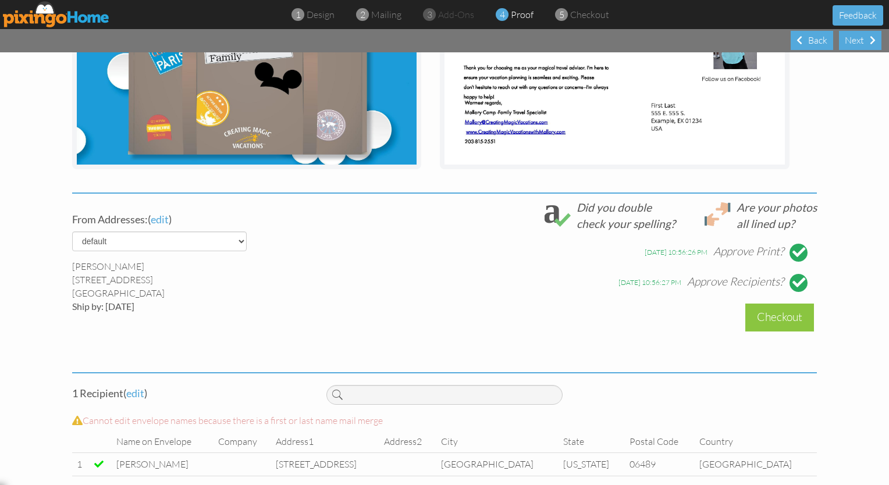
scroll to position [307, 0]
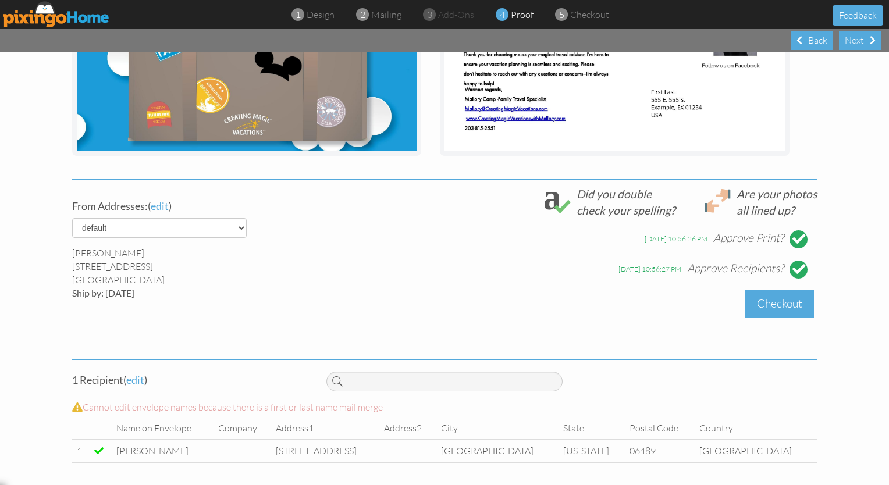
click at [441, 305] on div "Checkout" at bounding box center [779, 303] width 69 height 27
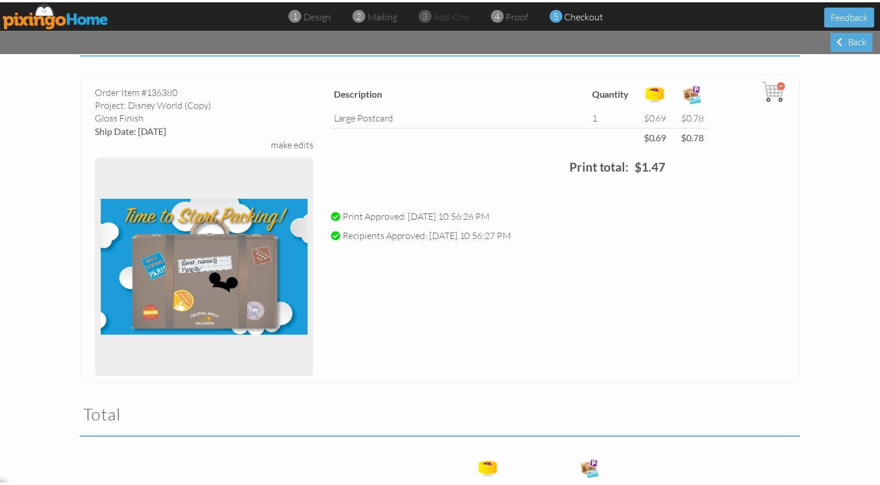
scroll to position [251, 0]
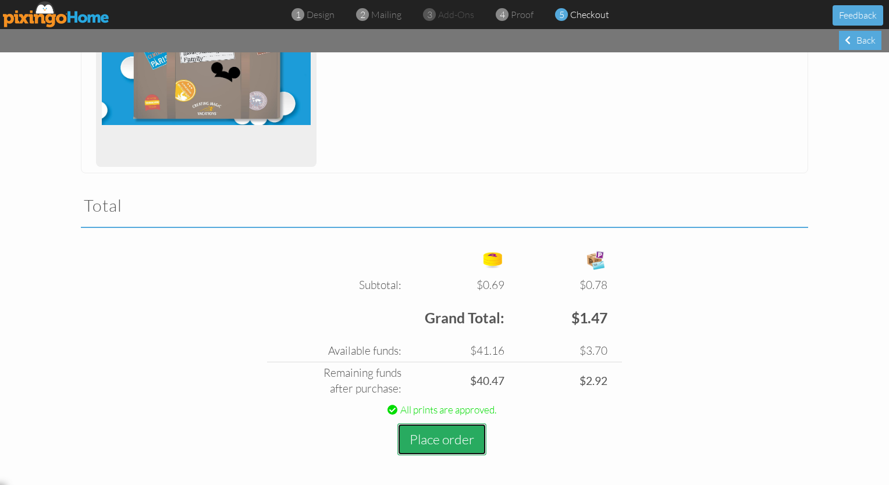
click at [435, 447] on button "Place order" at bounding box center [441, 439] width 89 height 32
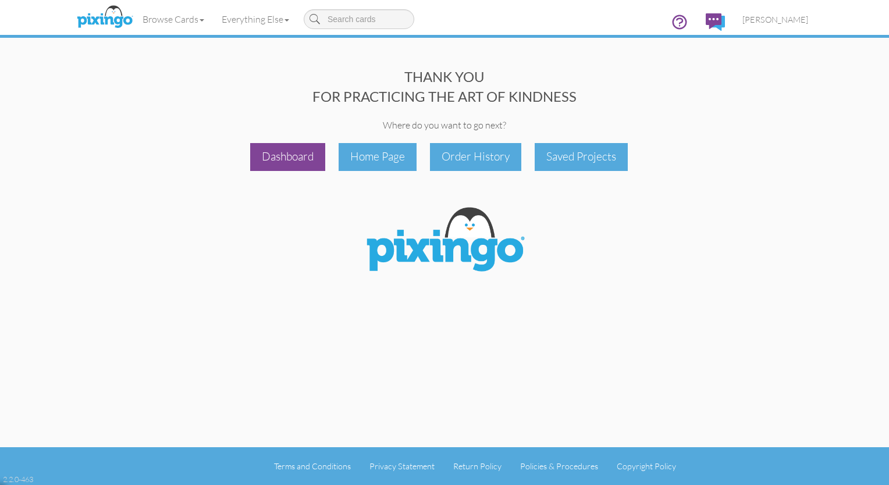
click at [279, 161] on div "Dashboard" at bounding box center [287, 156] width 75 height 27
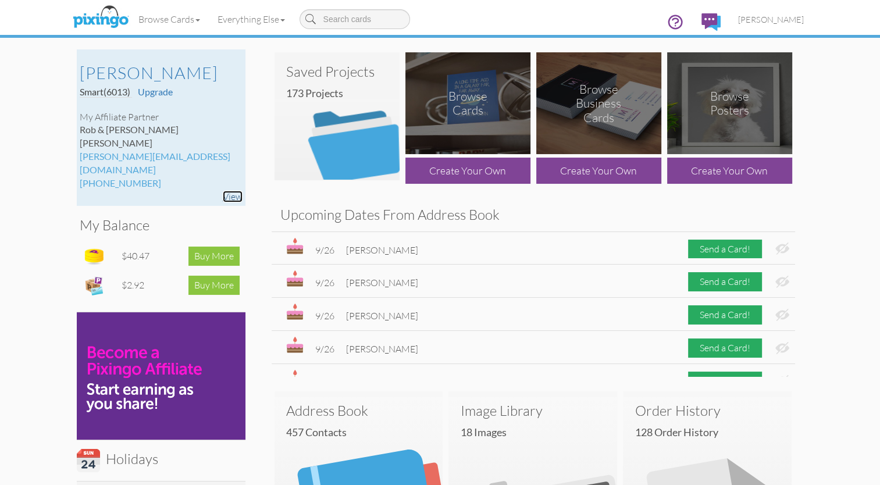
click at [241, 191] on link "View" at bounding box center [233, 197] width 20 height 12
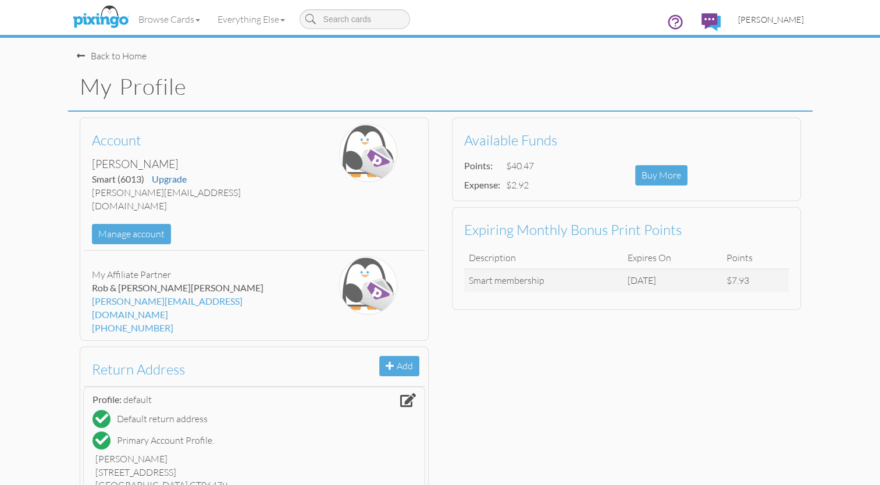
click at [441, 19] on span "[PERSON_NAME]" at bounding box center [771, 20] width 66 height 10
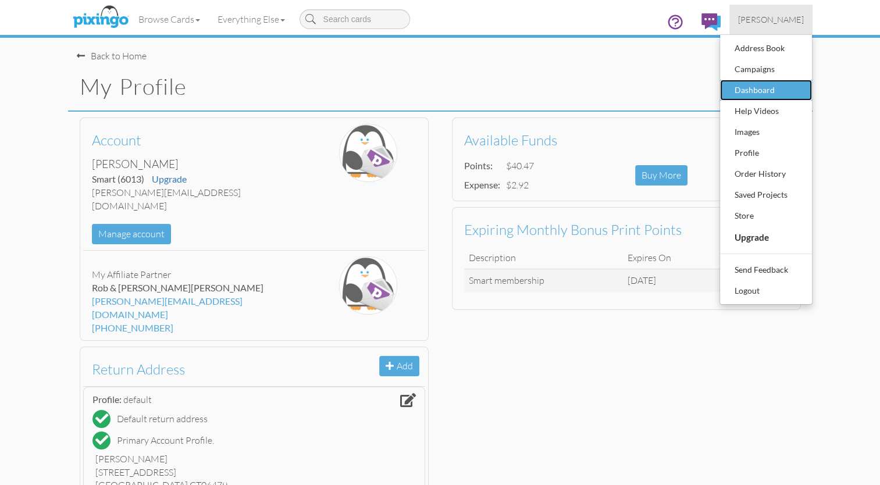
click at [441, 96] on div "Dashboard" at bounding box center [766, 89] width 69 height 17
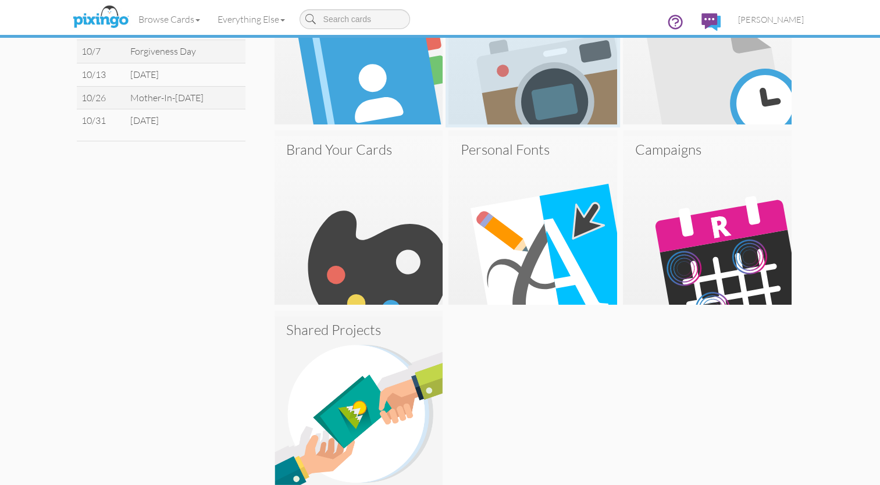
scroll to position [455, 0]
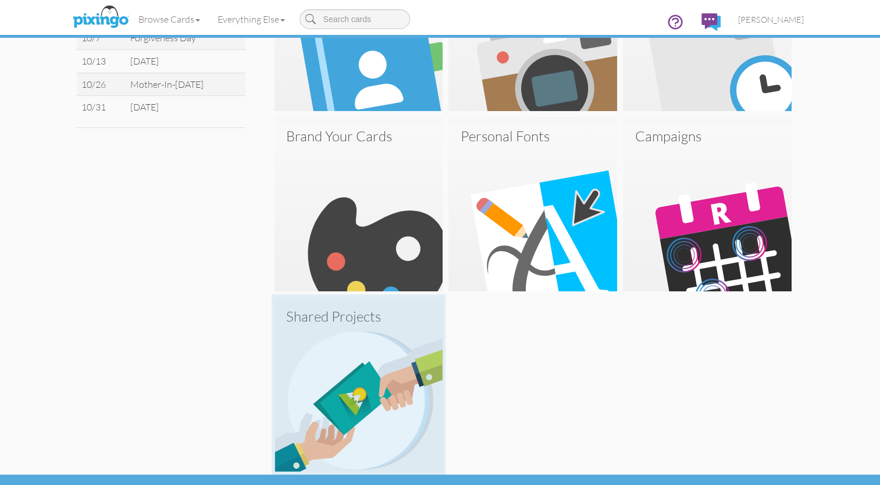
click at [373, 391] on img at bounding box center [359, 387] width 169 height 169
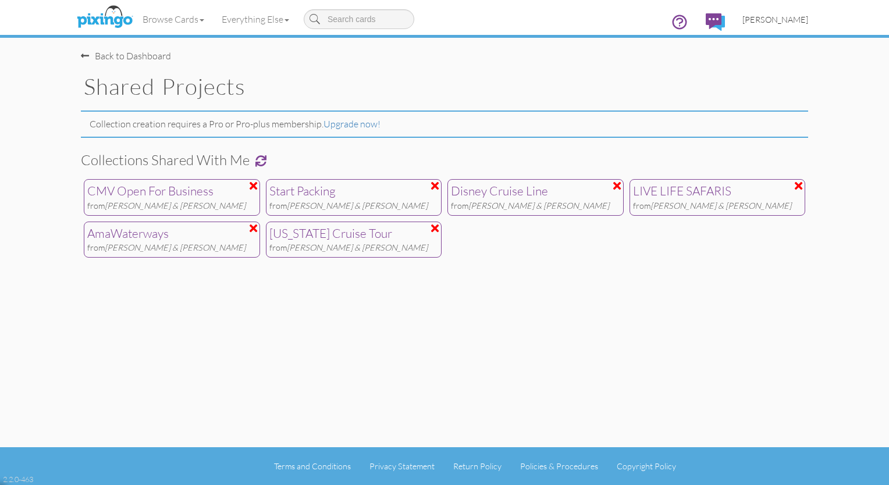
click at [441, 18] on span "[PERSON_NAME]" at bounding box center [775, 20] width 66 height 10
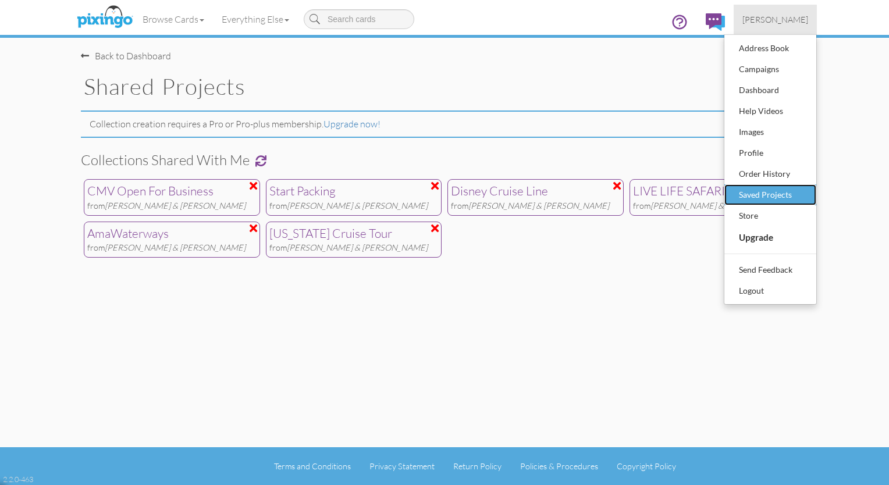
click at [441, 187] on div "Saved Projects" at bounding box center [770, 194] width 69 height 17
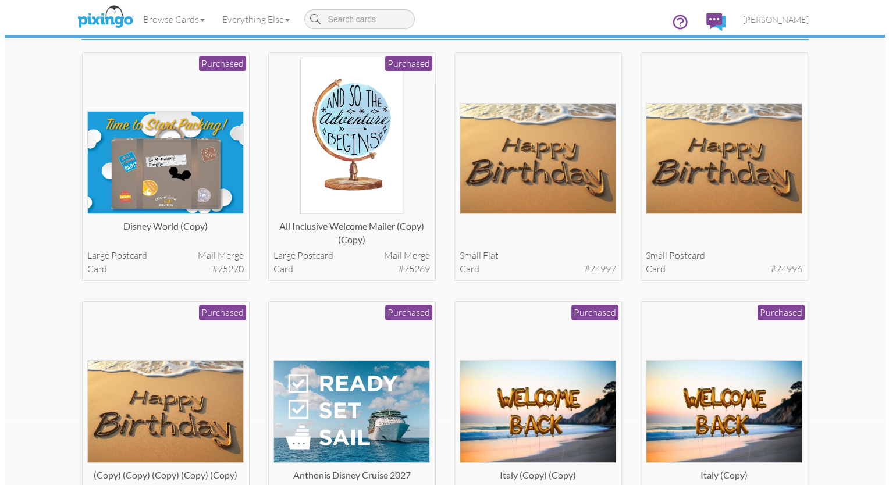
scroll to position [62, 0]
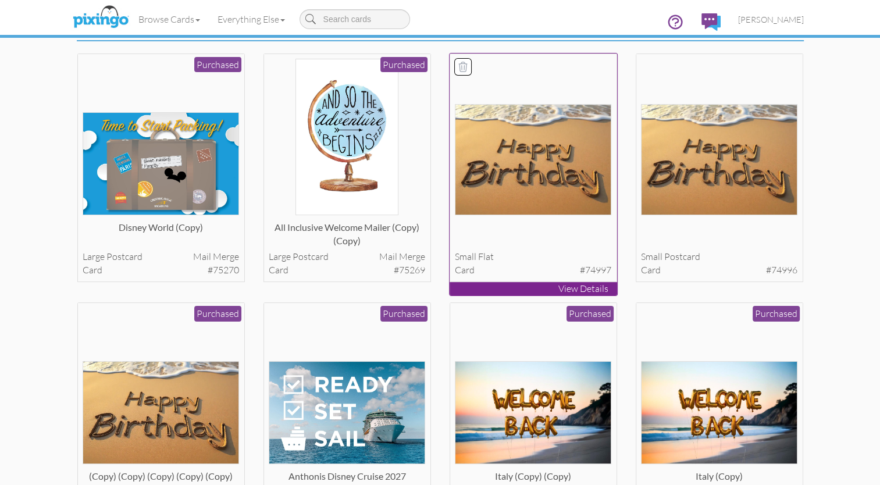
click at [441, 159] on img at bounding box center [533, 159] width 156 height 111
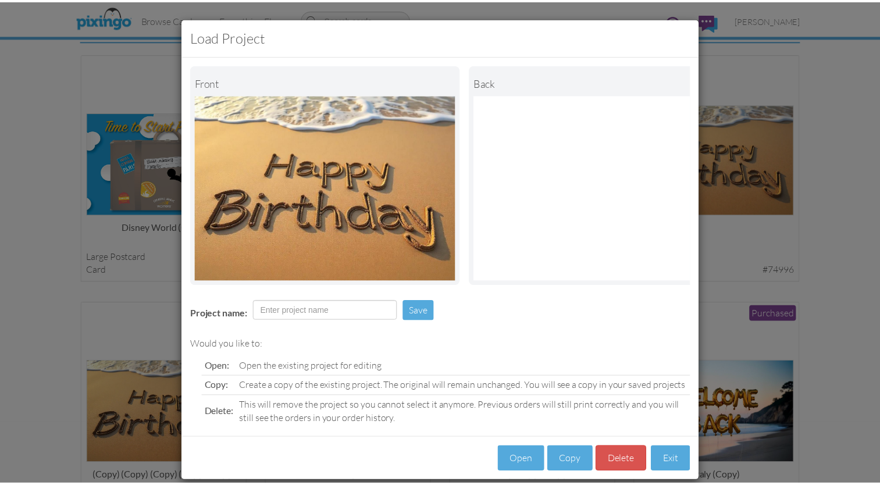
scroll to position [22, 0]
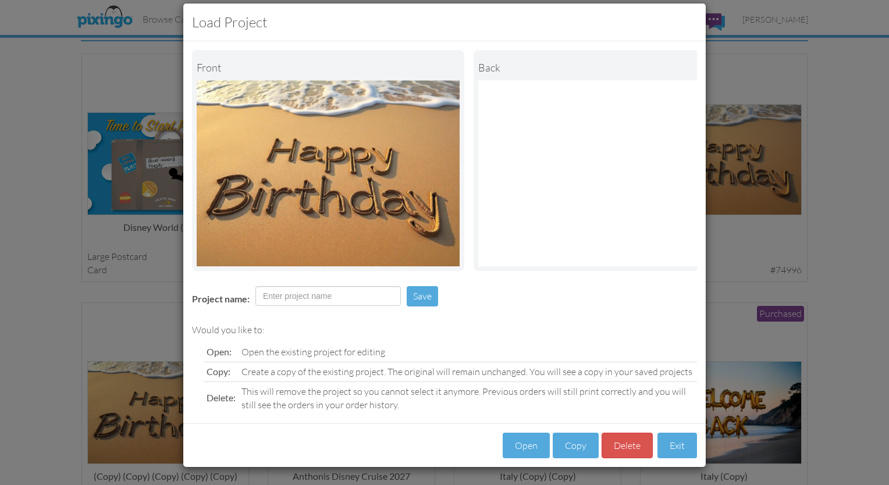
click at [303, 308] on td at bounding box center [327, 300] width 151 height 34
click at [298, 303] on input "Project name:" at bounding box center [327, 296] width 145 height 20
type input "Birthday 2025"
click at [441, 448] on button "Copy" at bounding box center [576, 446] width 46 height 26
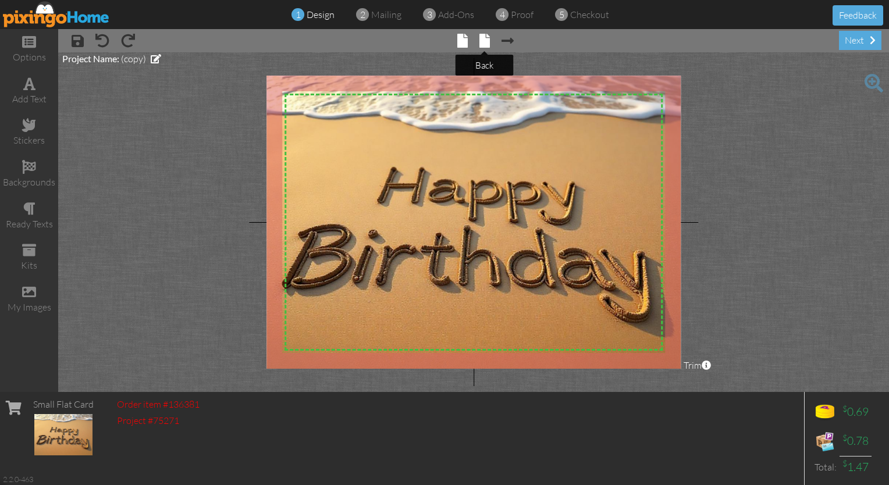
click at [441, 45] on span at bounding box center [484, 41] width 10 height 14
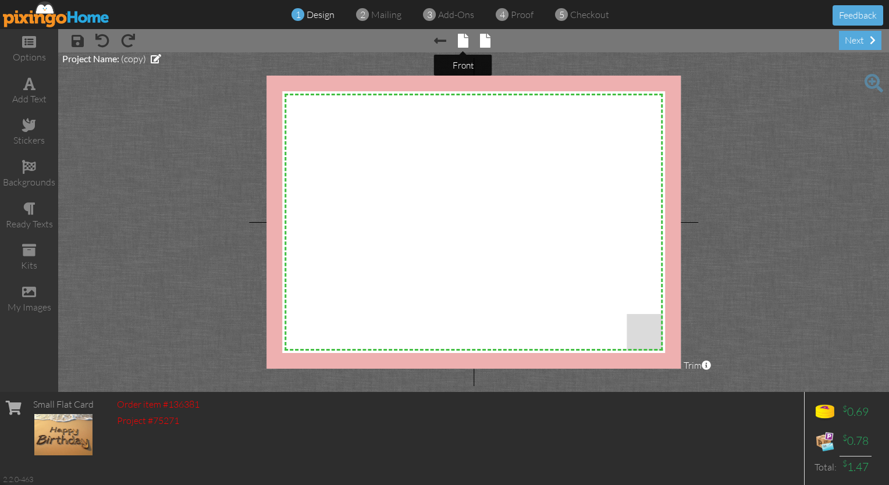
click at [441, 39] on span at bounding box center [463, 41] width 10 height 14
click at [441, 45] on span at bounding box center [484, 41] width 10 height 14
click at [19, 10] on img at bounding box center [56, 14] width 107 height 26
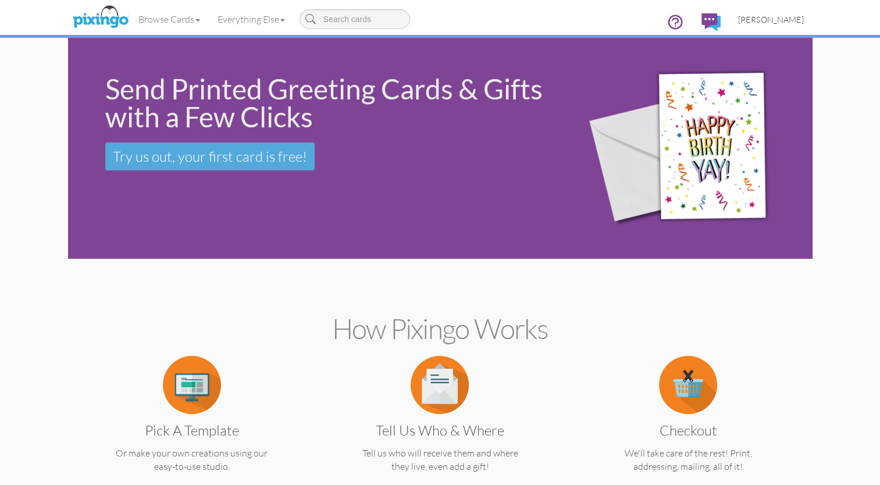
click at [441, 17] on span "[PERSON_NAME]" at bounding box center [771, 20] width 66 height 10
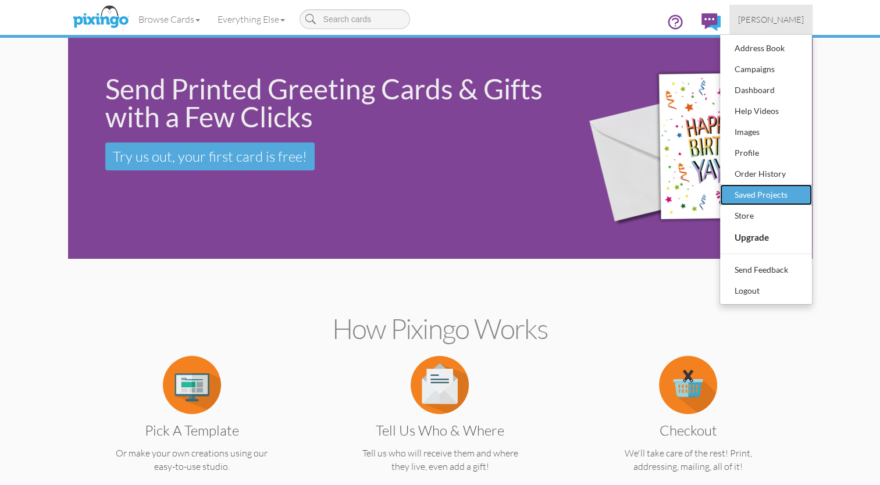
click at [441, 196] on div "Saved Projects" at bounding box center [766, 194] width 69 height 17
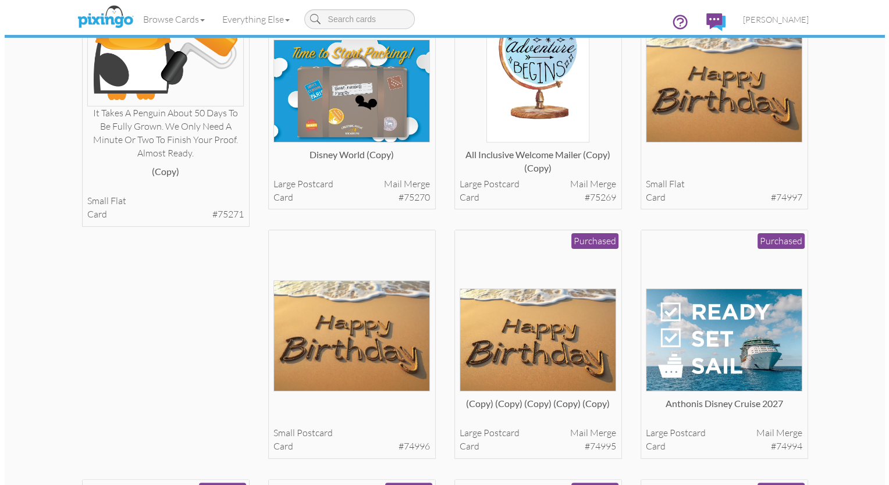
scroll to position [279, 0]
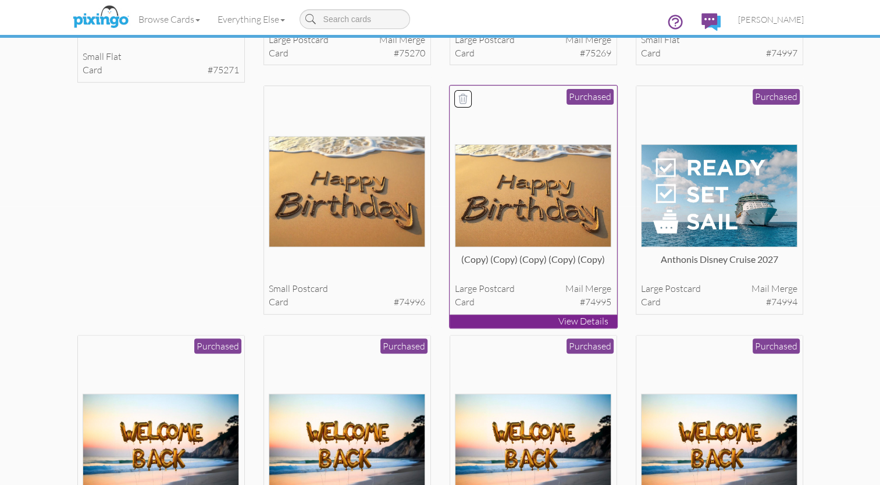
click at [441, 320] on p "View Details" at bounding box center [534, 321] width 168 height 13
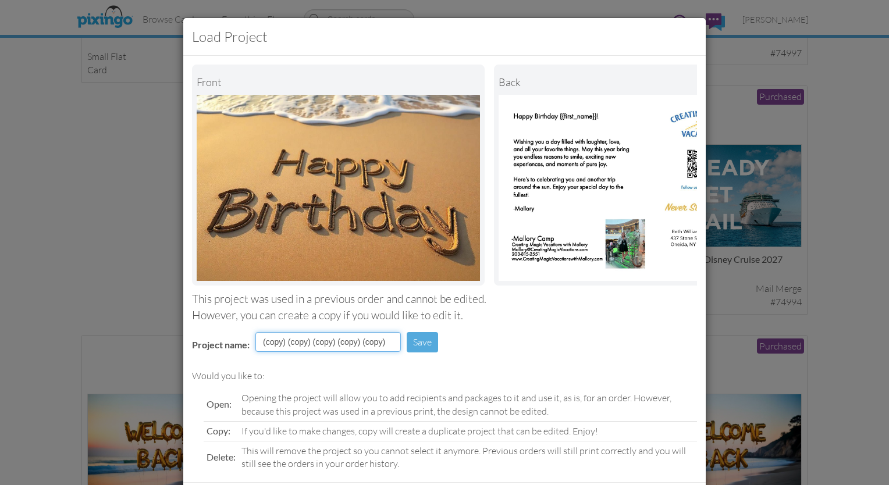
drag, startPoint x: 387, startPoint y: 353, endPoint x: 12, endPoint y: 311, distance: 378.1
click at [12, 311] on div "Load Project Front back This project was used in a previous order and cannot be…" at bounding box center [444, 242] width 889 height 485
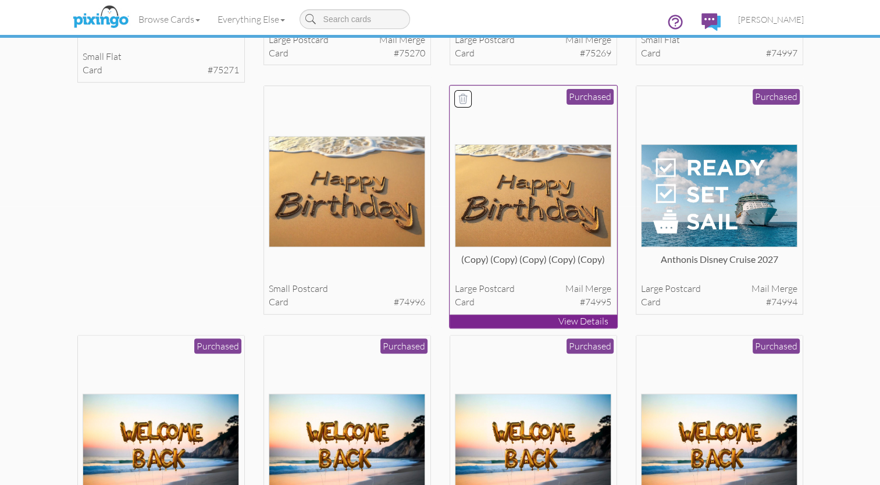
click at [441, 325] on p "View Details" at bounding box center [534, 321] width 168 height 13
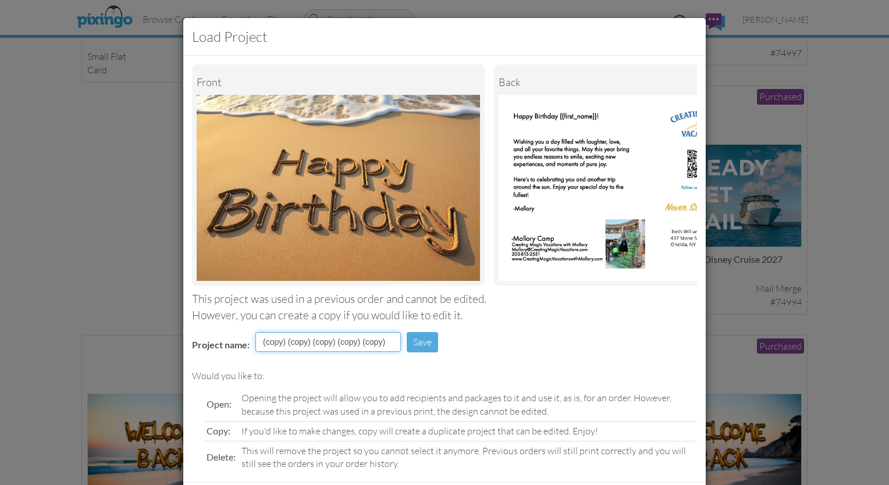
drag, startPoint x: 391, startPoint y: 348, endPoint x: 174, endPoint y: 338, distance: 216.6
click at [174, 338] on div "Load Project Front back This project was used in a previous order and cannot be…" at bounding box center [444, 242] width 889 height 485
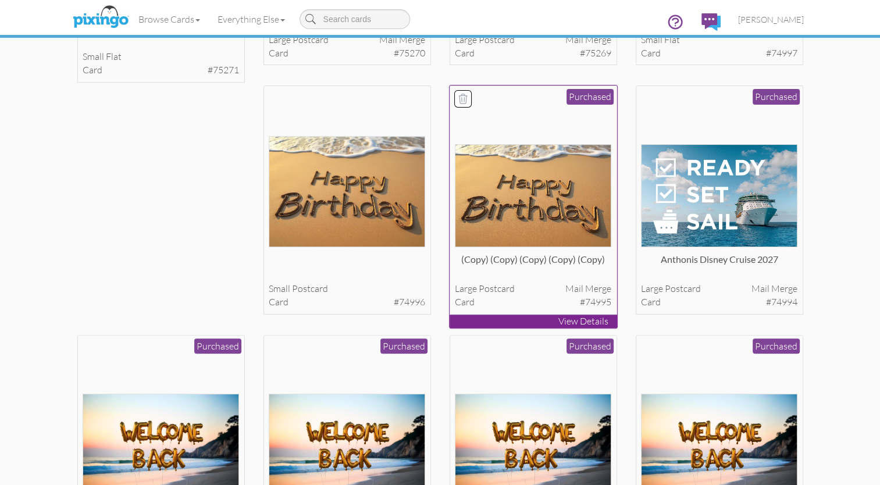
click at [441, 234] on img at bounding box center [533, 195] width 156 height 103
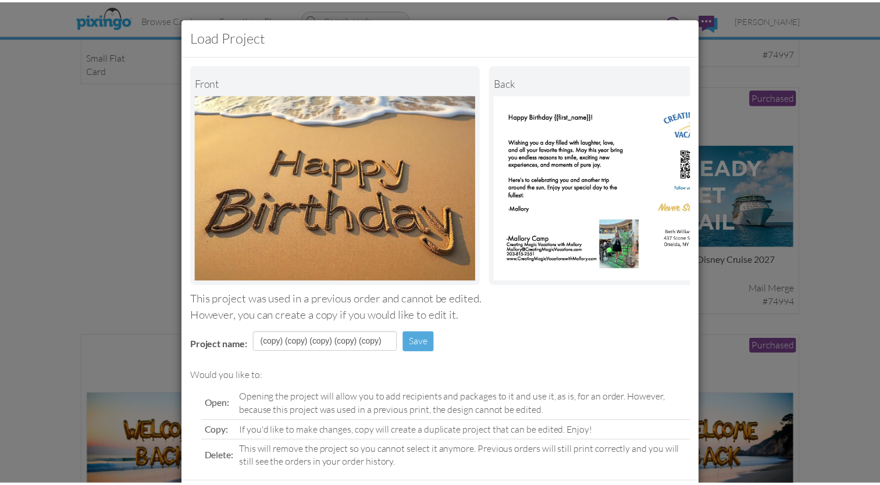
scroll to position [67, 0]
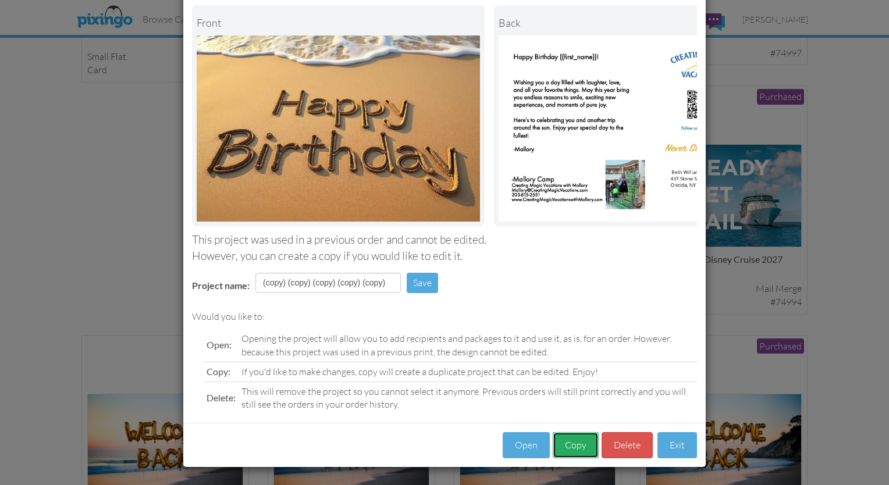
click at [441, 440] on button "Copy" at bounding box center [576, 445] width 46 height 26
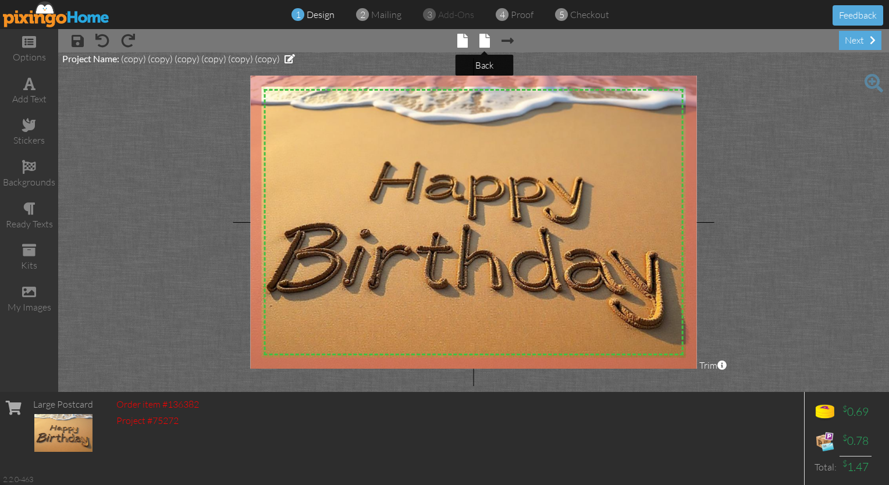
click at [441, 38] on span at bounding box center [484, 41] width 10 height 14
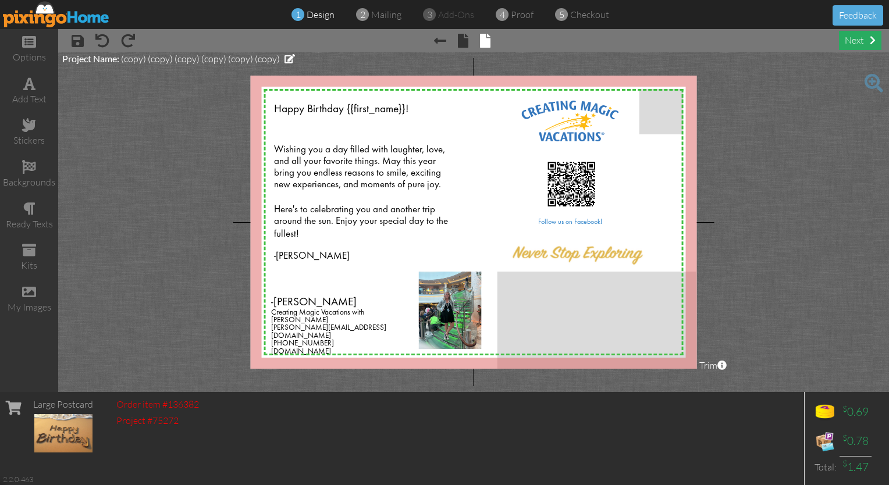
click at [441, 38] on div "next" at bounding box center [860, 40] width 42 height 19
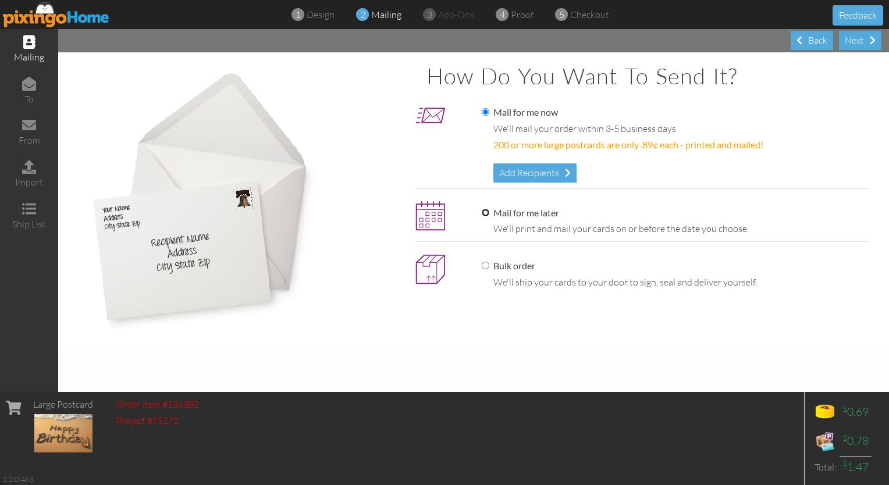
click at [441, 211] on input "Mail for me later" at bounding box center [486, 213] width 8 height 8
radio input "true"
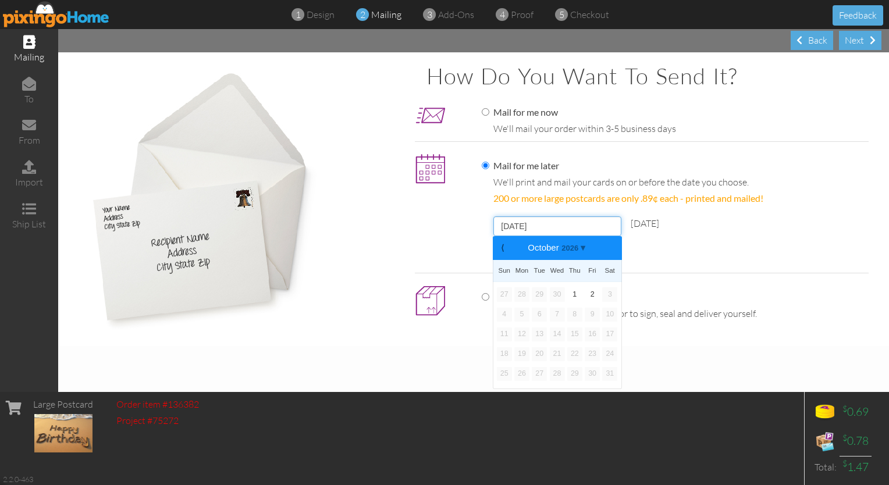
click at [441, 232] on input "October 7, 2025" at bounding box center [557, 226] width 128 height 20
click at [441, 333] on link "15" at bounding box center [557, 334] width 15 height 14
type input "October 15, 2025"
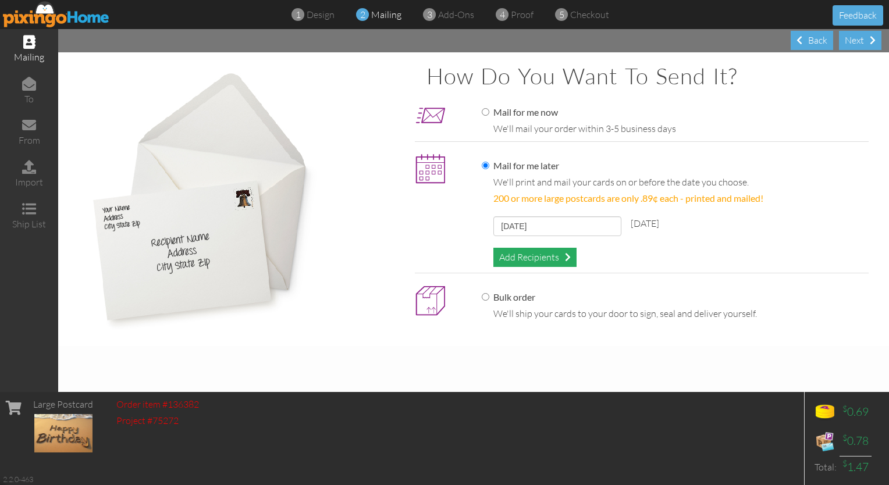
click at [441, 259] on div "Add Recipients" at bounding box center [534, 257] width 83 height 19
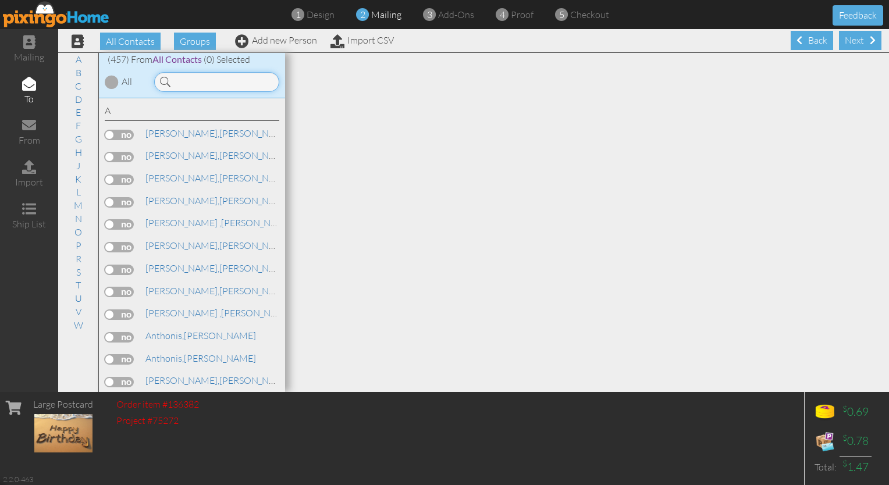
click at [190, 77] on input at bounding box center [216, 82] width 125 height 20
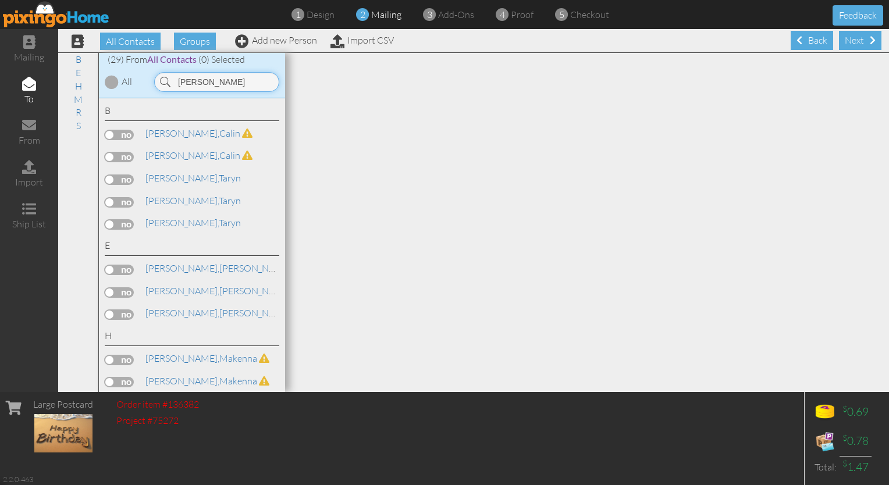
type input "ken"
click at [122, 265] on label at bounding box center [119, 270] width 29 height 10
click at [0, 0] on input "checkbox" at bounding box center [0, 0] width 0 height 0
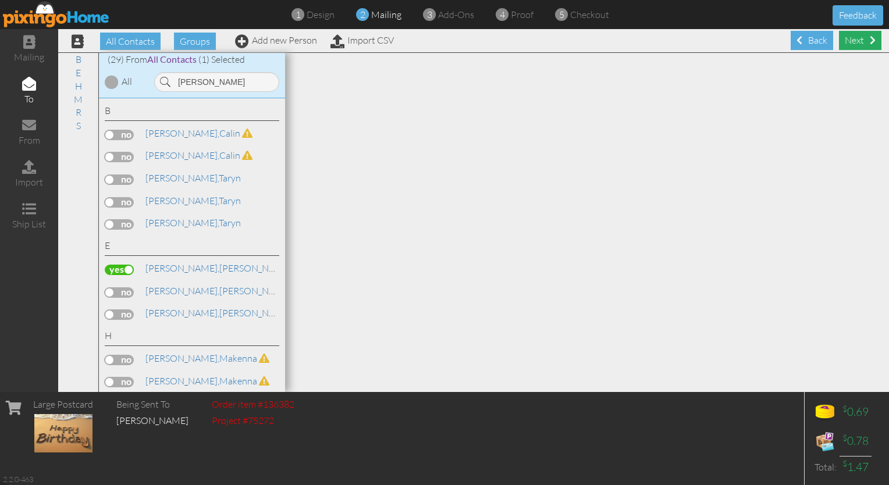
click at [441, 41] on div "Next" at bounding box center [860, 40] width 42 height 19
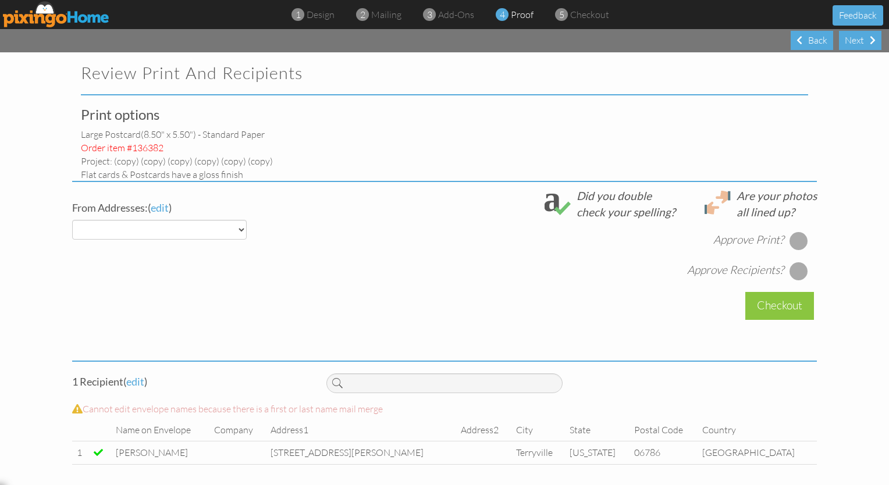
select select "object:5638"
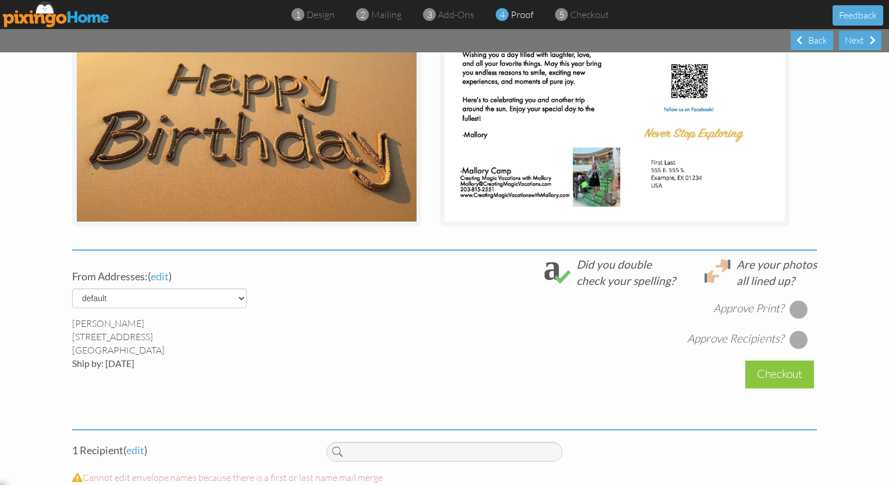
scroll to position [238, 0]
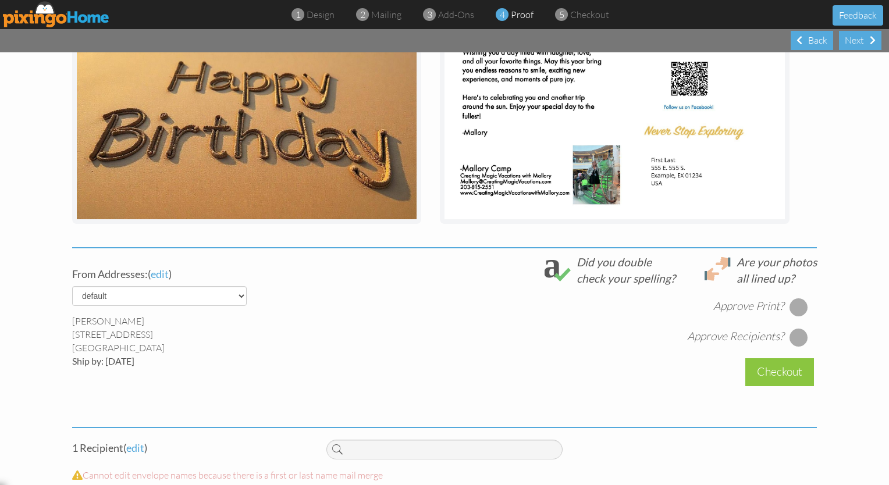
click at [441, 309] on div at bounding box center [798, 307] width 19 height 19
click at [441, 340] on div at bounding box center [798, 337] width 19 height 19
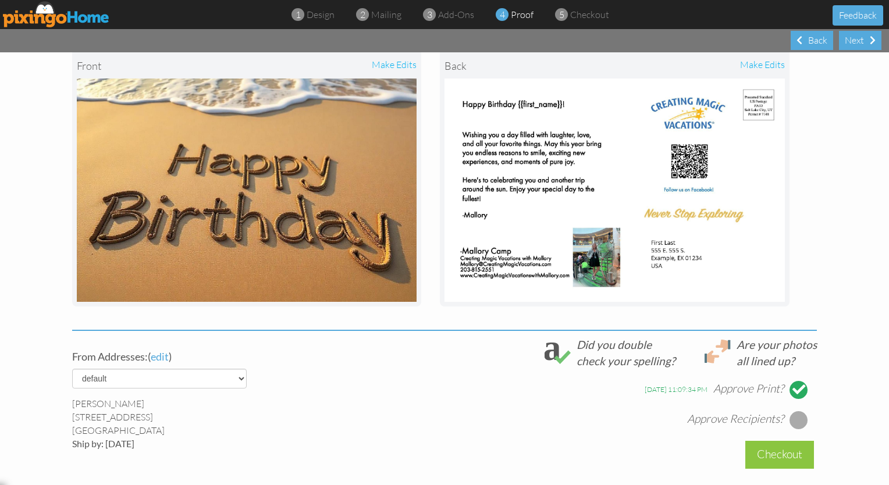
scroll to position [307, 0]
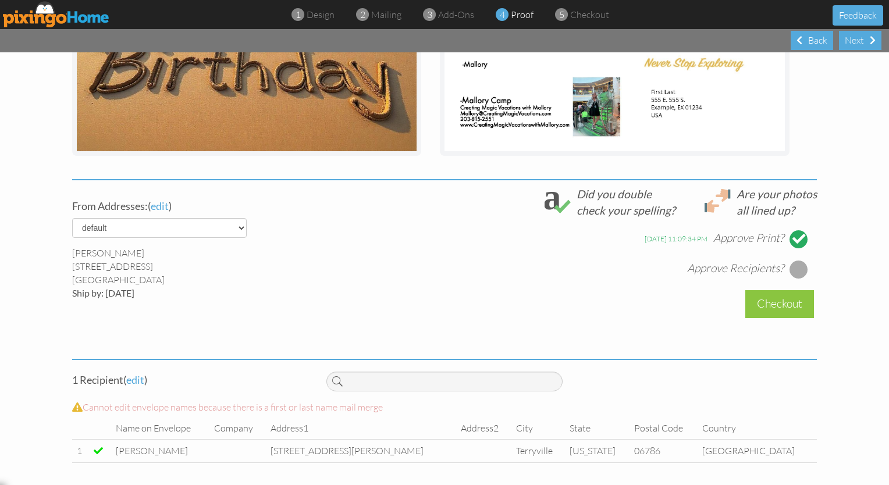
click at [441, 271] on div at bounding box center [798, 269] width 19 height 19
click at [441, 268] on div at bounding box center [798, 269] width 19 height 19
click at [441, 307] on div "Checkout" at bounding box center [779, 304] width 69 height 27
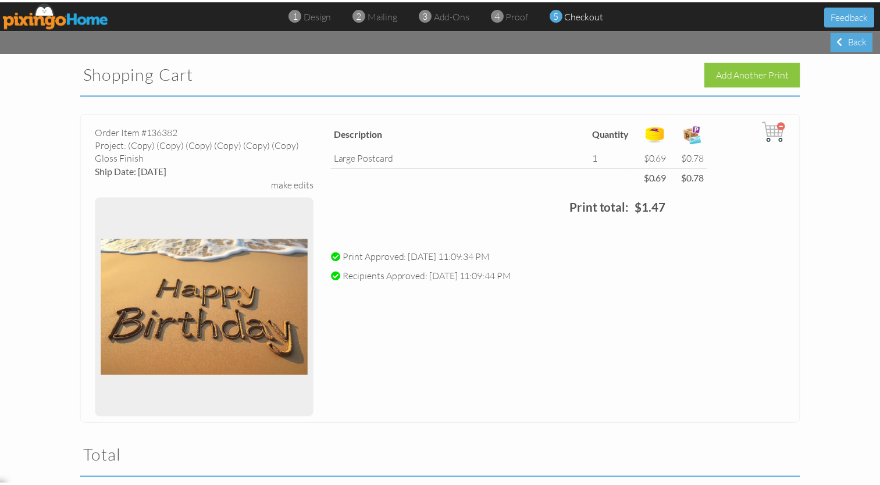
scroll to position [251, 0]
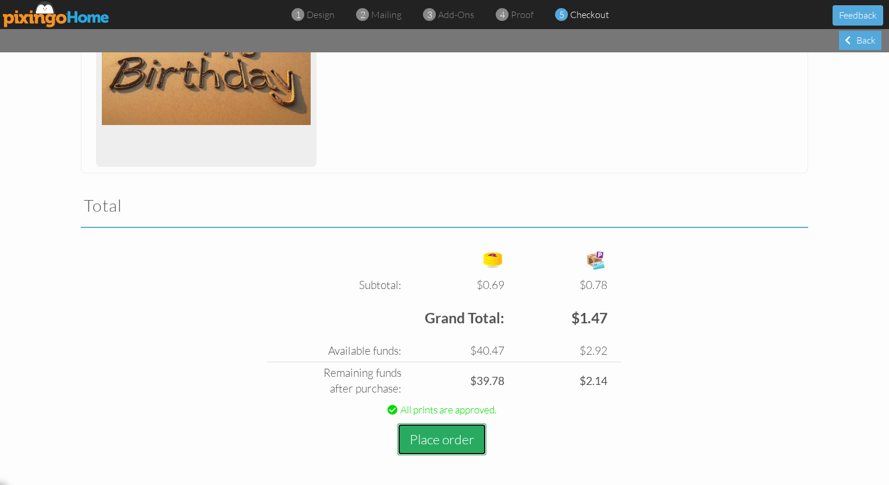
click at [440, 446] on button "Place order" at bounding box center [441, 439] width 89 height 32
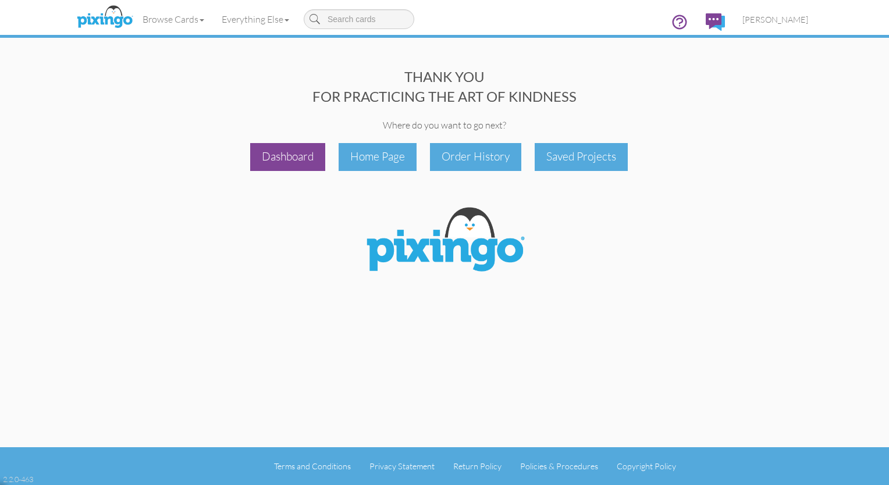
click at [308, 155] on div "Dashboard" at bounding box center [287, 156] width 75 height 27
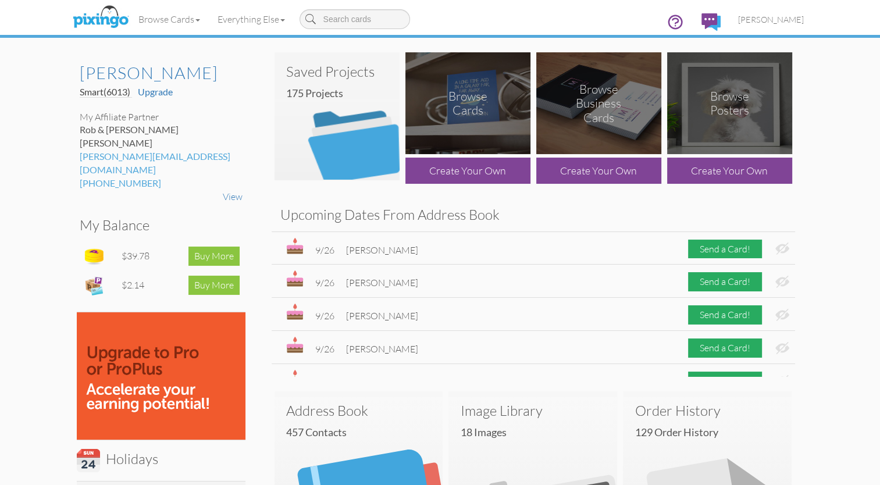
click at [323, 105] on img at bounding box center [337, 116] width 125 height 128
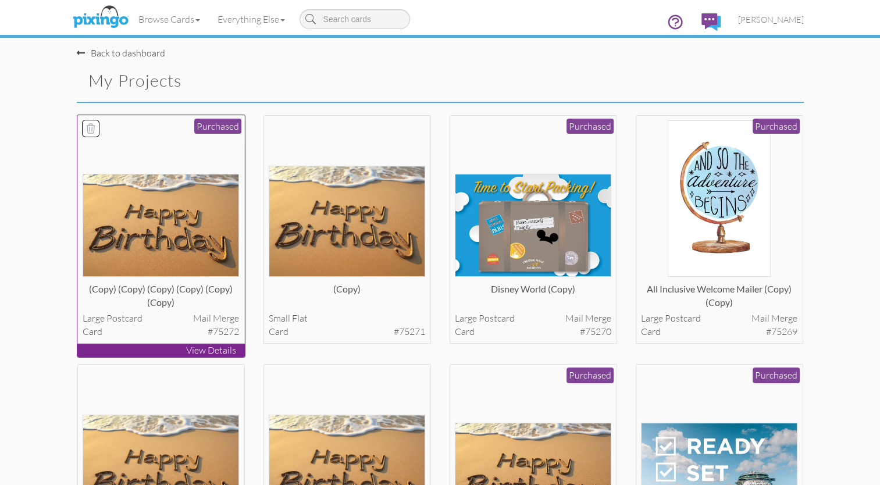
click at [151, 241] on img at bounding box center [161, 225] width 156 height 103
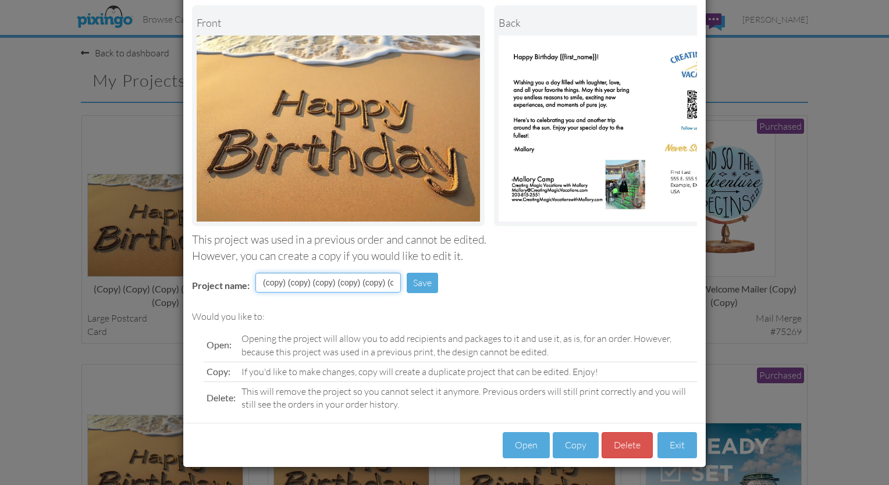
scroll to position [0, 19]
drag, startPoint x: 262, startPoint y: 285, endPoint x: 434, endPoint y: 301, distance: 173.5
click at [434, 301] on tr "Project name: (copy) (copy) (copy) (copy) (copy) (copy) Save" at bounding box center [317, 287] width 269 height 34
type input "("
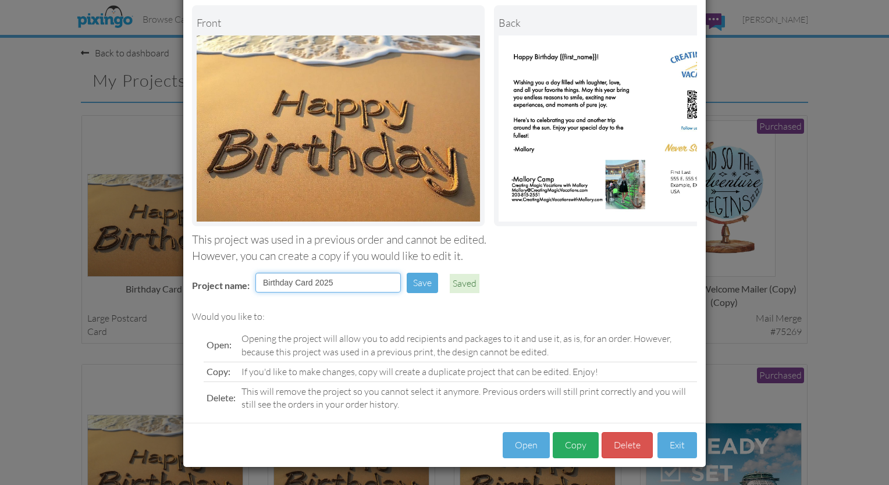
type input "Birthday Card 2025"
click at [441, 440] on button "Copy" at bounding box center [576, 445] width 46 height 26
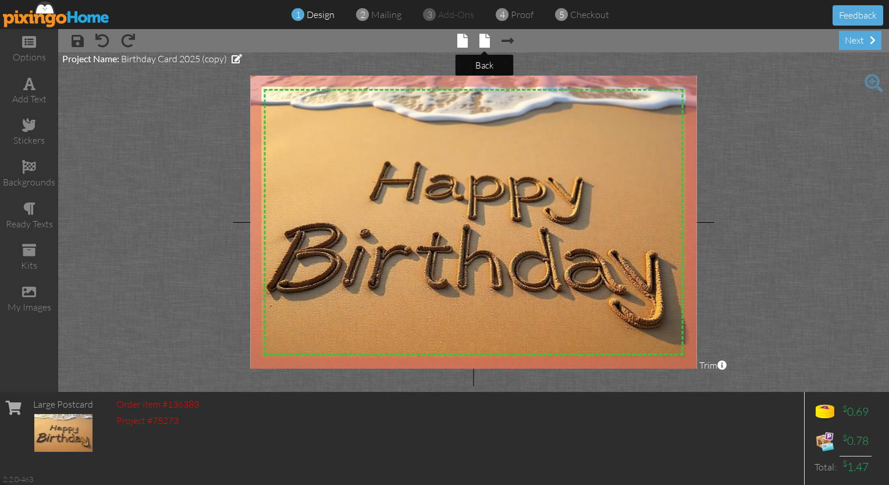
click at [441, 44] on span at bounding box center [484, 41] width 10 height 14
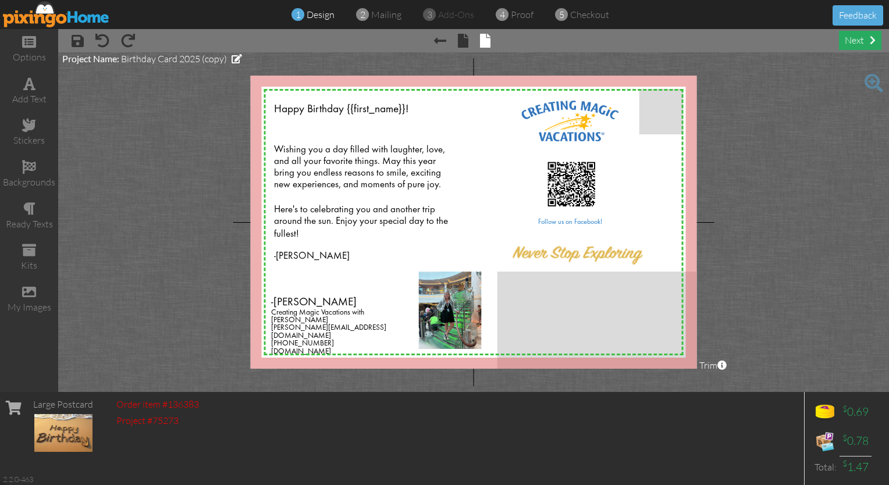
click at [441, 47] on div "next" at bounding box center [860, 40] width 42 height 19
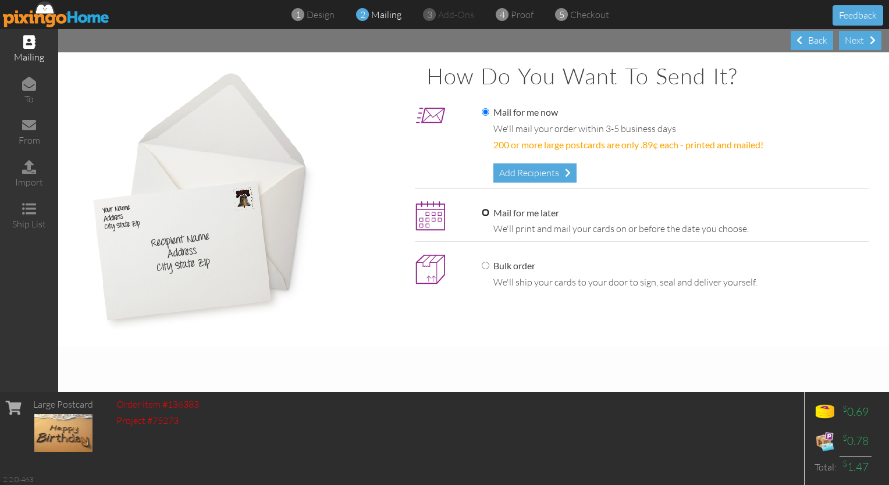
click at [441, 213] on input "Mail for me later" at bounding box center [486, 213] width 8 height 8
radio input "true"
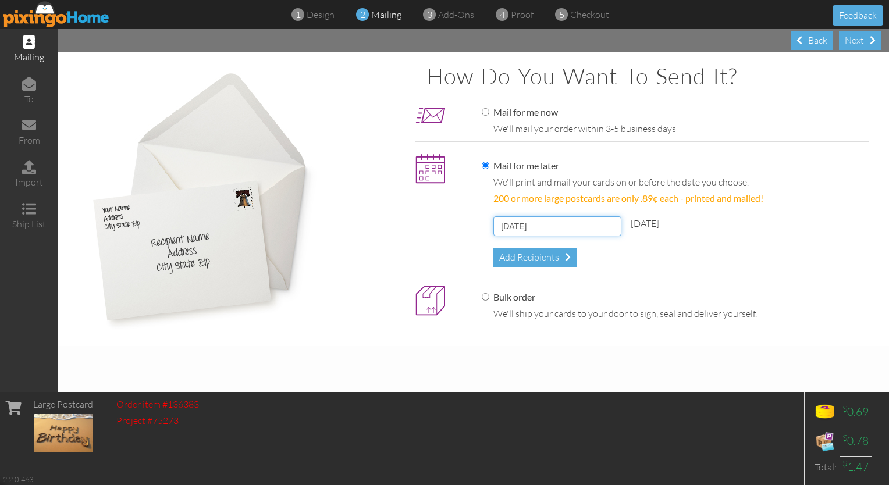
click at [441, 231] on input "October 7, 2025" at bounding box center [557, 226] width 128 height 20
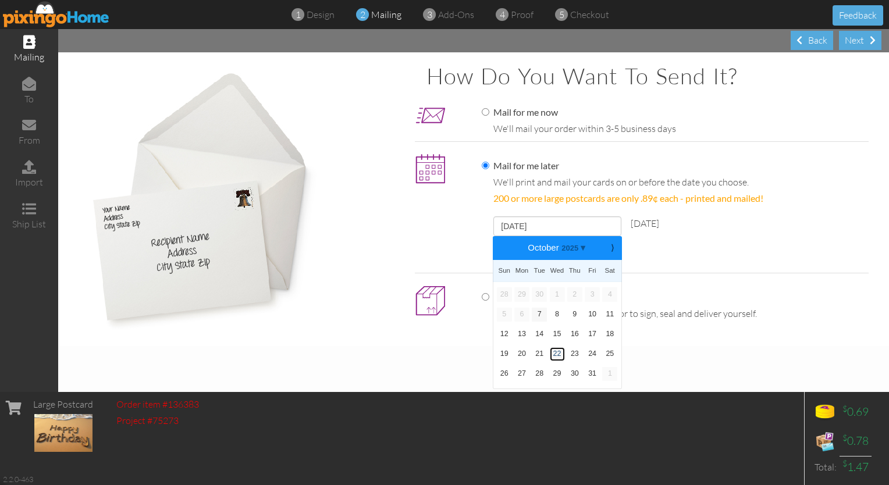
click at [441, 356] on link "22" at bounding box center [557, 354] width 15 height 14
type input "October 22, 2025"
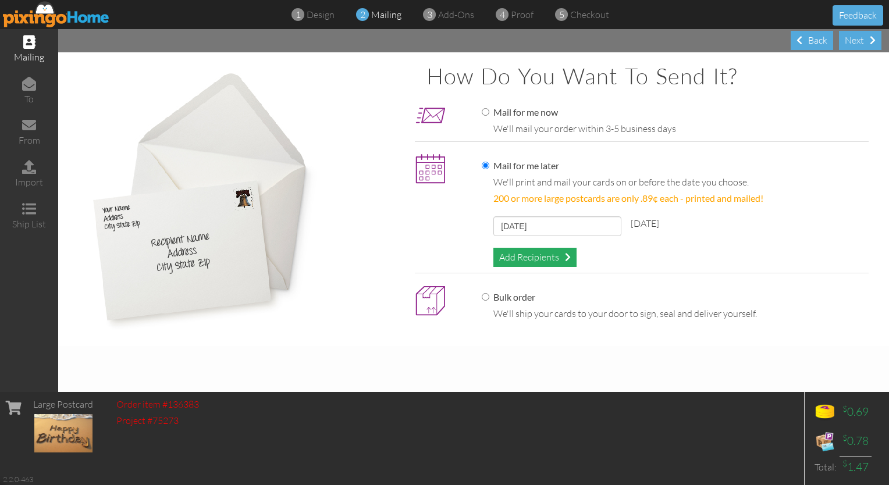
click at [441, 248] on div "Add Recipients" at bounding box center [534, 257] width 83 height 19
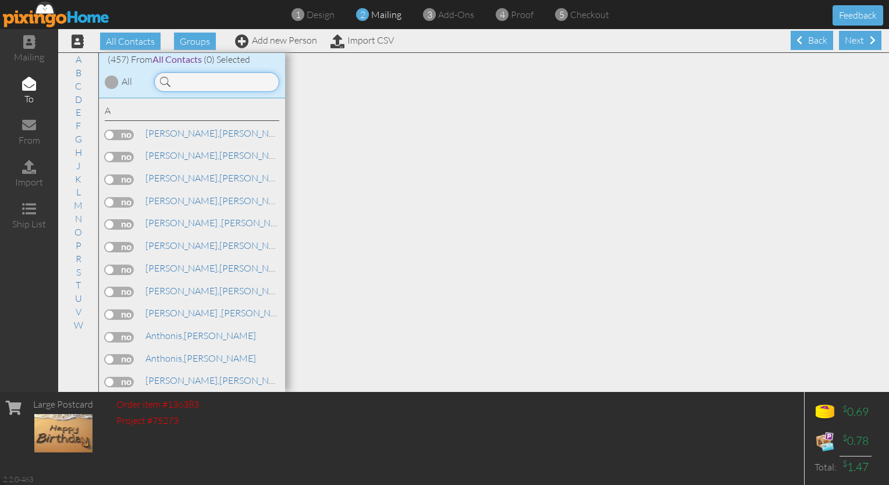
click at [220, 87] on input at bounding box center [216, 82] width 125 height 20
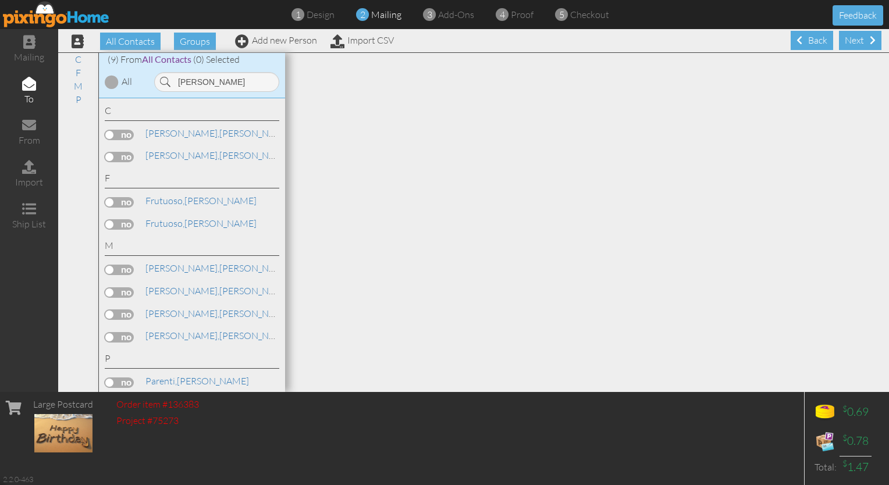
click at [118, 199] on label at bounding box center [119, 202] width 29 height 10
click at [0, 0] on input "checkbox" at bounding box center [0, 0] width 0 height 0
click at [169, 204] on span "Frutuoso," at bounding box center [164, 201] width 39 height 12
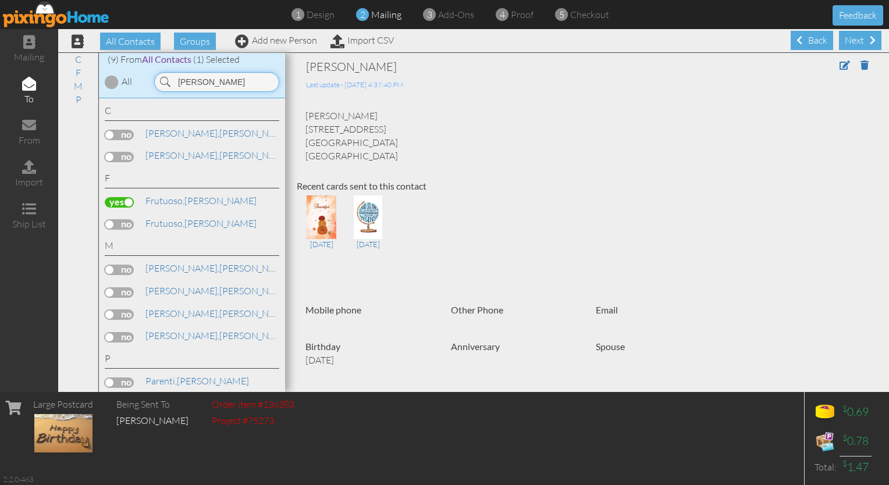
drag, startPoint x: 207, startPoint y: 84, endPoint x: 120, endPoint y: 91, distance: 86.9
click at [120, 91] on div "(9) From All Contacts (1) Selected All alex" at bounding box center [192, 75] width 186 height 45
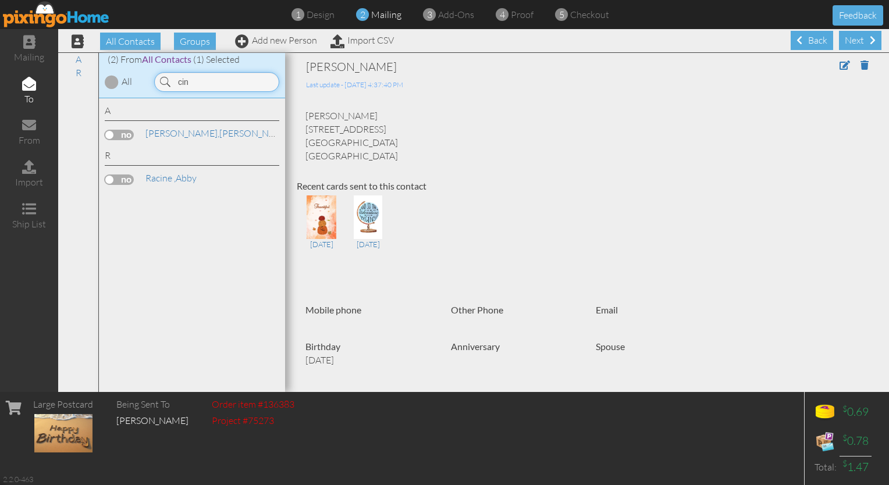
type input "cin"
click at [126, 131] on label at bounding box center [119, 135] width 29 height 10
click at [0, 0] on input "checkbox" at bounding box center [0, 0] width 0 height 0
click at [441, 40] on div "Next" at bounding box center [860, 40] width 42 height 19
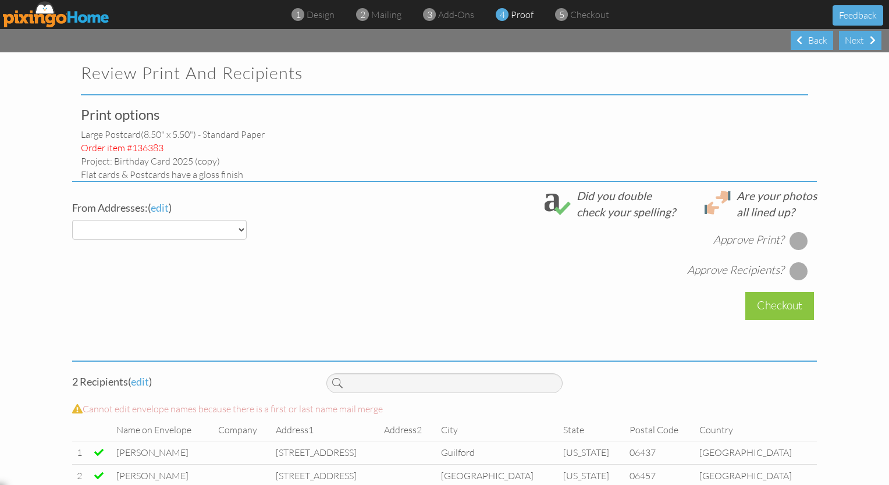
select select "object:8012"
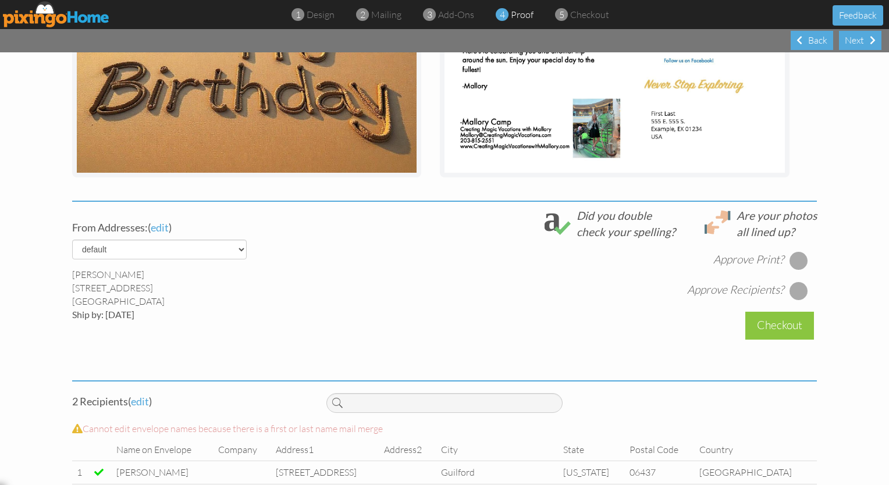
scroll to position [293, 0]
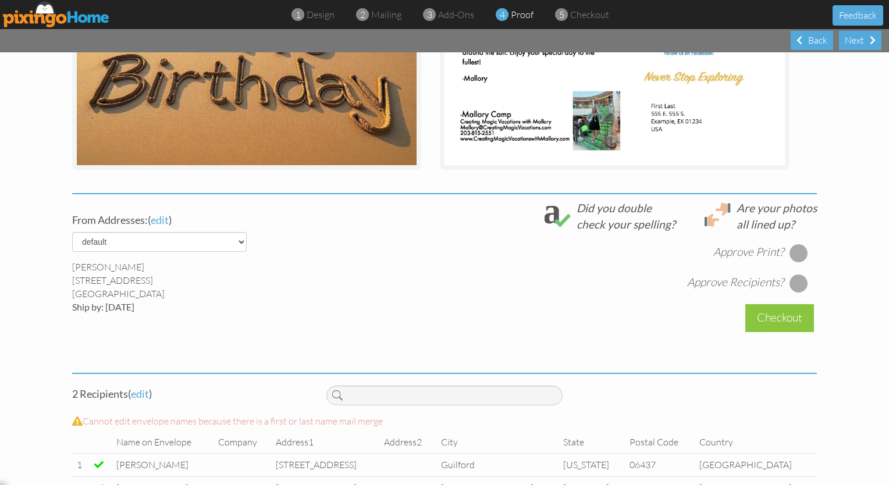
click at [441, 248] on div at bounding box center [798, 253] width 19 height 19
click at [441, 285] on div at bounding box center [798, 283] width 19 height 19
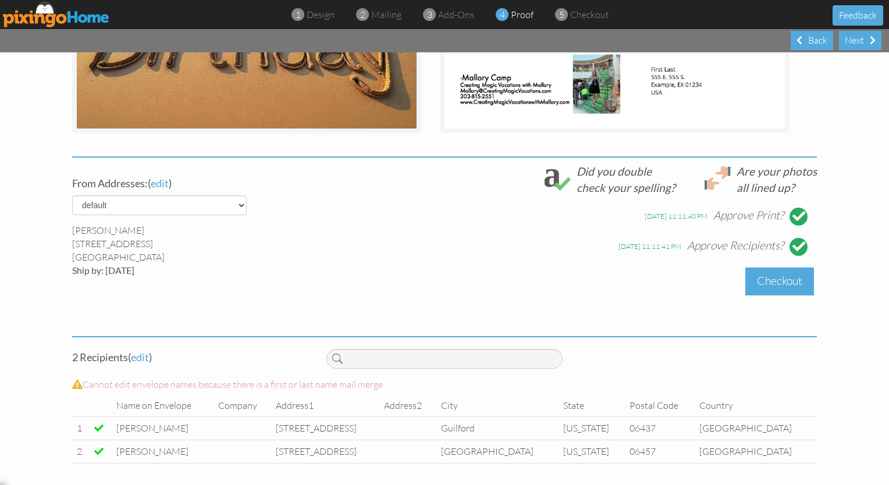
click at [441, 283] on div "Checkout" at bounding box center [779, 281] width 69 height 27
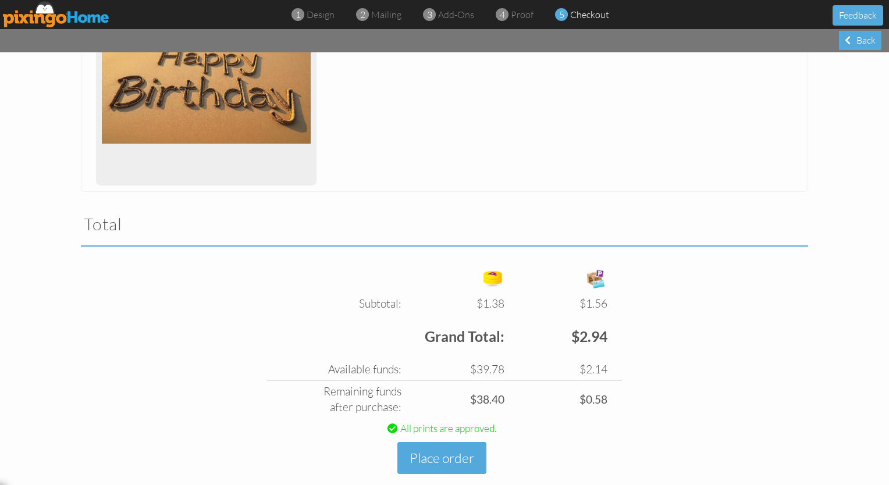
scroll to position [251, 0]
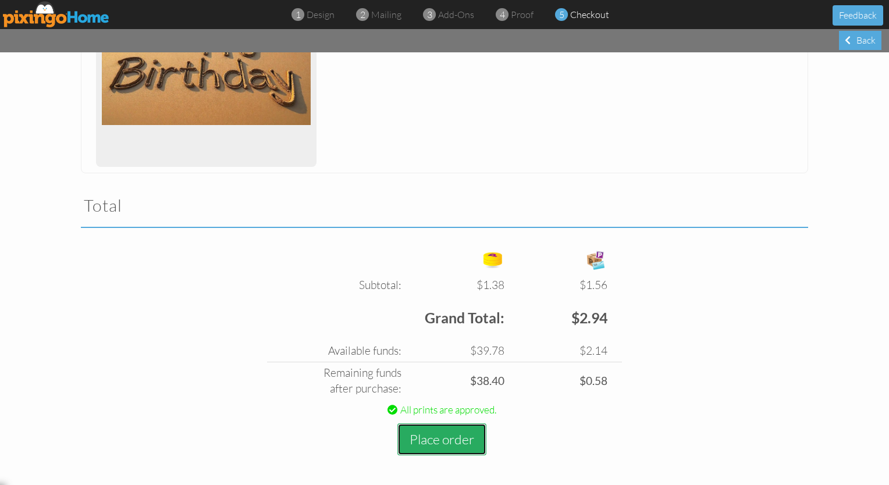
click at [437, 437] on button "Place order" at bounding box center [441, 439] width 89 height 32
